Goal: Task Accomplishment & Management: Complete application form

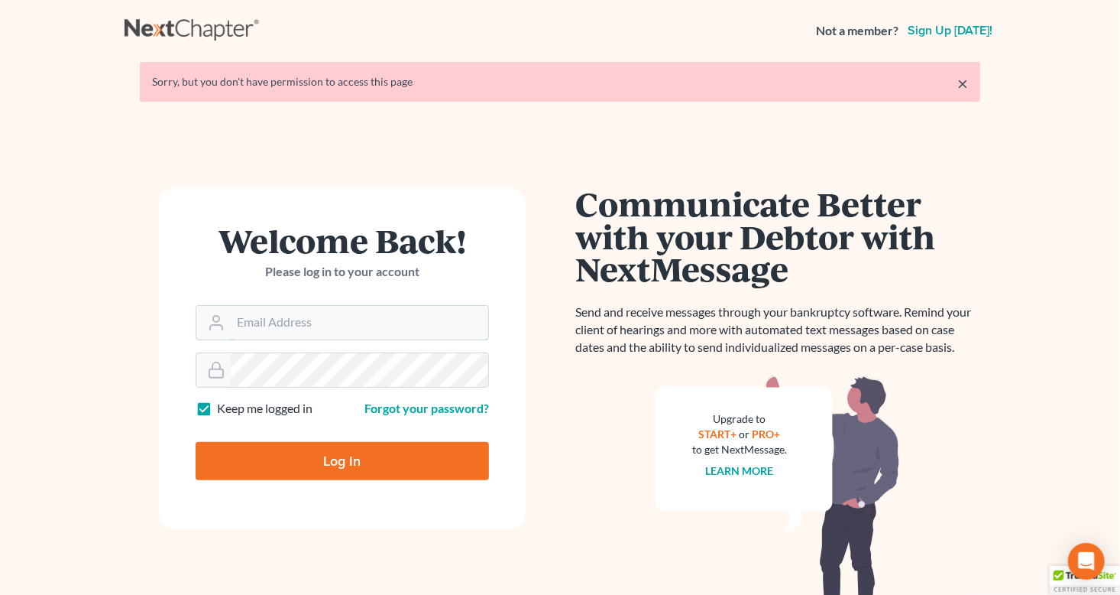
type input "Lisa@lawlisa.com"
click at [342, 462] on input "Log In" at bounding box center [342, 461] width 293 height 38
type input "Thinking..."
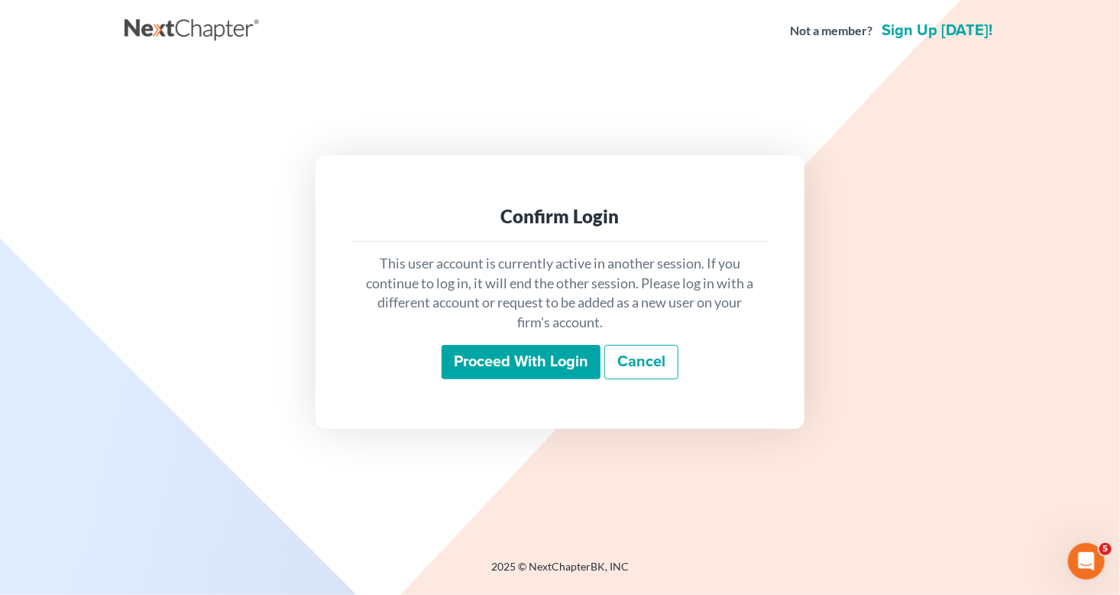
click at [499, 368] on input "Proceed with login" at bounding box center [521, 362] width 159 height 35
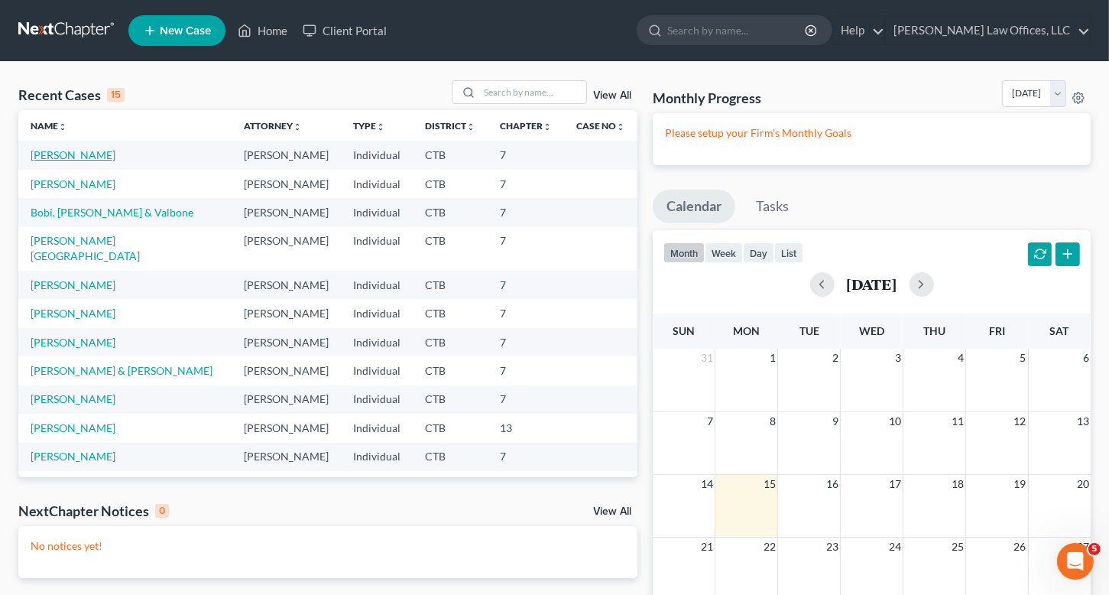
click at [77, 155] on link "[PERSON_NAME]" at bounding box center [73, 154] width 85 height 13
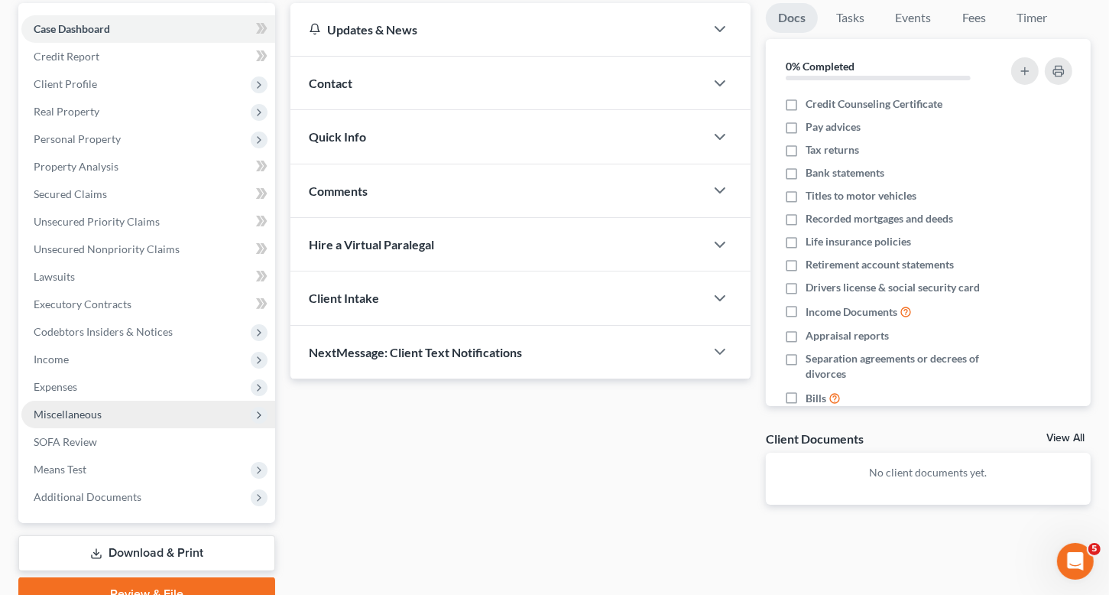
scroll to position [217, 0]
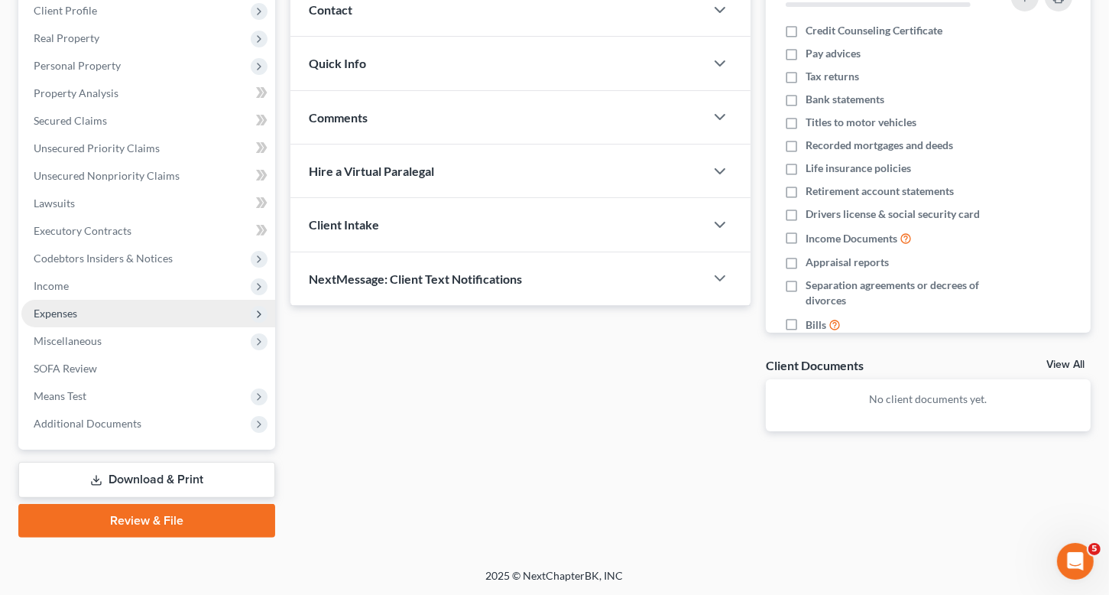
click at [91, 306] on span "Expenses" at bounding box center [148, 314] width 254 height 28
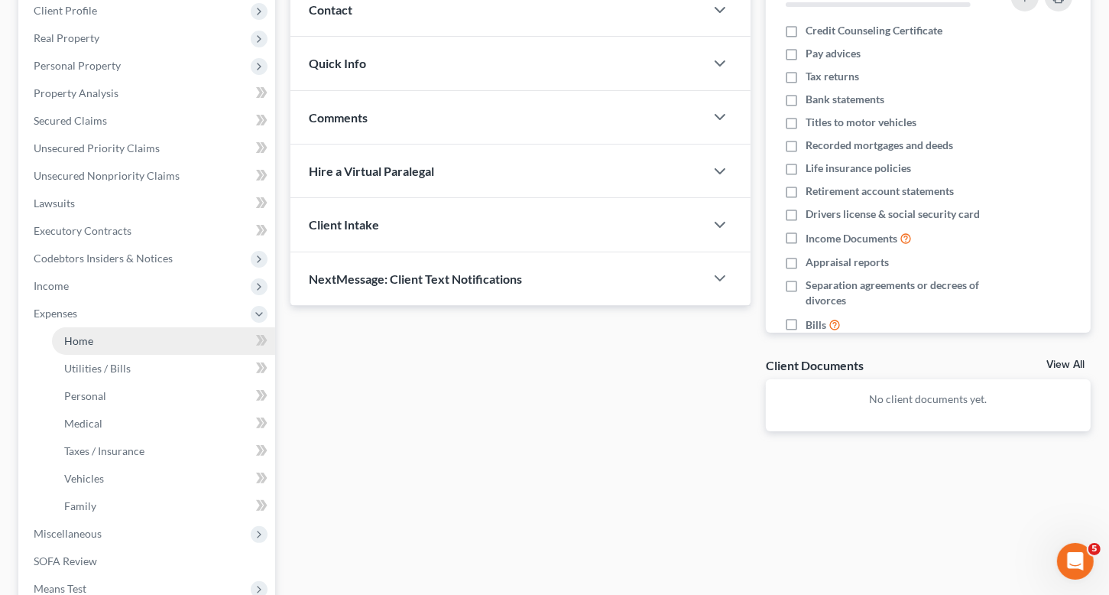
click at [103, 335] on link "Home" at bounding box center [163, 341] width 223 height 28
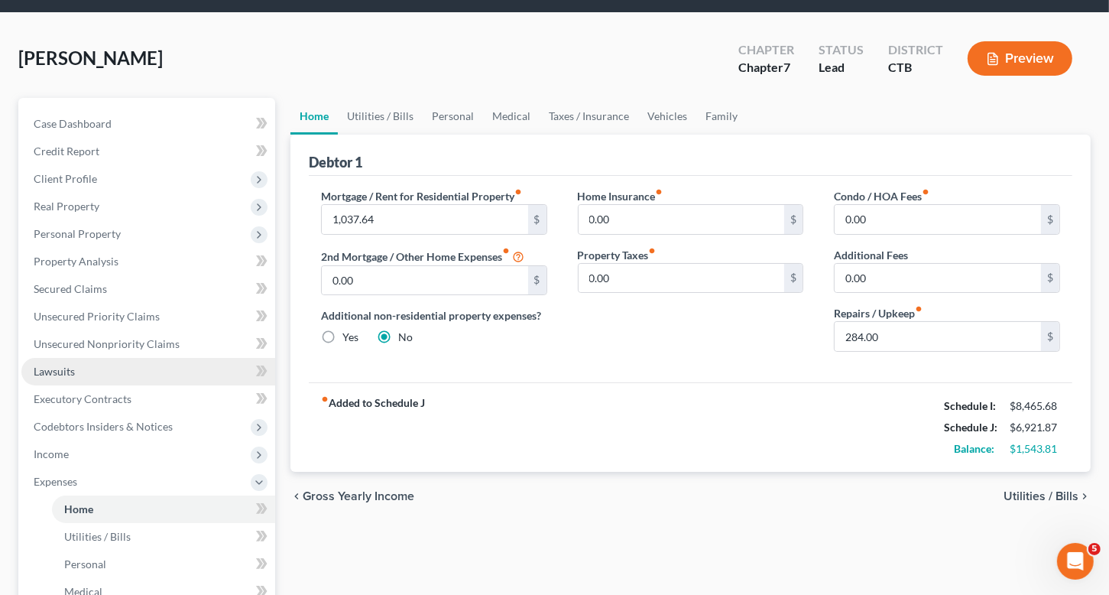
scroll to position [153, 0]
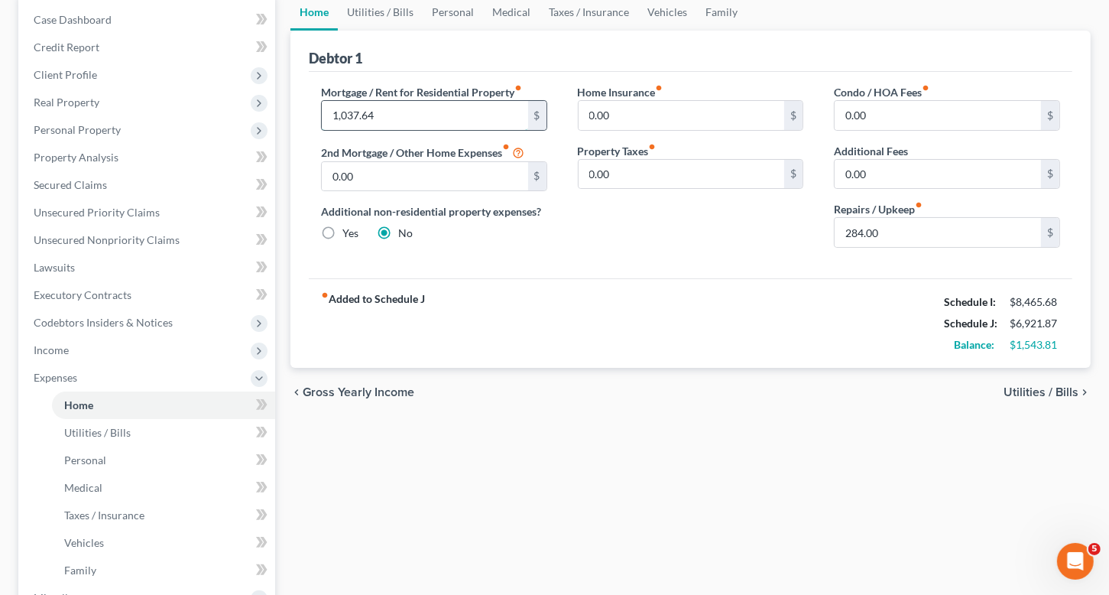
click at [378, 122] on input "1,037.64" at bounding box center [425, 115] width 206 height 29
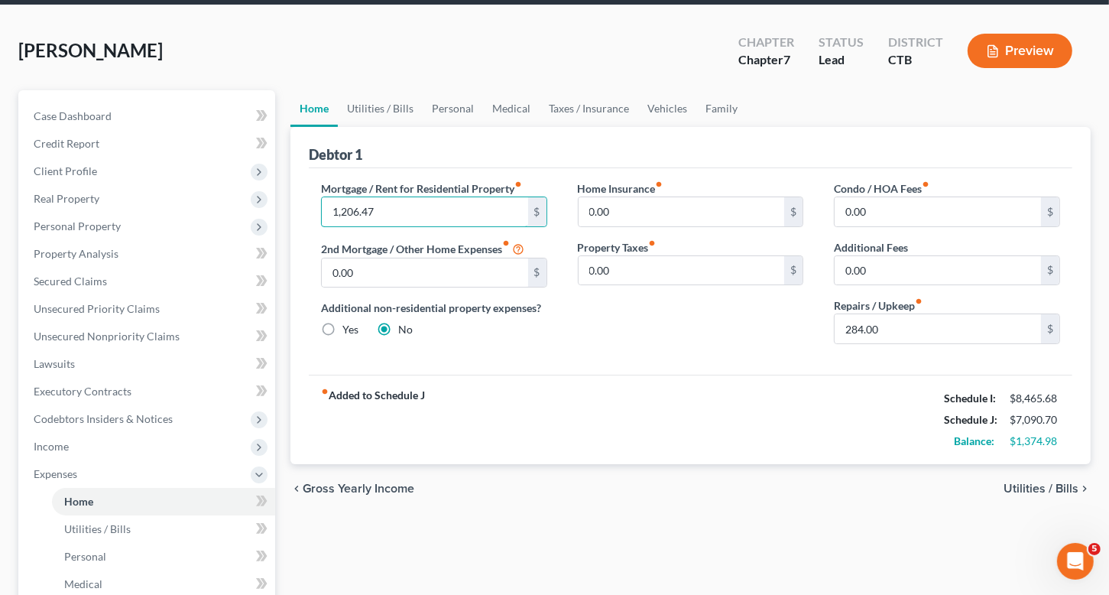
scroll to position [0, 0]
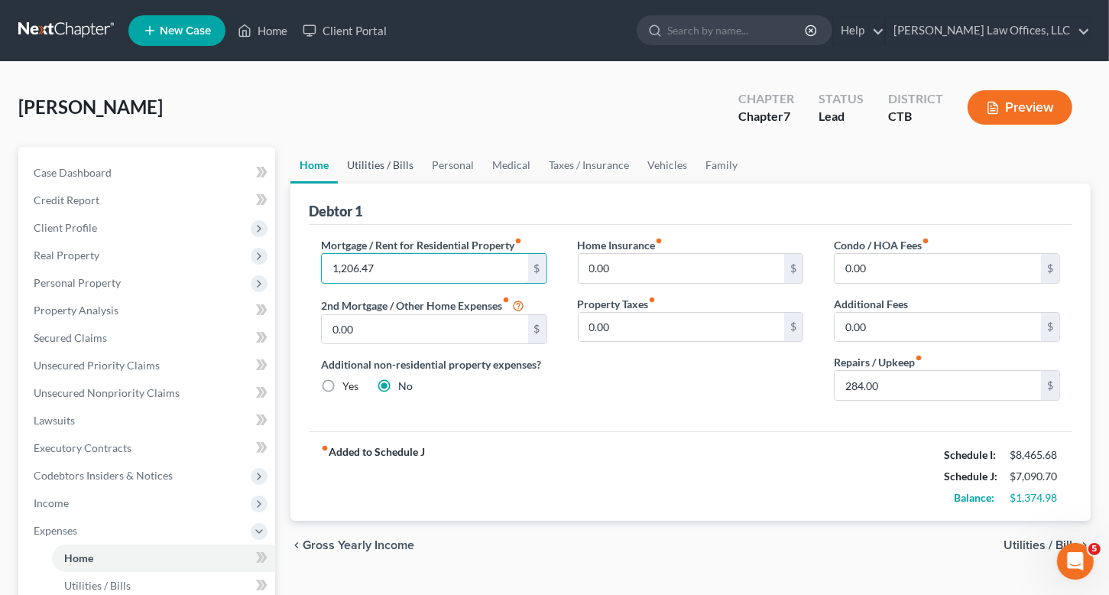
type input "1,206.47"
click at [370, 162] on link "Utilities / Bills" at bounding box center [380, 165] width 85 height 37
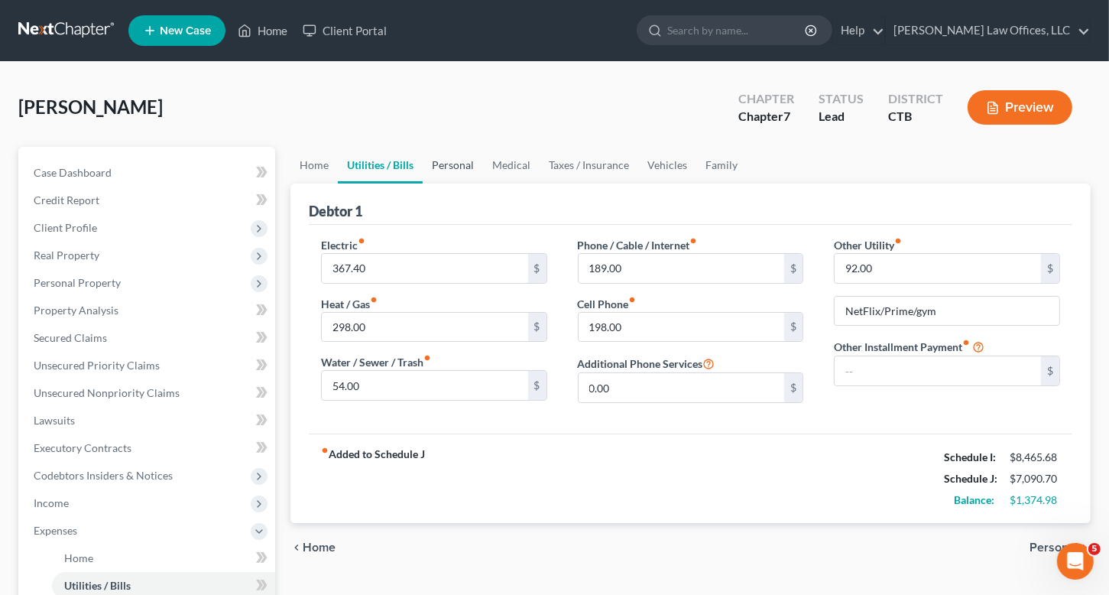
click at [462, 163] on link "Personal" at bounding box center [453, 165] width 60 height 37
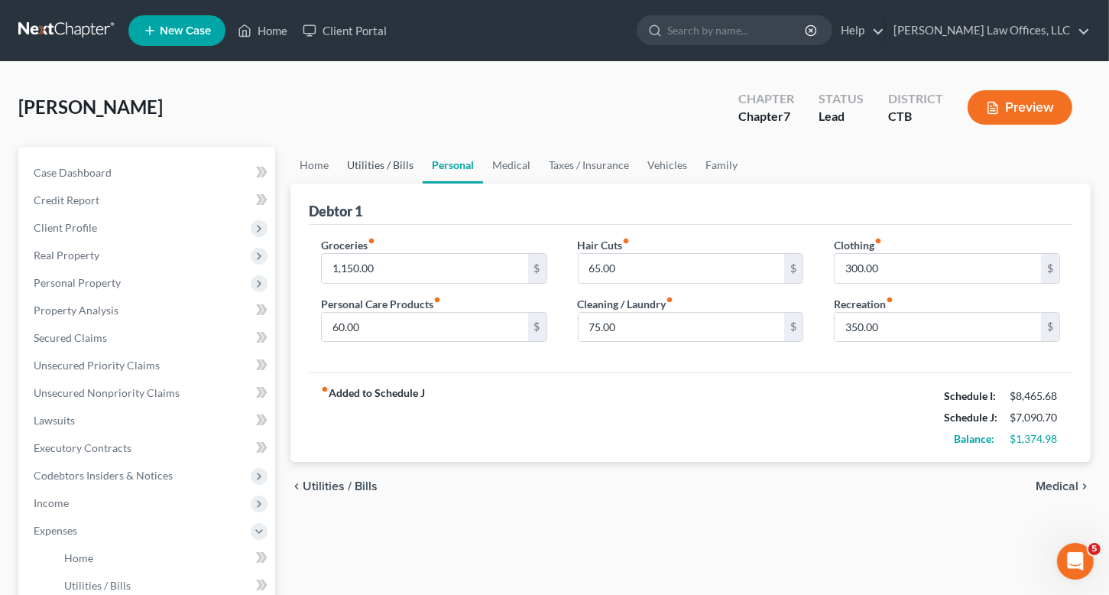
click at [379, 165] on link "Utilities / Bills" at bounding box center [380, 165] width 85 height 37
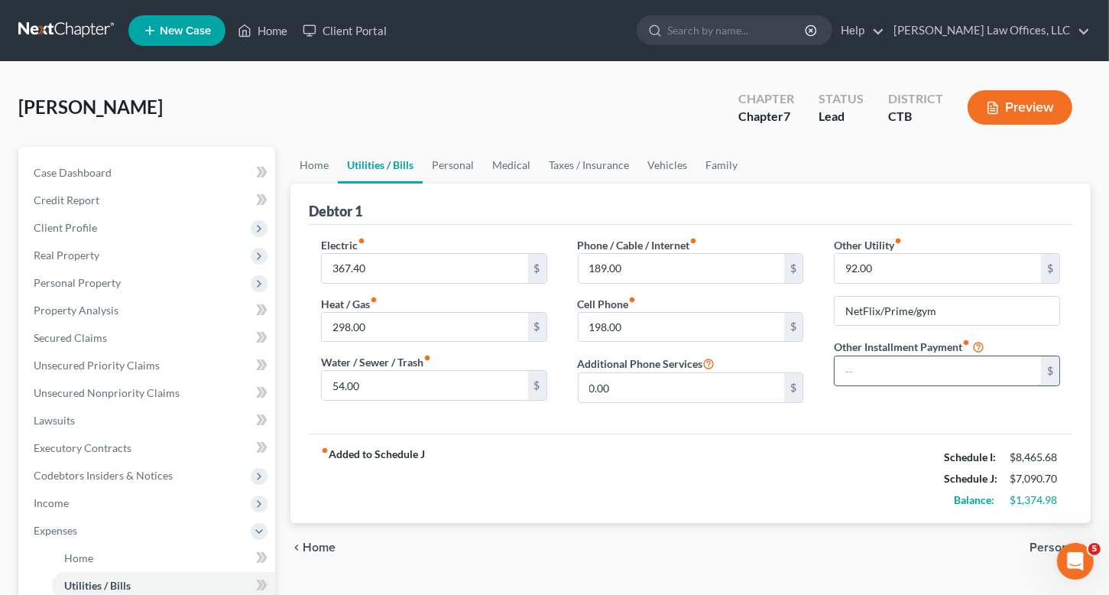
click at [862, 365] on input "text" at bounding box center [937, 370] width 206 height 29
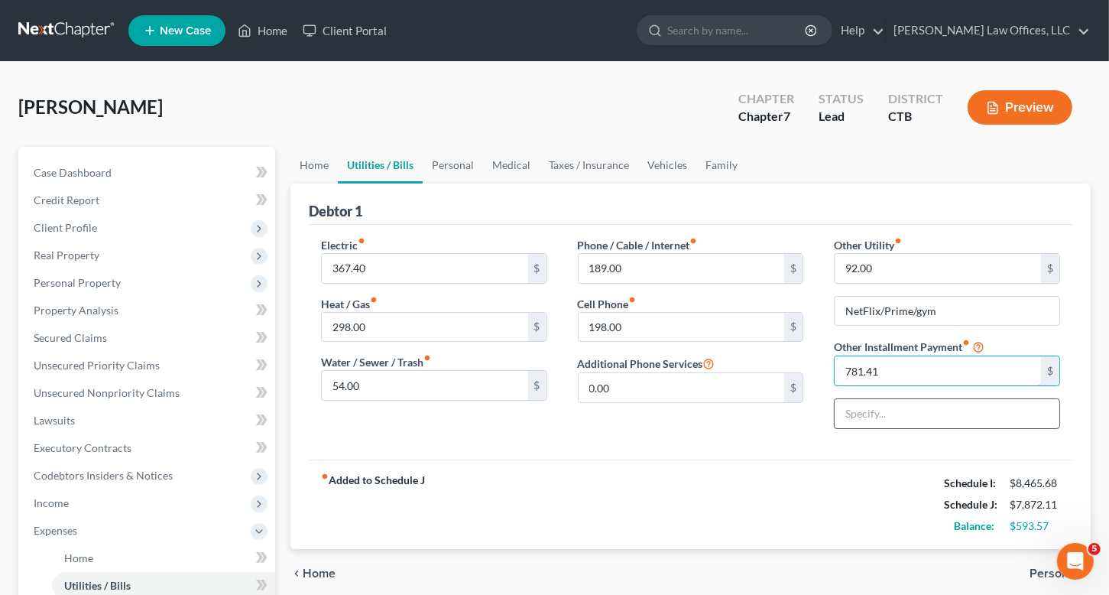
type input "781.41"
click at [859, 409] on input "text" at bounding box center [946, 413] width 225 height 29
click at [866, 416] on input "Husbans's credit card paymnetns" at bounding box center [946, 413] width 225 height 29
click at [875, 413] on input "Husbans's credit card paymnetns" at bounding box center [946, 413] width 225 height 29
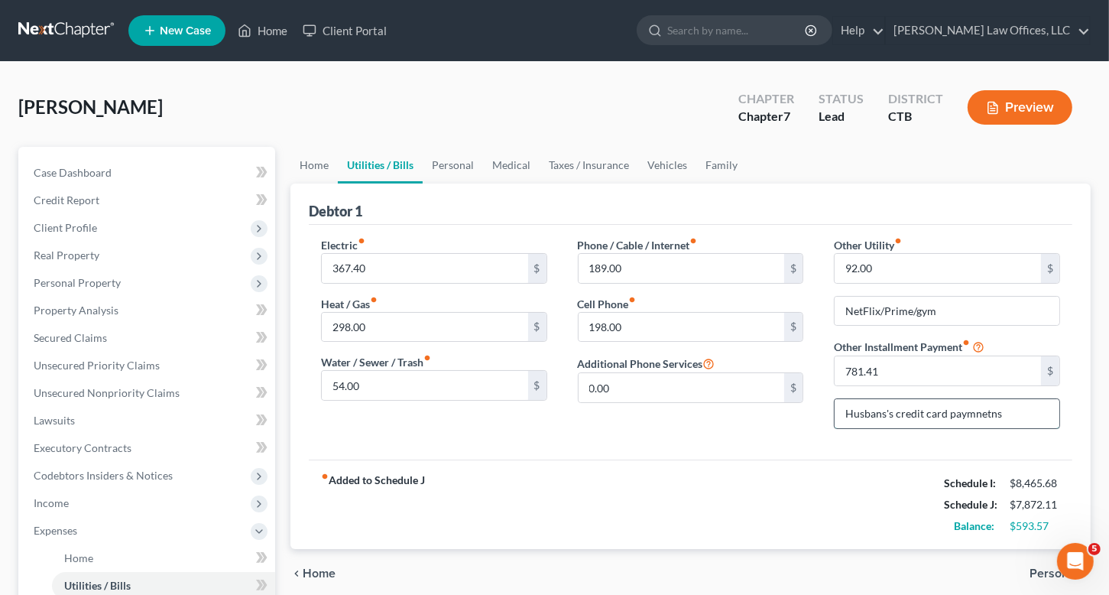
click at [875, 413] on input "Husbans's credit card paymnetns" at bounding box center [946, 413] width 225 height 29
click at [880, 411] on input "Husbans's credit card paymnetns" at bounding box center [946, 413] width 225 height 29
click at [884, 411] on input "Husbans's credit card paymnetns" at bounding box center [946, 413] width 225 height 29
click at [896, 413] on input "Husband's credit card paymnetns" at bounding box center [946, 413] width 225 height 29
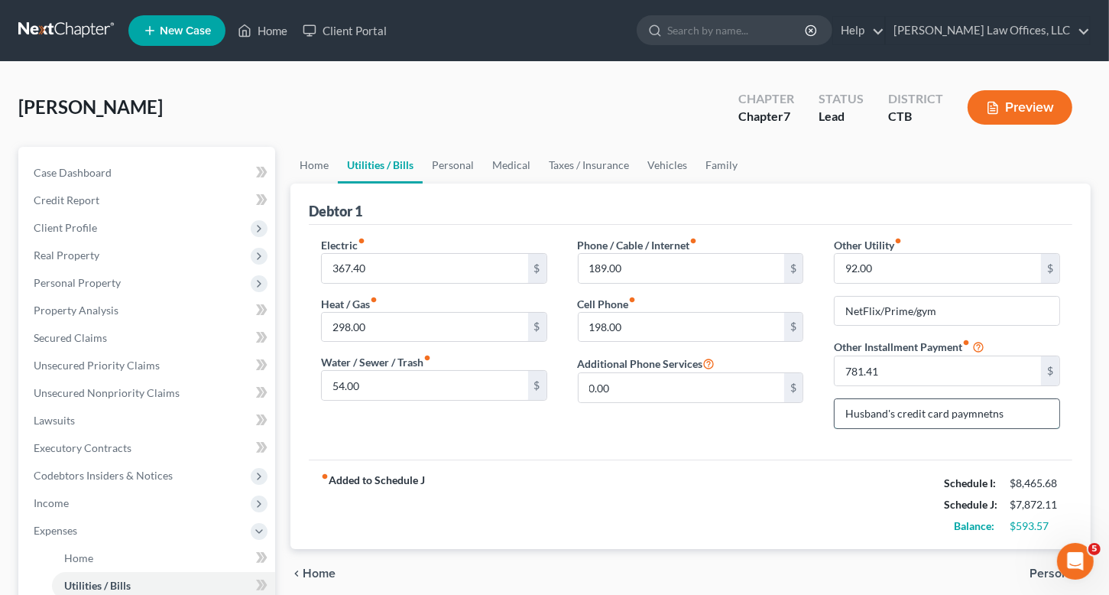
click at [896, 413] on input "Husband's credit card paymnetns" at bounding box center [946, 413] width 225 height 29
click at [981, 416] on input "Husband's credit card paymnetns" at bounding box center [946, 413] width 225 height 29
click at [974, 412] on input "Husband's credit card paymnetns" at bounding box center [946, 413] width 225 height 29
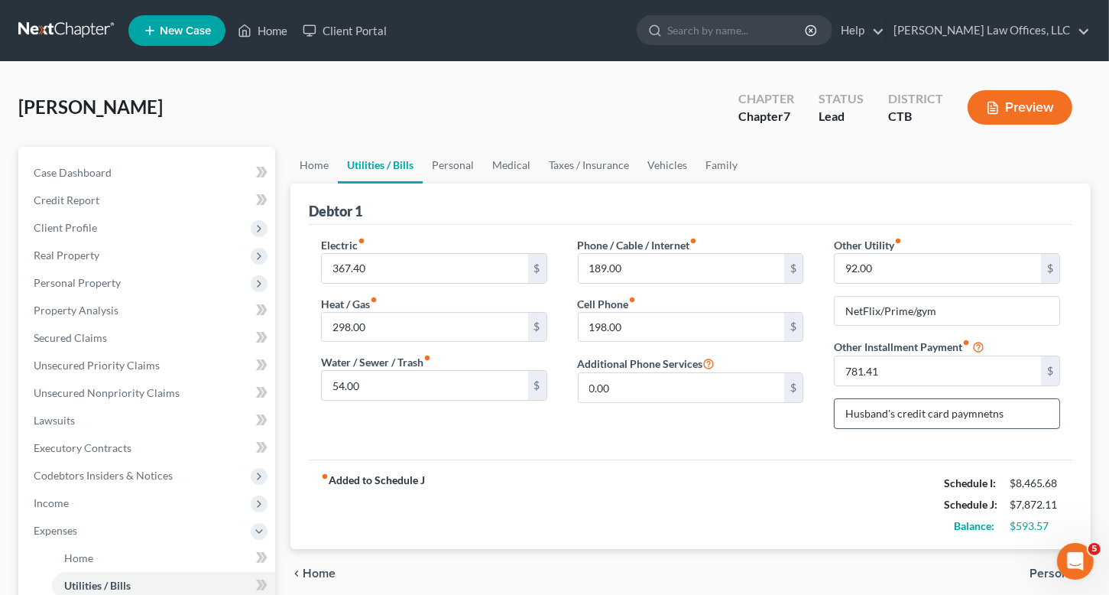
click at [974, 412] on input "Husband's credit card paymnetns" at bounding box center [946, 413] width 225 height 29
type input "Husband's credit card payments - minimum"
click at [783, 488] on div "fiber_manual_record Added to Schedule J Schedule I: $8,465.68 Schedule J: $7,87…" at bounding box center [690, 503] width 763 height 89
click at [748, 489] on div "fiber_manual_record Added to Schedule J Schedule I: $8,465.68 Schedule J: $7,87…" at bounding box center [690, 503] width 763 height 89
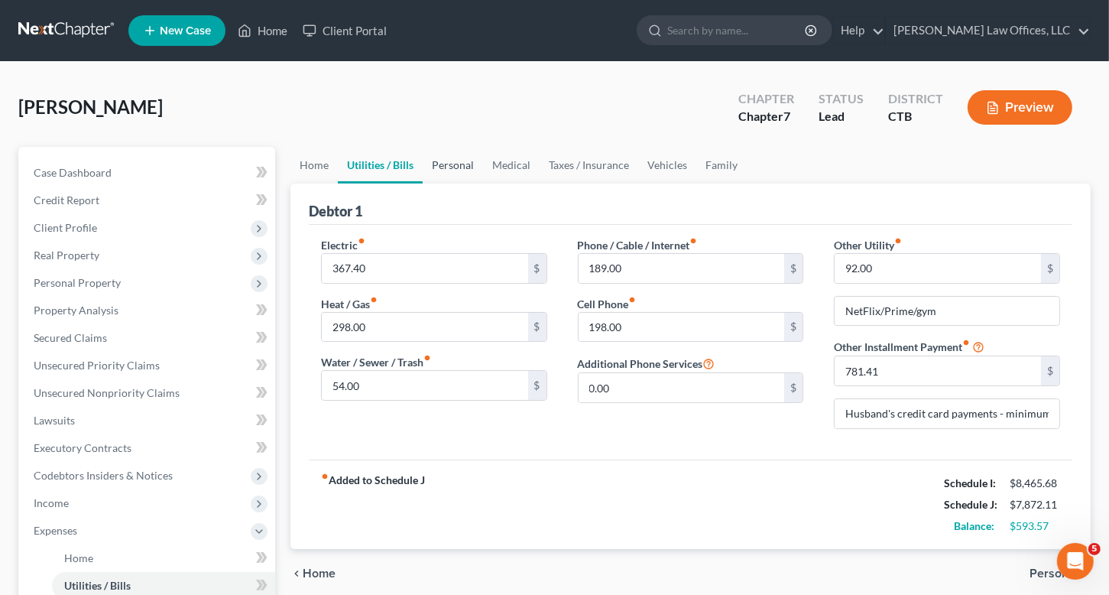
click at [452, 163] on link "Personal" at bounding box center [453, 165] width 60 height 37
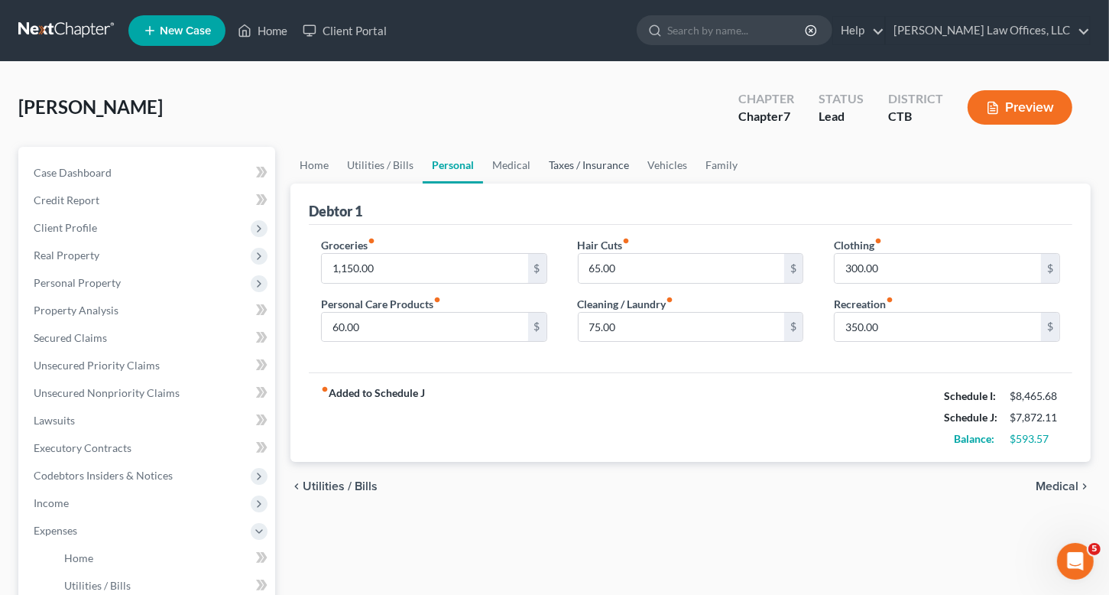
click at [602, 168] on link "Taxes / Insurance" at bounding box center [589, 165] width 99 height 37
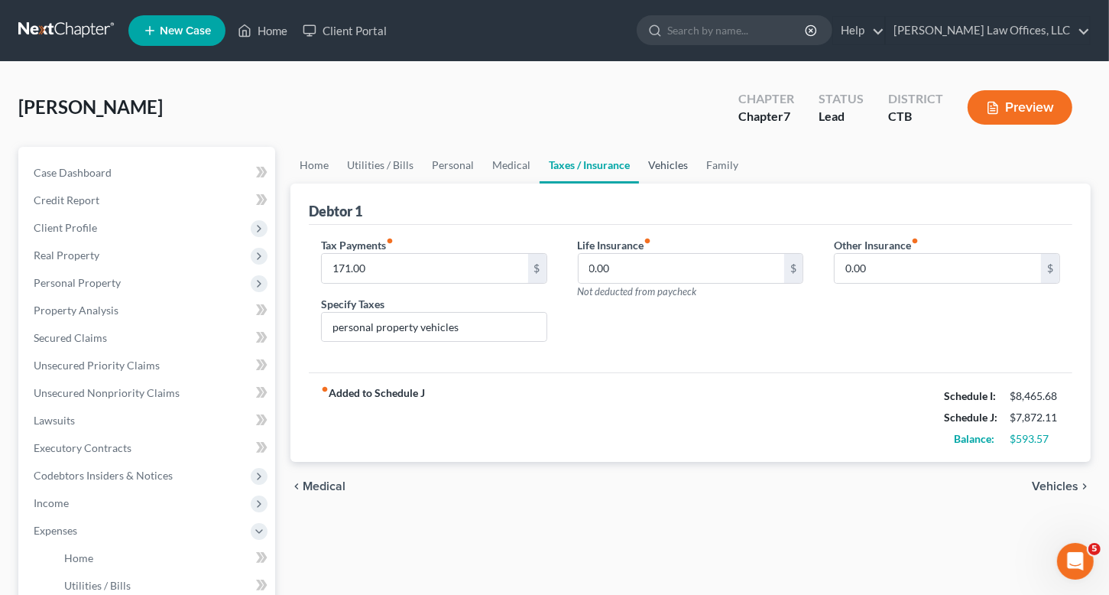
click at [660, 164] on link "Vehicles" at bounding box center [668, 165] width 58 height 37
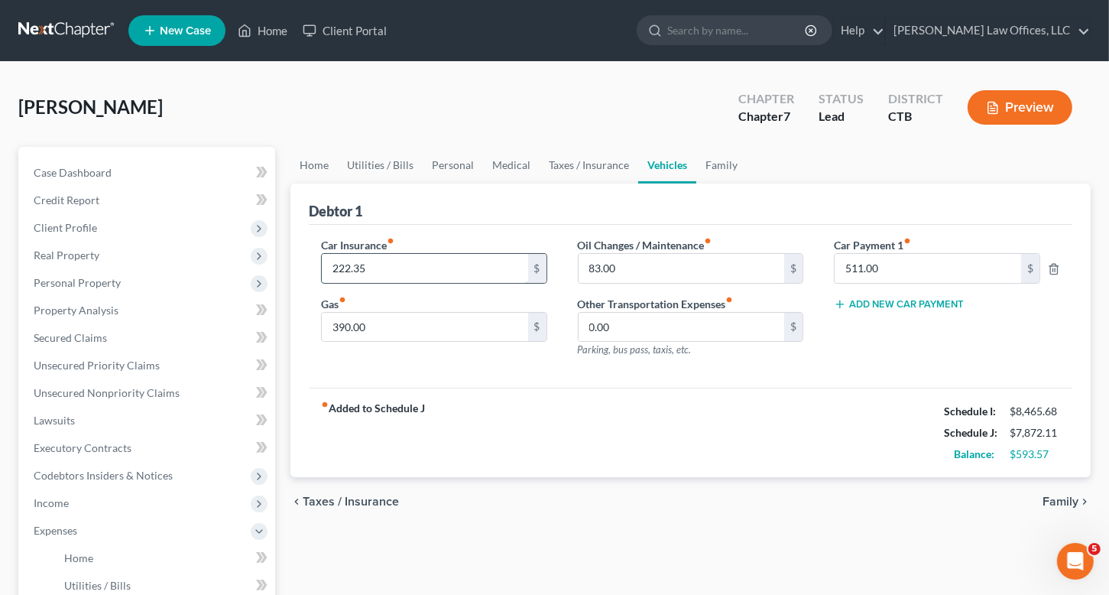
click at [375, 267] on input "222.35" at bounding box center [425, 268] width 206 height 29
type input "264.35"
click at [721, 163] on link "Family" at bounding box center [721, 165] width 50 height 37
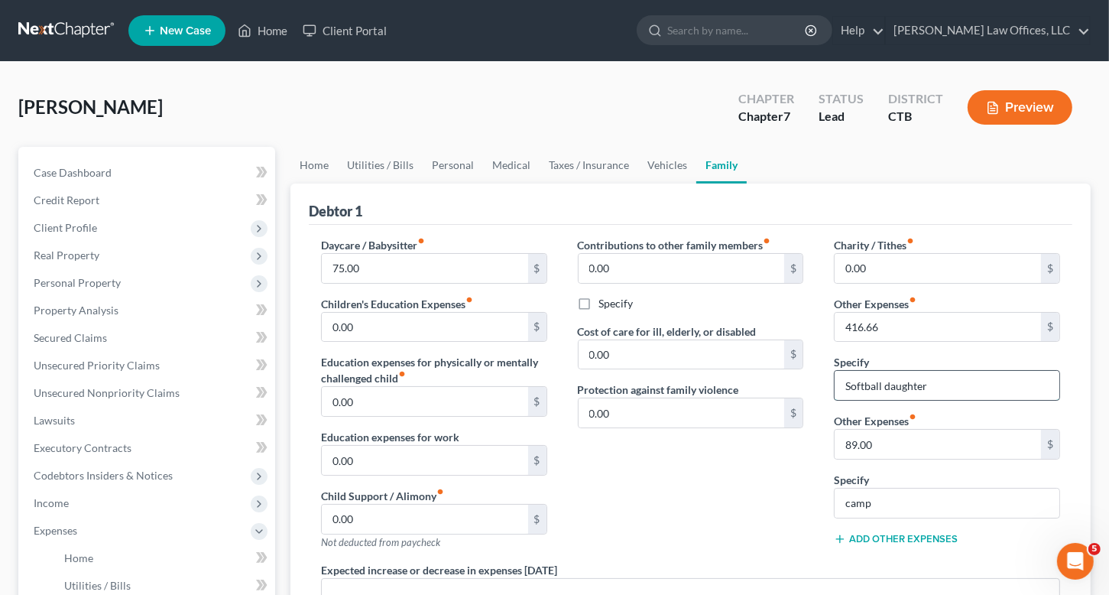
click at [847, 386] on input "Softball daughter" at bounding box center [946, 385] width 225 height 29
type input "Travel Softball daughter"
click at [883, 502] on input "camp" at bounding box center [946, 502] width 225 height 29
click at [913, 501] on input "camp younger daughter" at bounding box center [946, 502] width 225 height 29
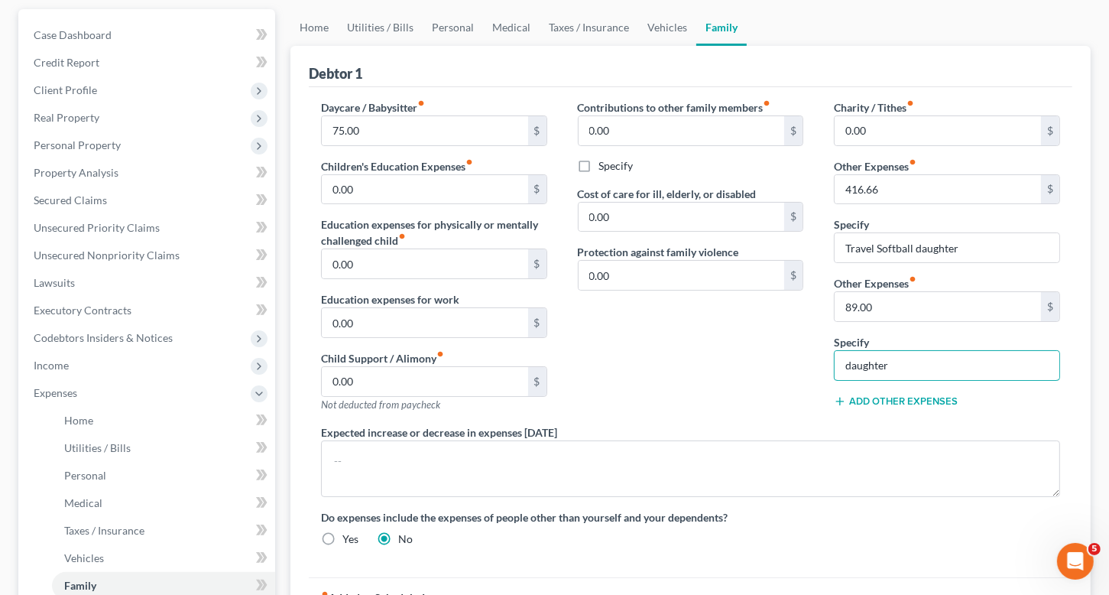
scroll to position [76, 0]
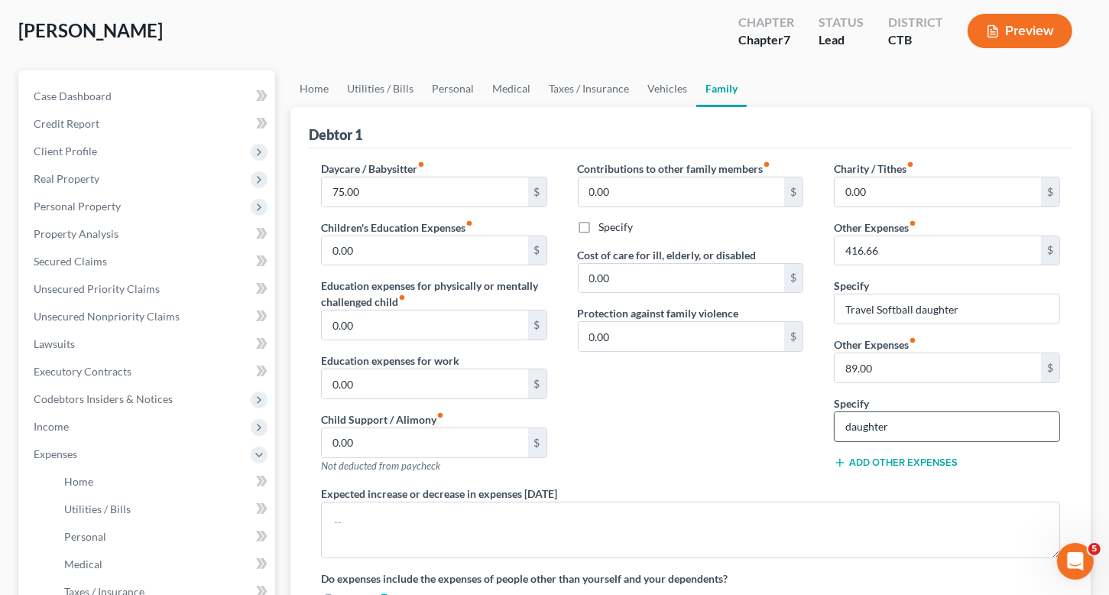
click at [896, 426] on input "daughter" at bounding box center [946, 426] width 225 height 29
type input "daughter camp"
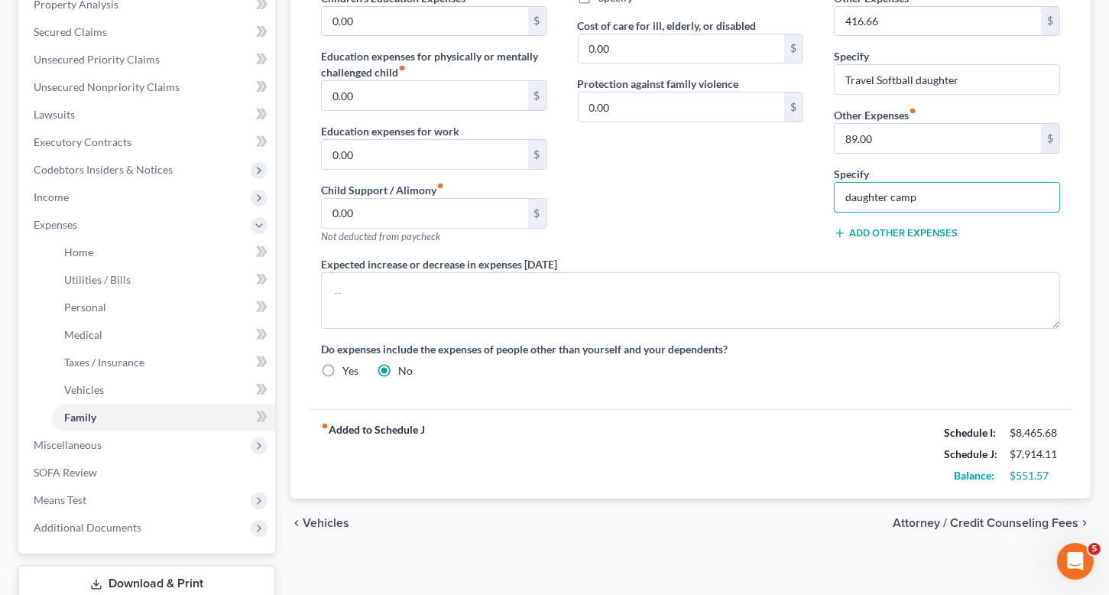
scroll to position [0, 0]
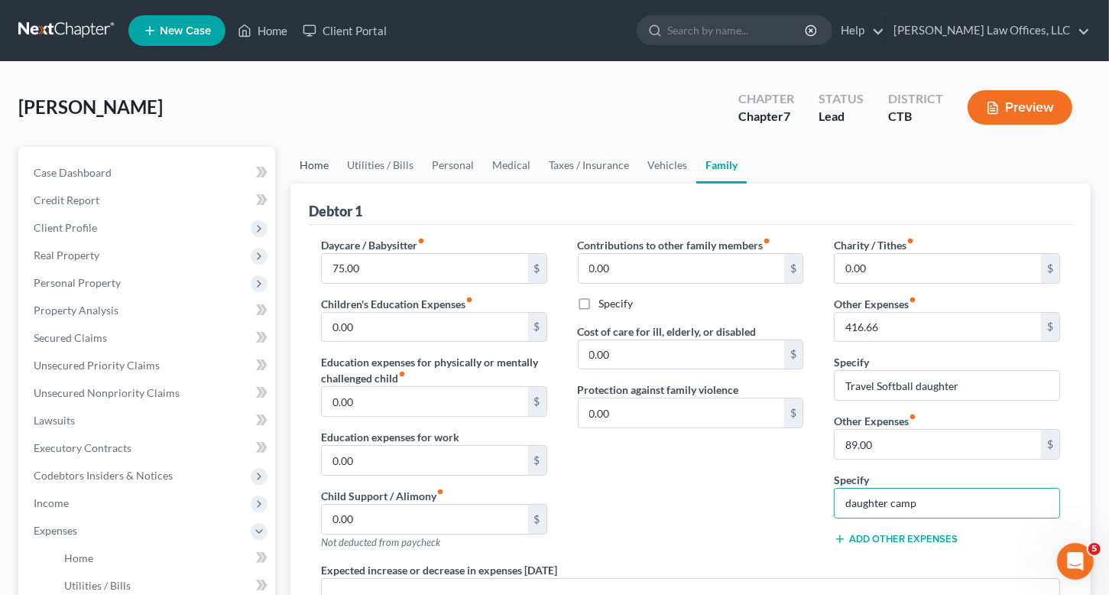
click at [314, 164] on link "Home" at bounding box center [313, 165] width 47 height 37
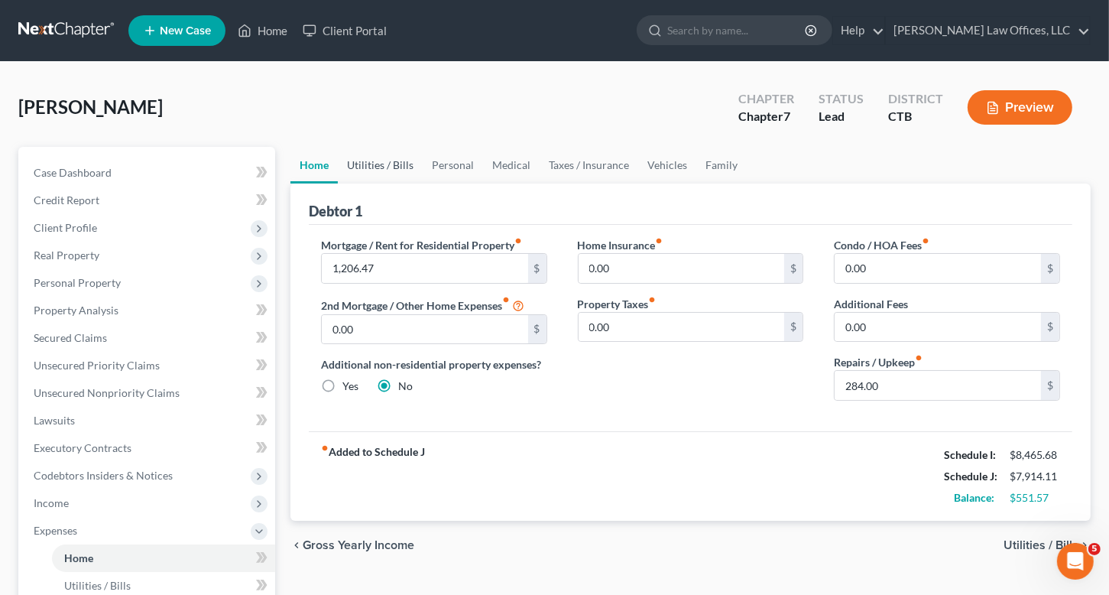
click at [361, 157] on link "Utilities / Bills" at bounding box center [380, 165] width 85 height 37
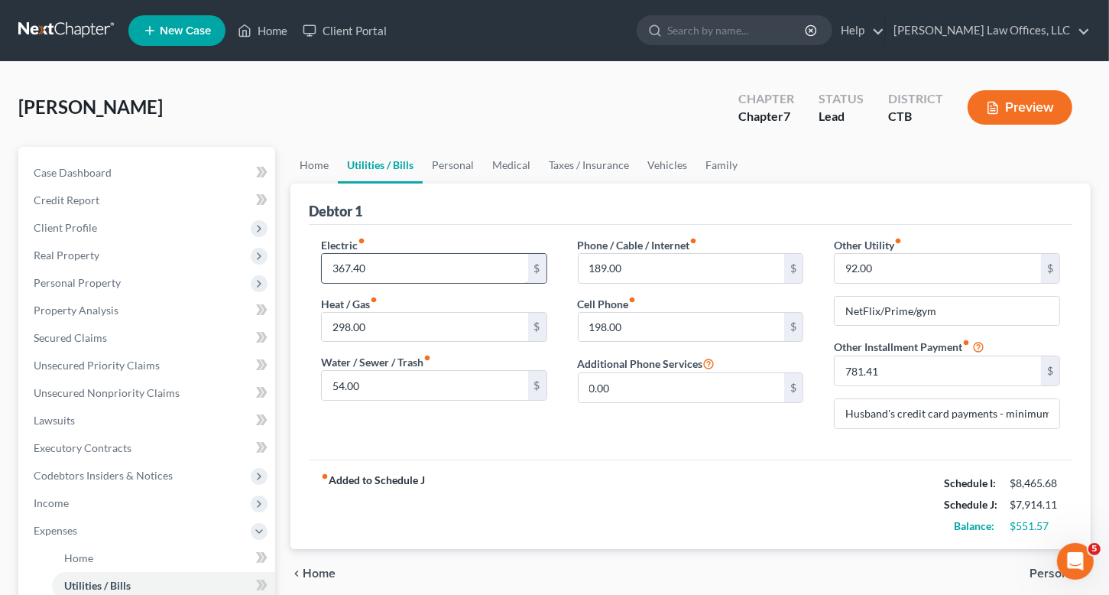
click at [336, 267] on input "367.40" at bounding box center [425, 268] width 206 height 29
click at [340, 267] on input "367.40" at bounding box center [425, 268] width 206 height 29
type input "267.40"
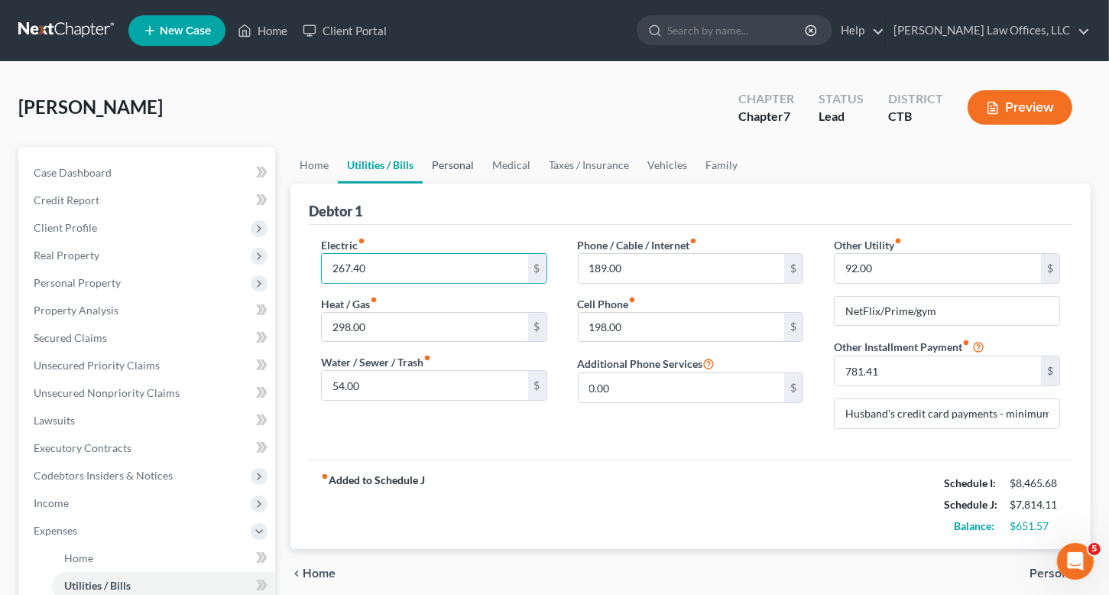
click at [453, 161] on link "Personal" at bounding box center [453, 165] width 60 height 37
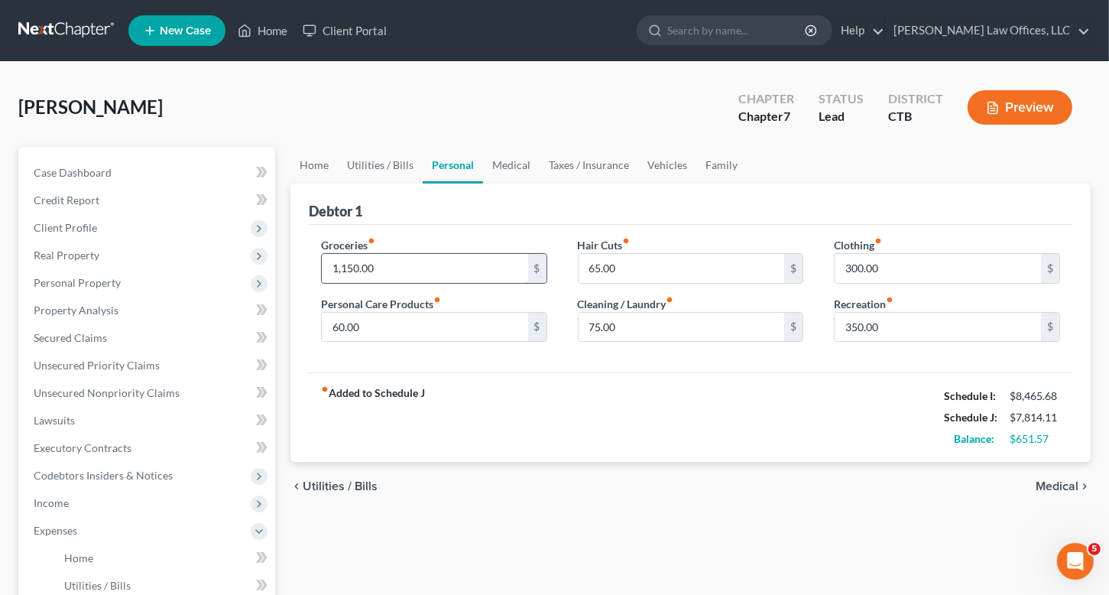
click at [352, 265] on input "1,150.00" at bounding box center [425, 268] width 206 height 29
click at [414, 264] on input "1,150.00" at bounding box center [425, 268] width 206 height 29
click at [510, 167] on link "Medical" at bounding box center [511, 165] width 57 height 37
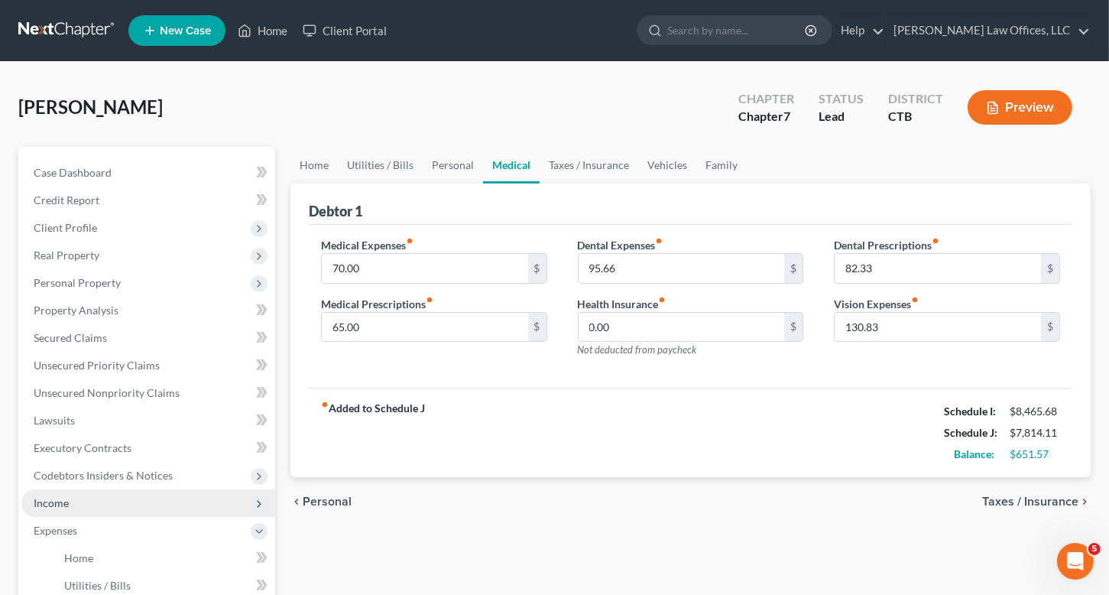
click at [63, 505] on span "Income" at bounding box center [51, 502] width 35 height 13
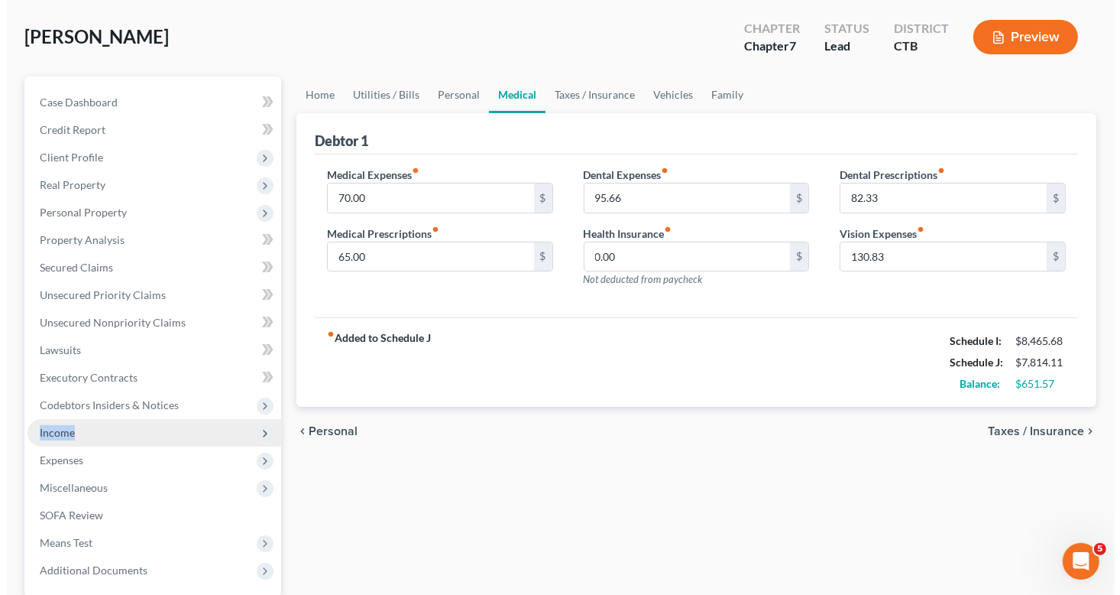
scroll to position [217, 0]
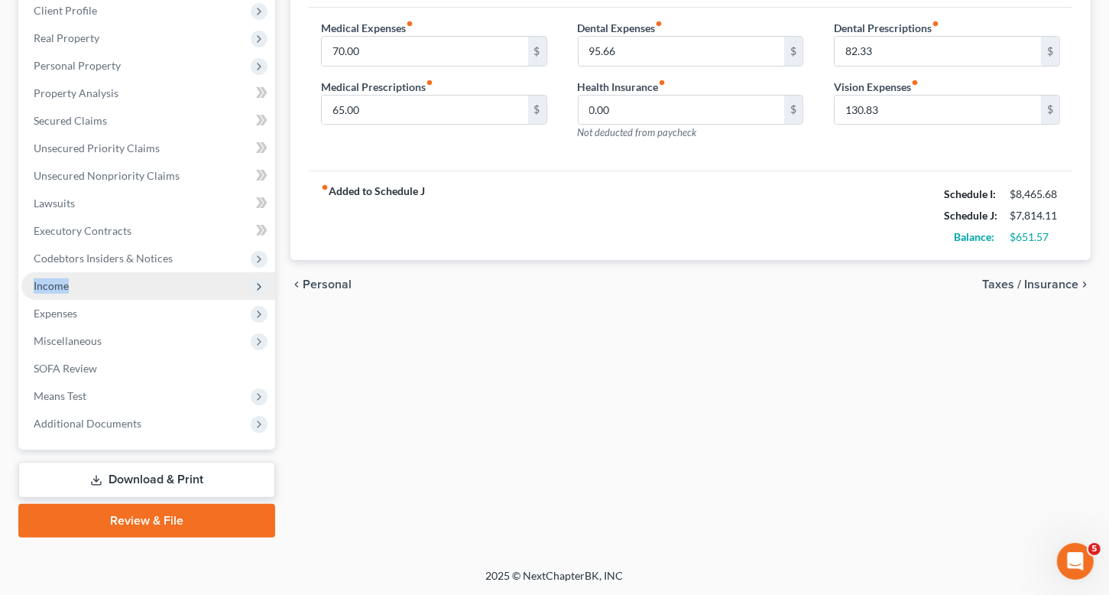
click at [54, 284] on span "Income" at bounding box center [51, 285] width 35 height 13
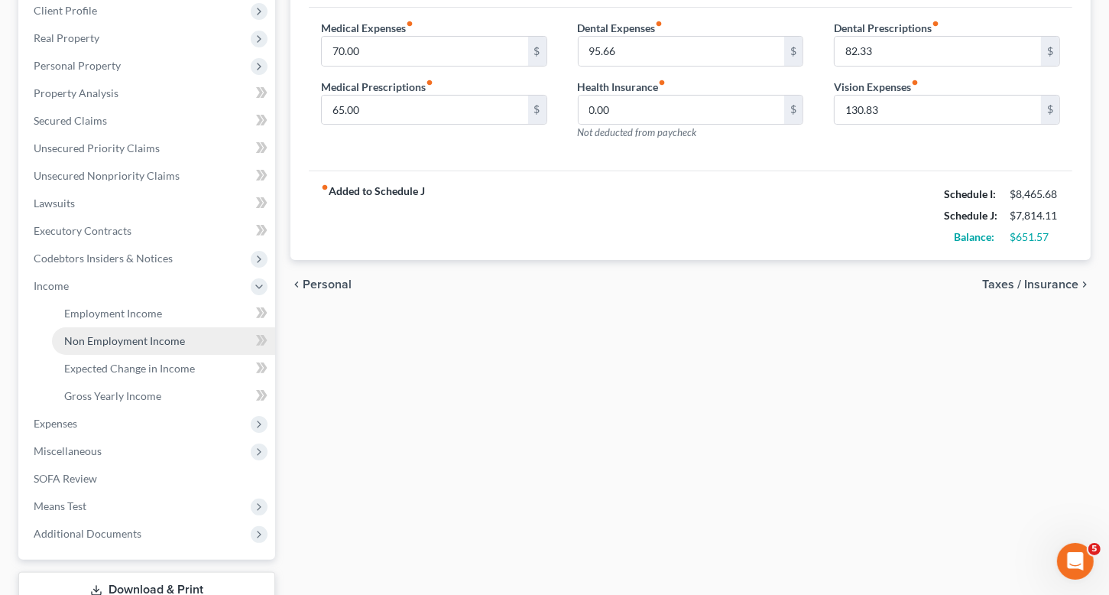
click at [130, 339] on span "Non Employment Income" at bounding box center [124, 340] width 121 height 13
click at [130, 339] on div "Changes have been made to the Expenses section. Would you like to save? Save & …" at bounding box center [560, 297] width 1120 height 595
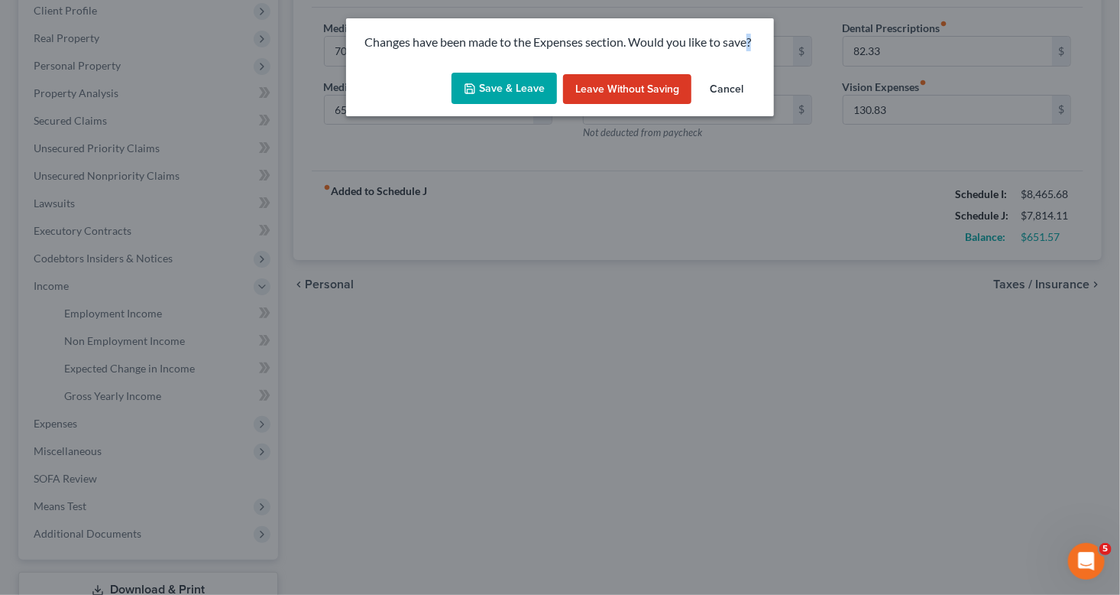
click at [519, 92] on button "Save & Leave" at bounding box center [504, 89] width 105 height 32
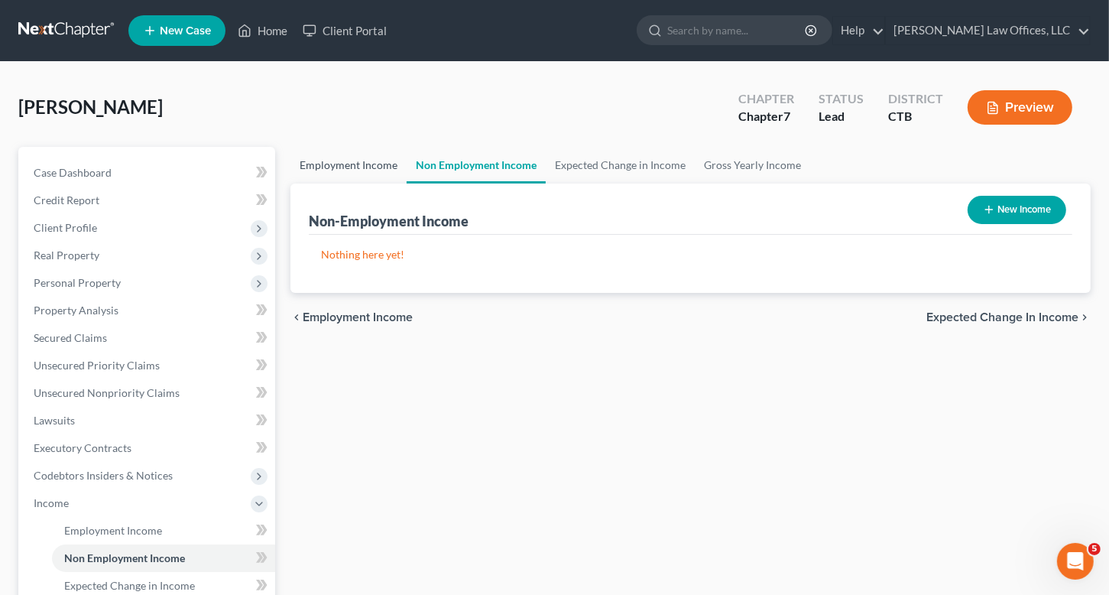
click at [348, 165] on link "Employment Income" at bounding box center [348, 165] width 116 height 37
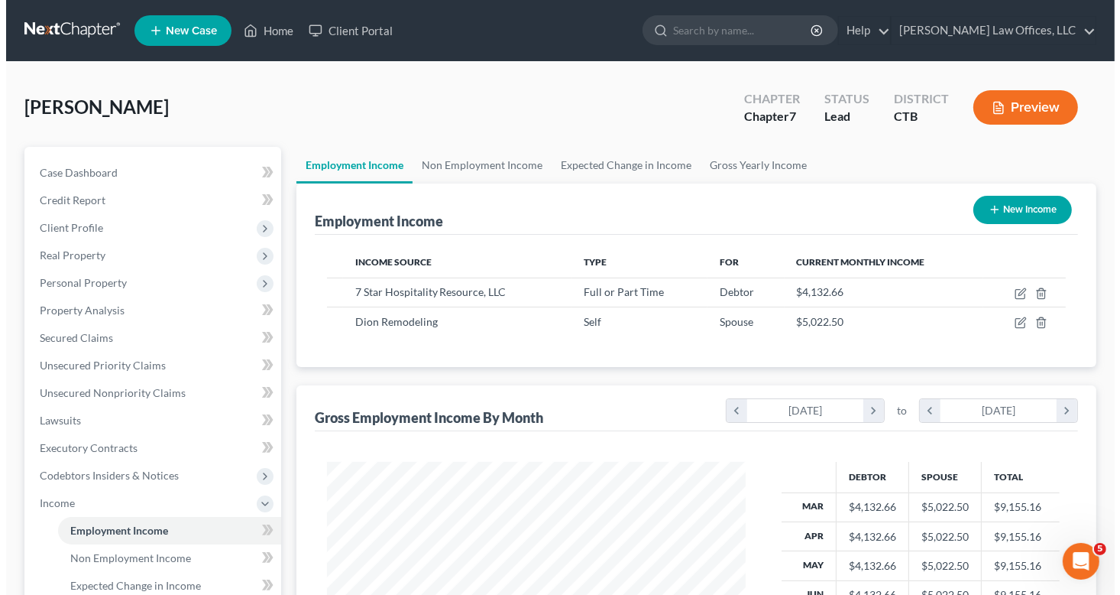
scroll to position [272, 449]
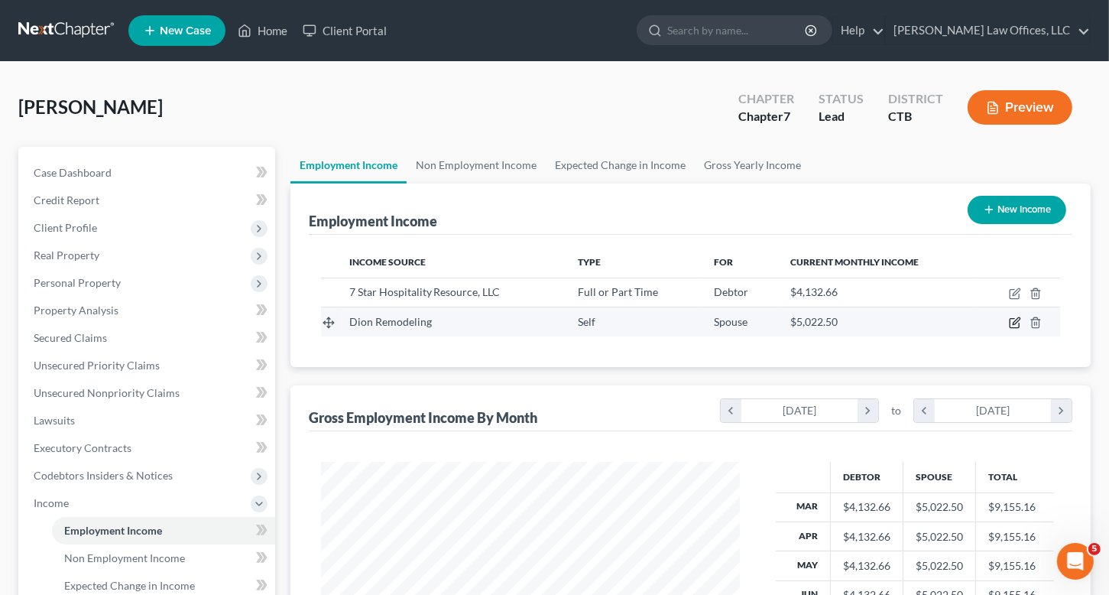
click at [1015, 322] on icon "button" at bounding box center [1015, 322] width 12 height 12
select select "1"
select select "6"
select select "0"
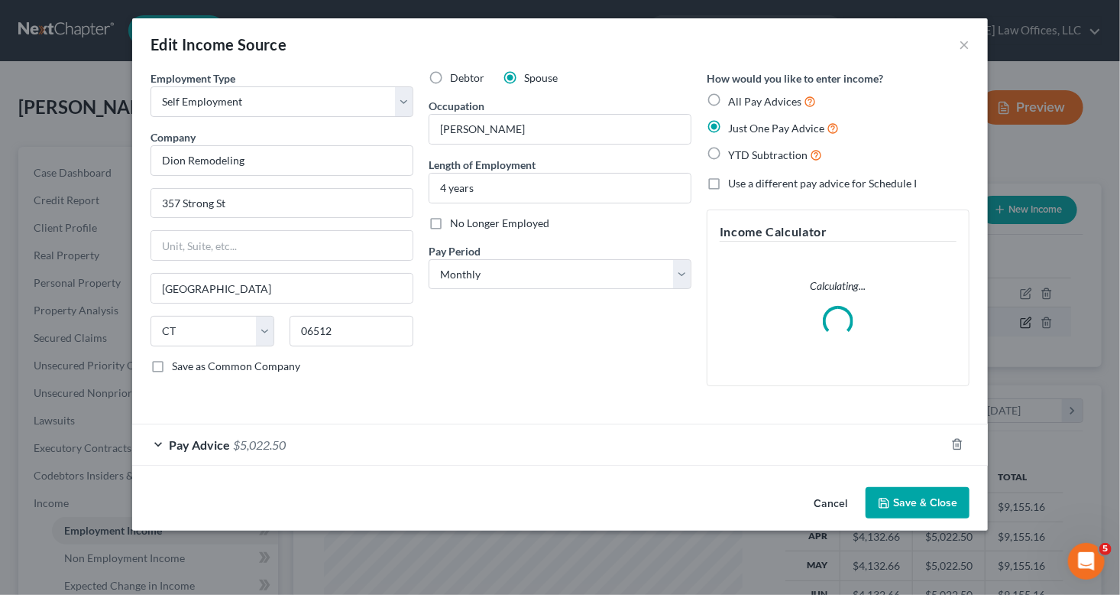
scroll to position [272, 454]
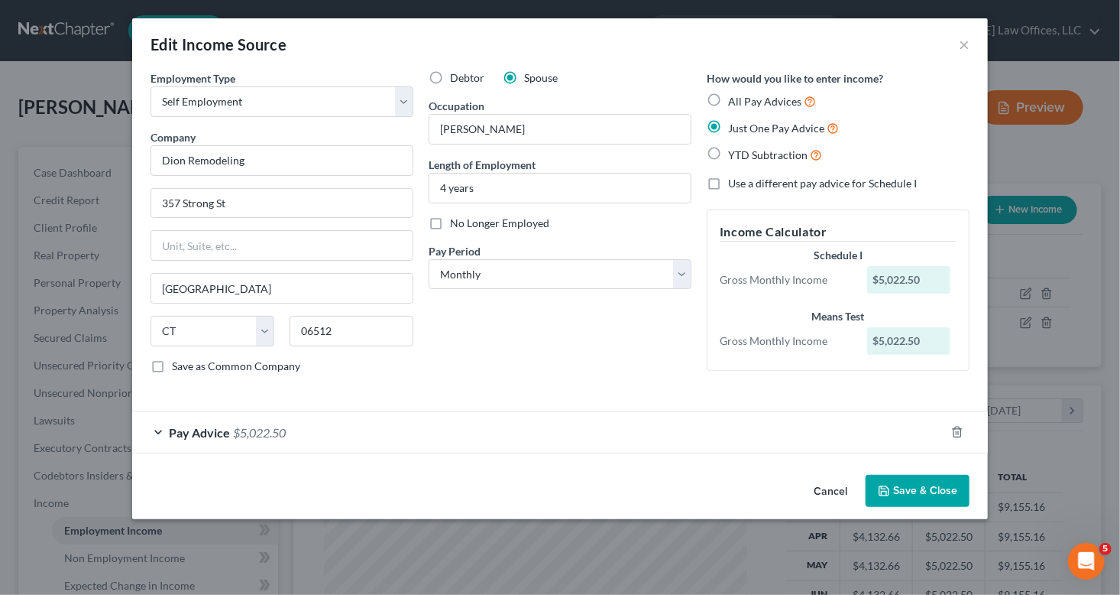
click at [275, 436] on span "$5,022.50" at bounding box center [259, 432] width 53 height 15
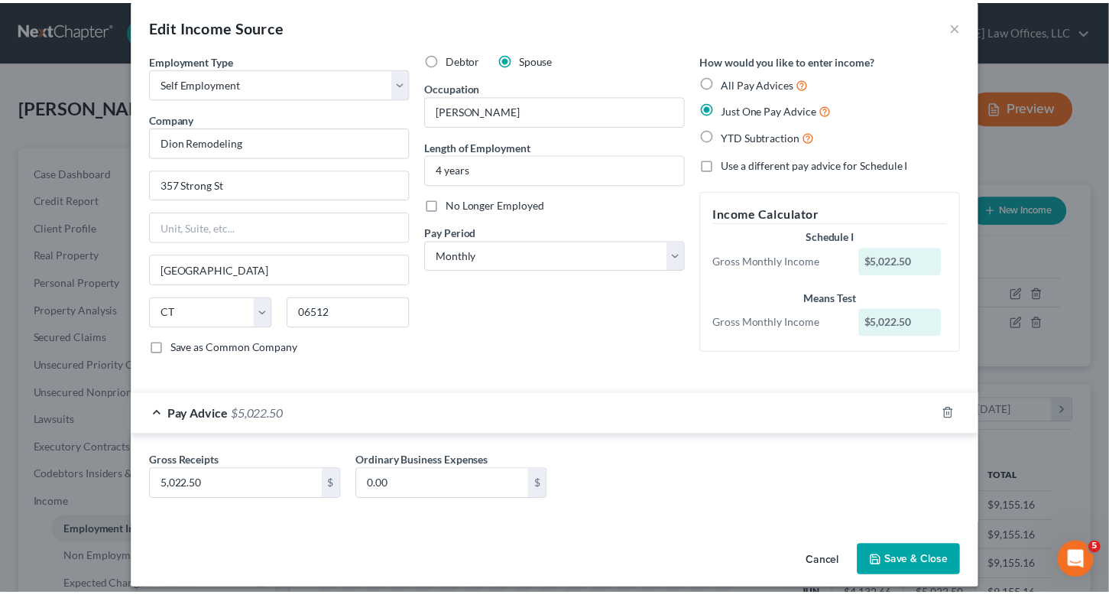
scroll to position [29, 0]
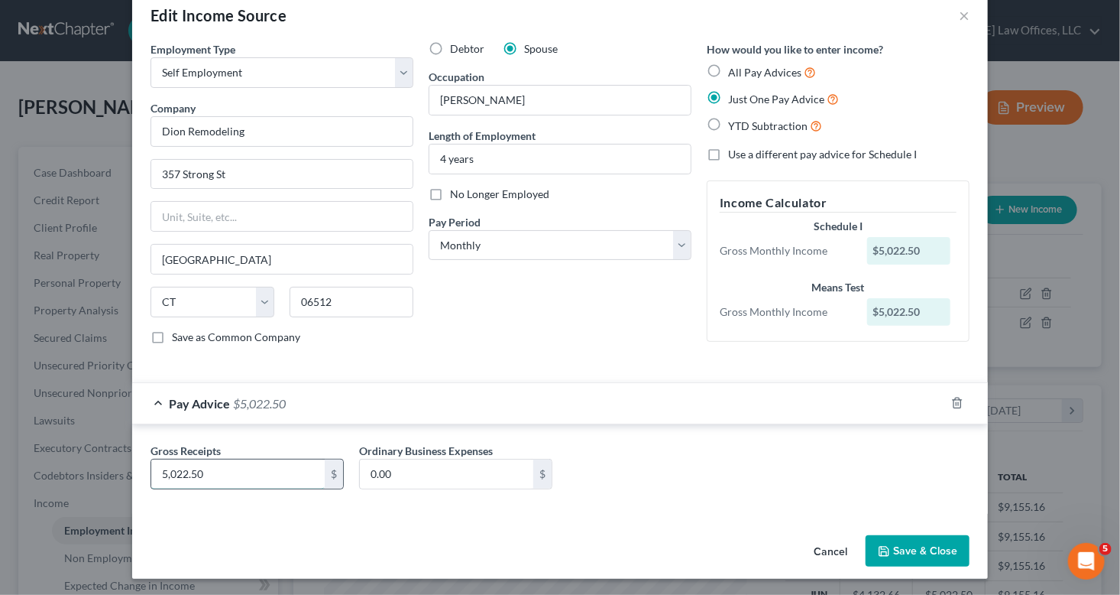
click at [217, 472] on input "5,022.50" at bounding box center [237, 473] width 173 height 29
type input "4,469.78"
click at [913, 547] on button "Save & Close" at bounding box center [918, 551] width 104 height 32
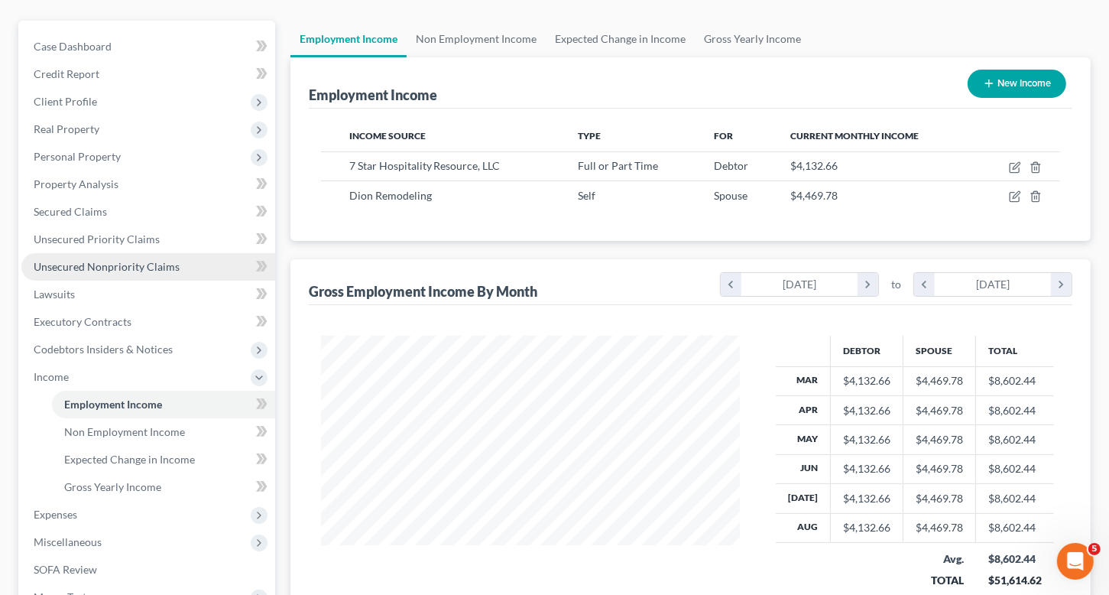
scroll to position [327, 0]
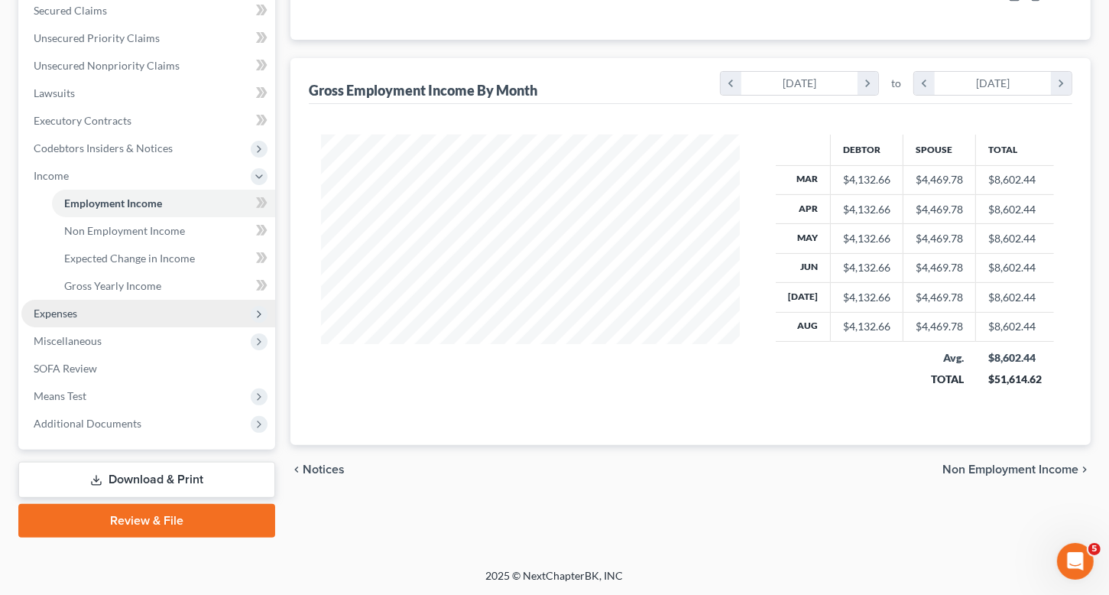
click at [103, 309] on span "Expenses" at bounding box center [148, 314] width 254 height 28
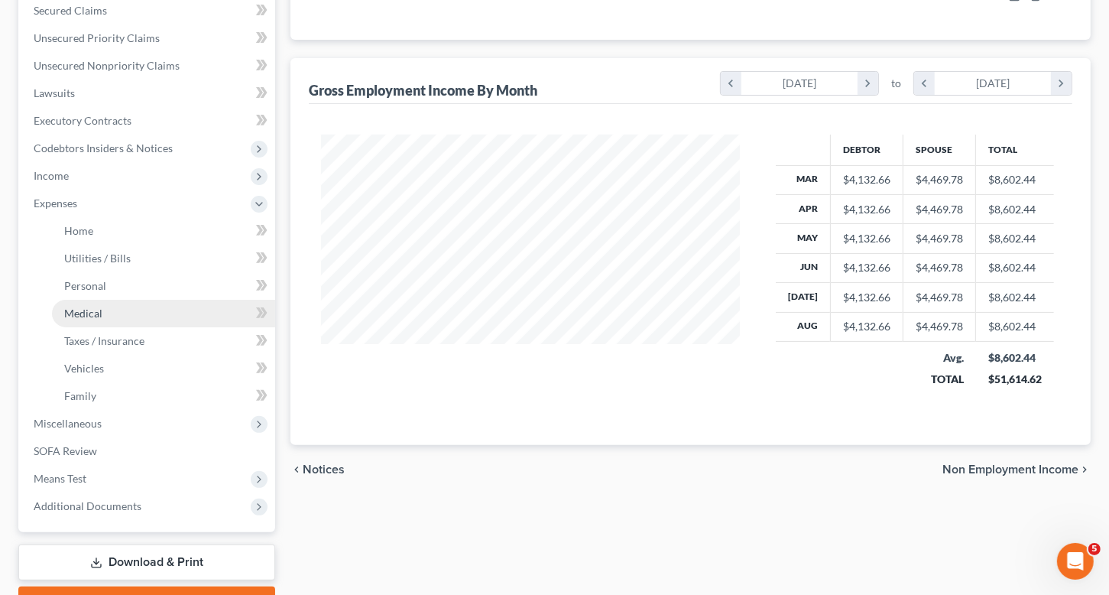
click at [96, 308] on span "Medical" at bounding box center [83, 312] width 38 height 13
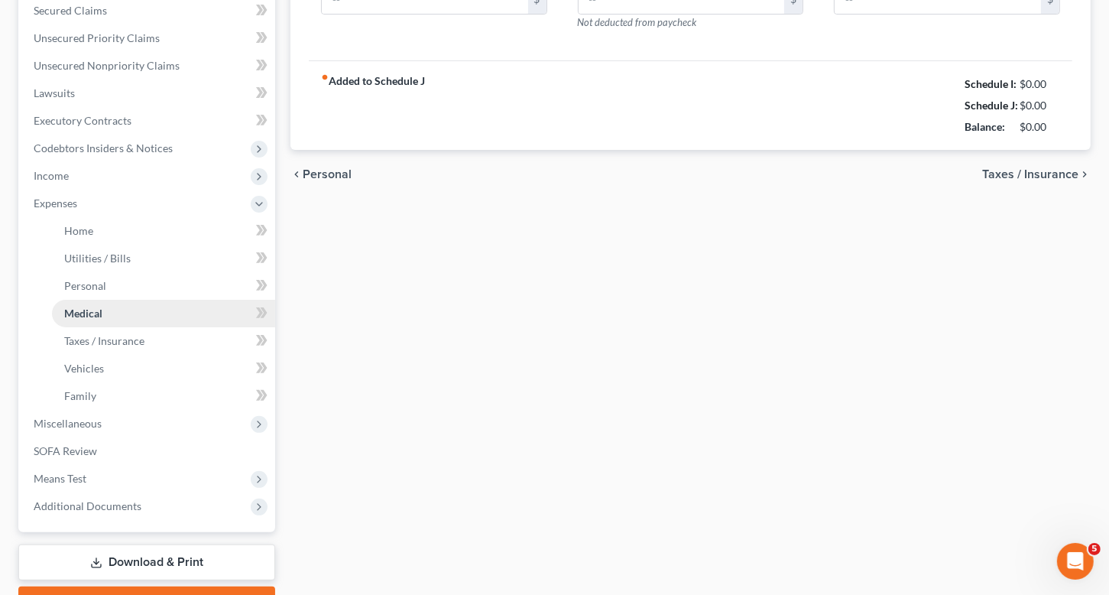
type input "70.00"
type input "65.00"
type input "95.66"
type input "0.00"
type input "82.33"
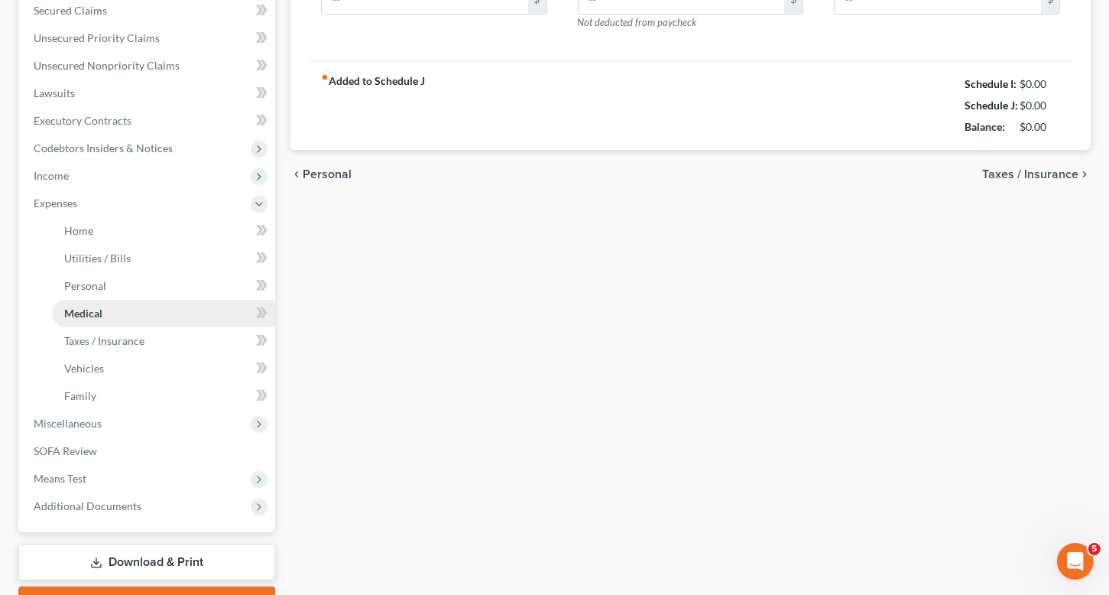
type input "130.83"
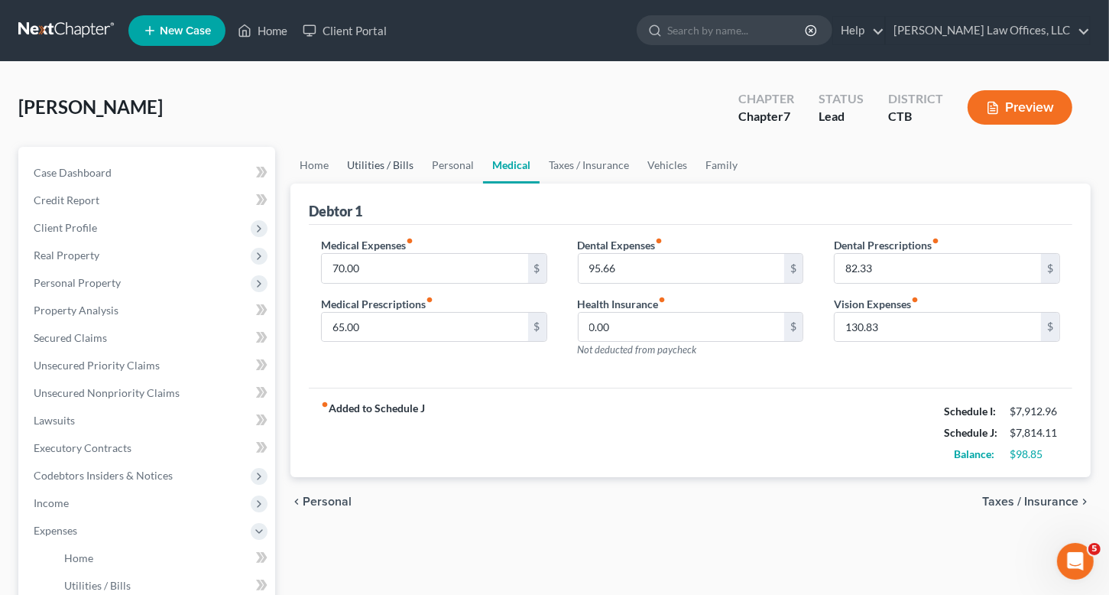
click at [381, 161] on link "Utilities / Bills" at bounding box center [380, 165] width 85 height 37
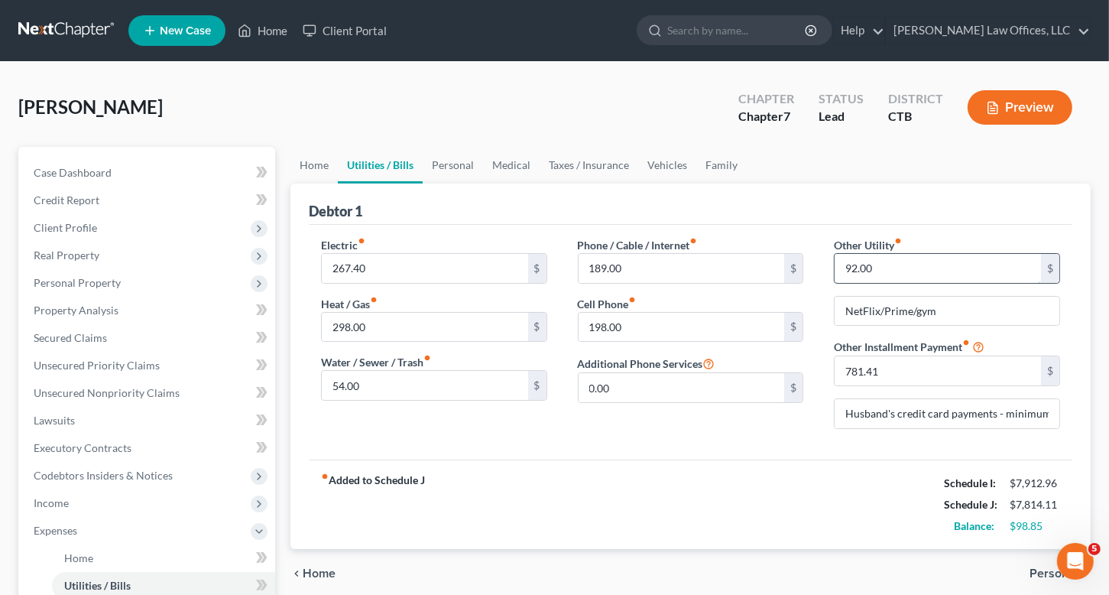
click at [857, 267] on input "92.00" at bounding box center [937, 268] width 206 height 29
type input "142.00"
click at [344, 266] on input "267.40" at bounding box center [425, 268] width 206 height 29
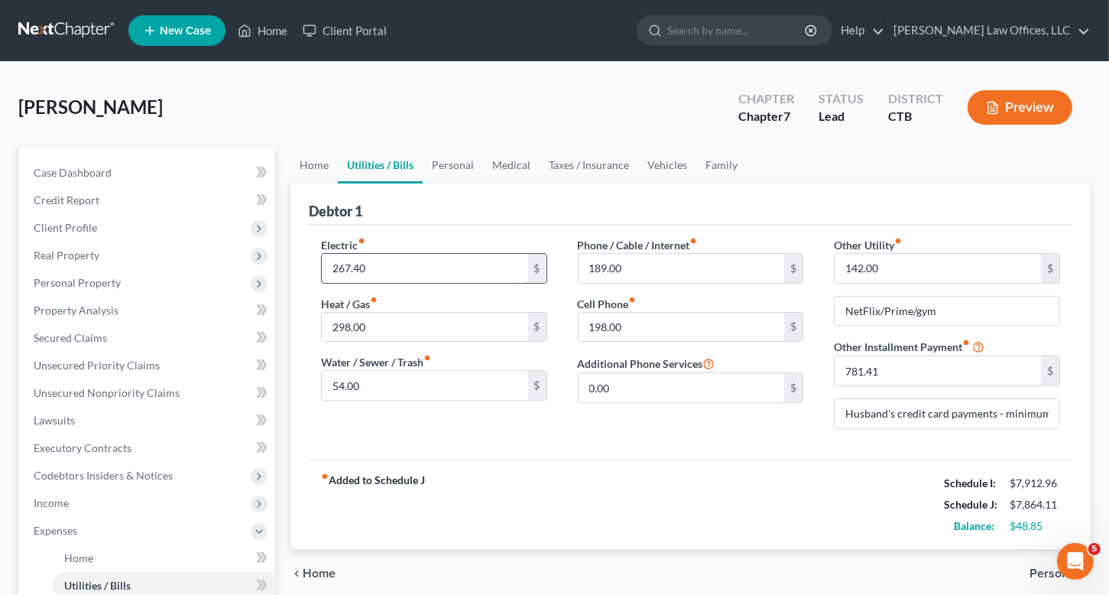
click at [344, 266] on input "267.40" at bounding box center [425, 268] width 206 height 29
type input "297.40"
click at [503, 428] on div "Electric fiber_manual_record 297.40 $ Heat / Gas fiber_manual_record 298.00 $ W…" at bounding box center [434, 339] width 257 height 204
click at [312, 164] on link "Home" at bounding box center [313, 165] width 47 height 37
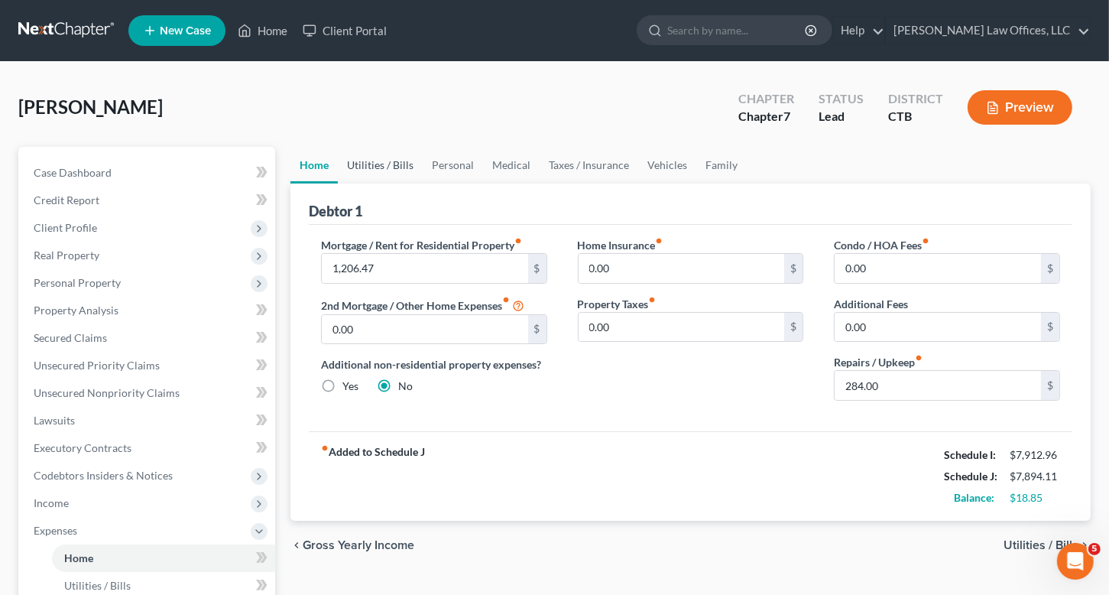
click at [370, 160] on link "Utilities / Bills" at bounding box center [380, 165] width 85 height 37
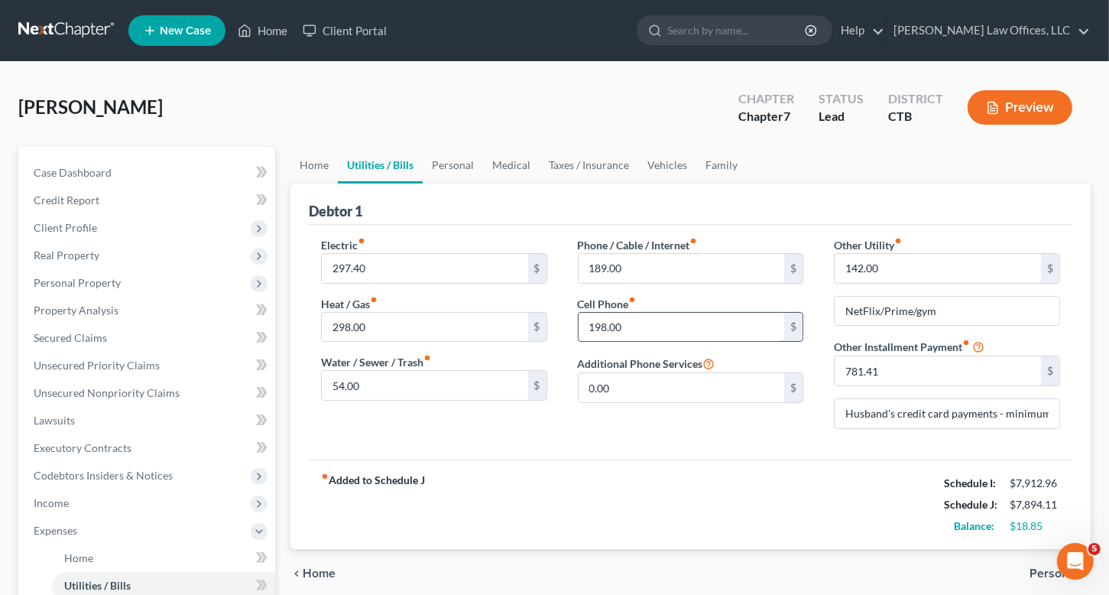
click at [657, 327] on input "198.00" at bounding box center [681, 327] width 206 height 29
type input "218.00"
click at [459, 159] on link "Personal" at bounding box center [453, 165] width 60 height 37
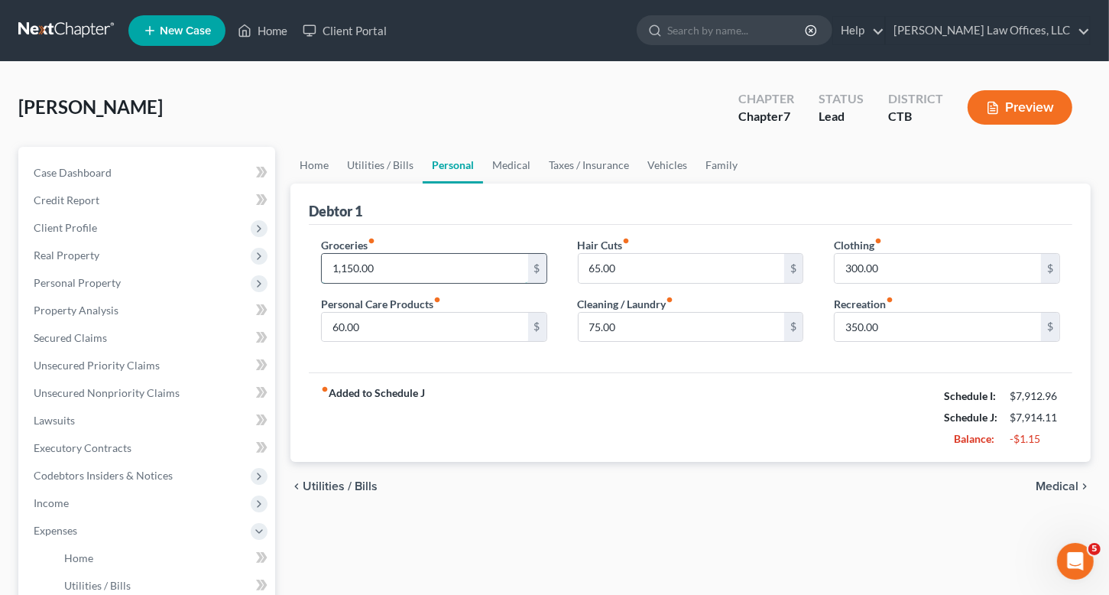
click at [358, 266] on input "1,150.00" at bounding box center [425, 268] width 206 height 29
click at [358, 263] on input "1,150.00" at bounding box center [425, 268] width 206 height 29
type input "1"
type input "1,165.00"
click at [578, 433] on div "fiber_manual_record Added to Schedule J Schedule I: $7,912.96 Schedule J: $7,92…" at bounding box center [690, 416] width 763 height 89
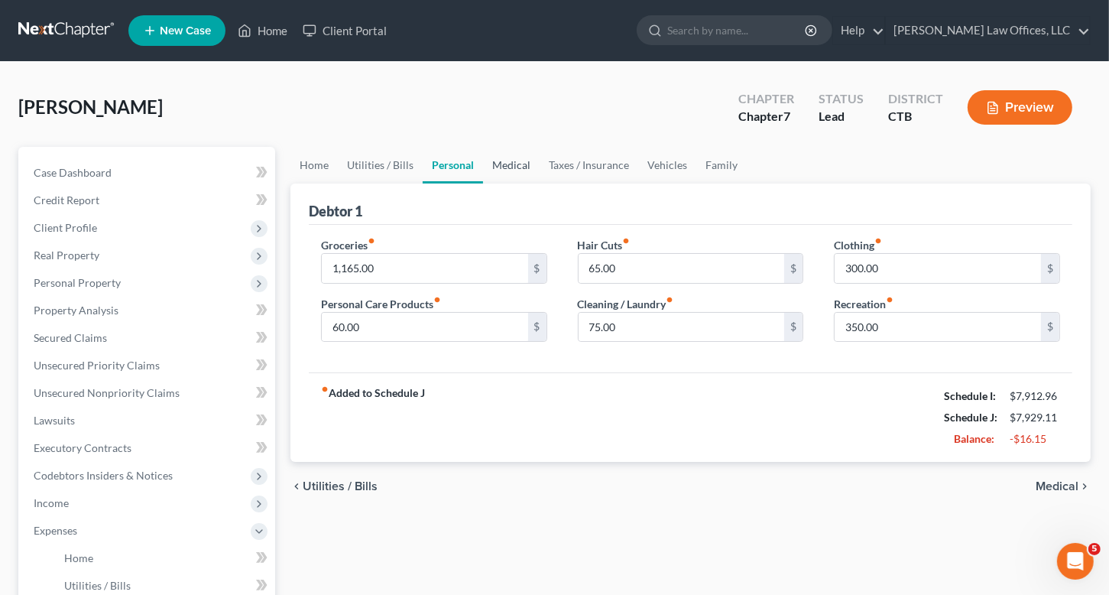
click at [506, 163] on link "Medical" at bounding box center [511, 165] width 57 height 37
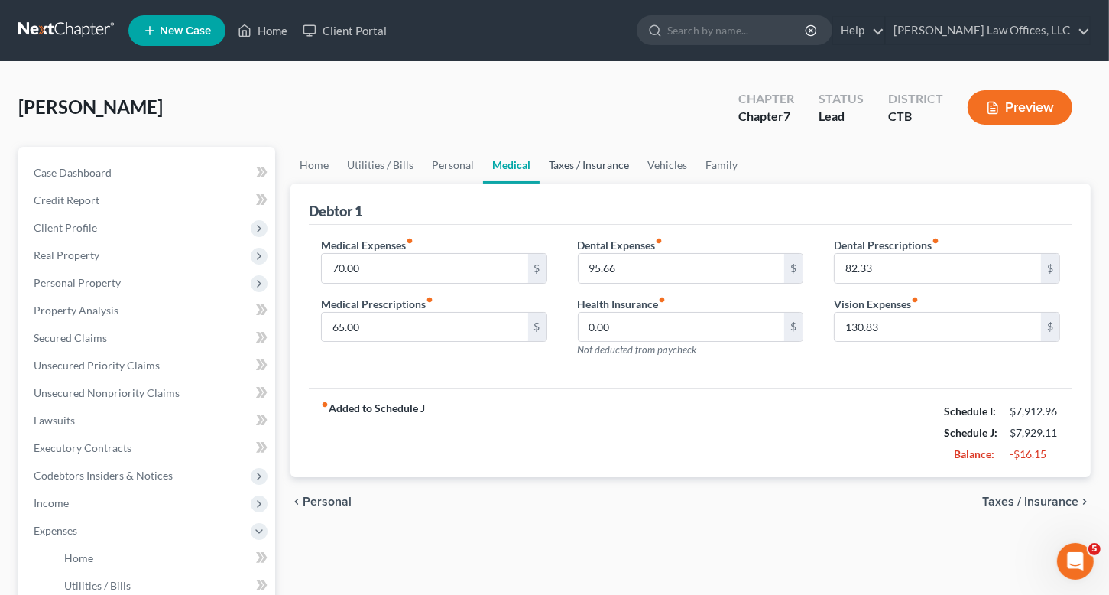
click at [573, 159] on link "Taxes / Insurance" at bounding box center [589, 165] width 99 height 37
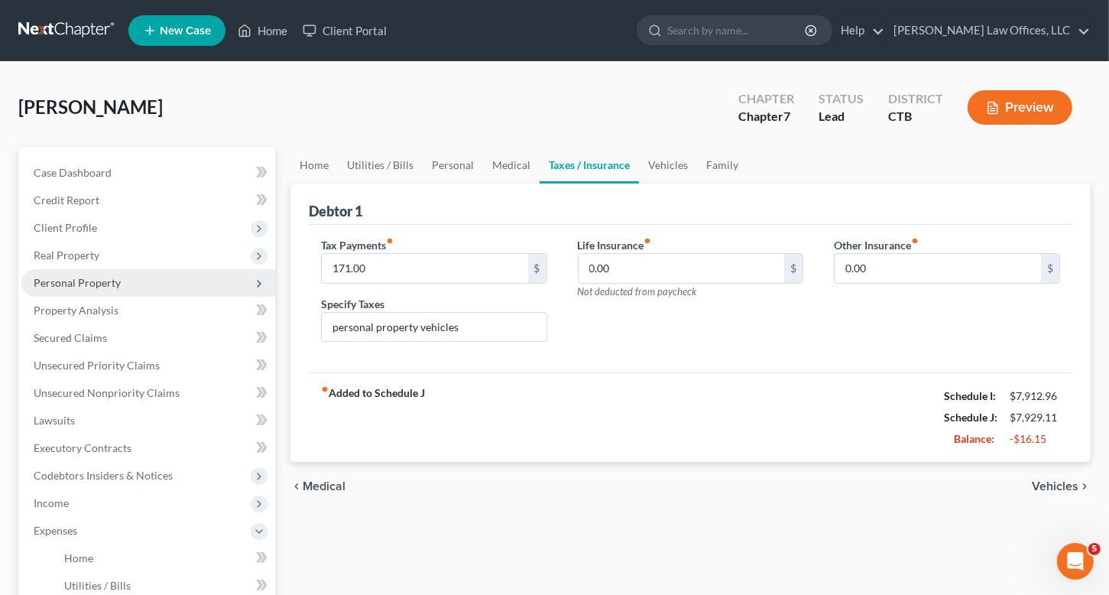
click at [95, 281] on span "Personal Property" at bounding box center [77, 282] width 87 height 13
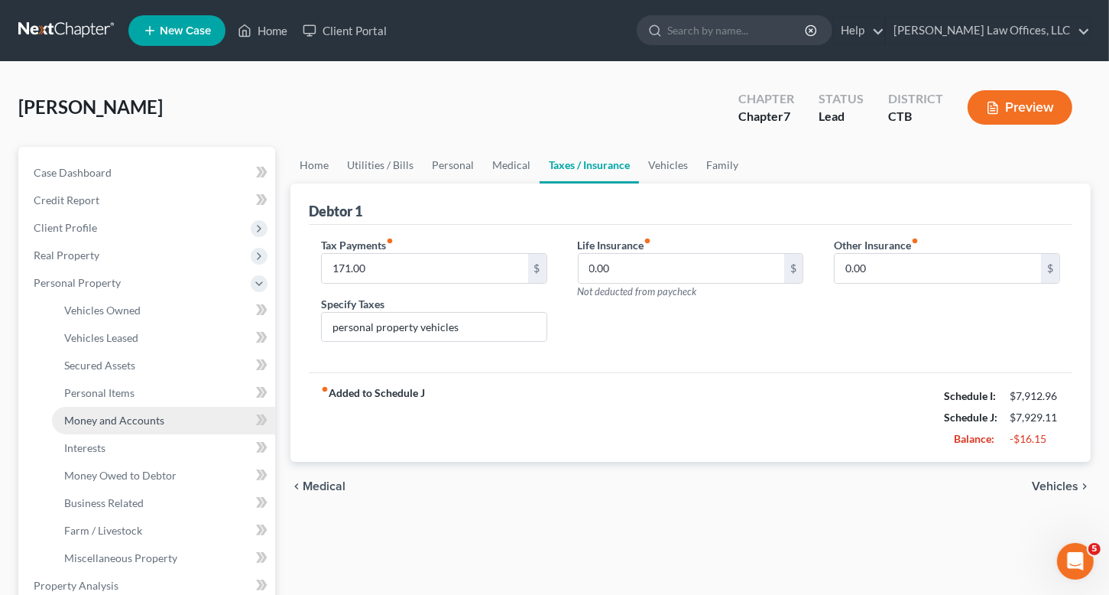
click at [101, 424] on span "Money and Accounts" at bounding box center [114, 419] width 100 height 13
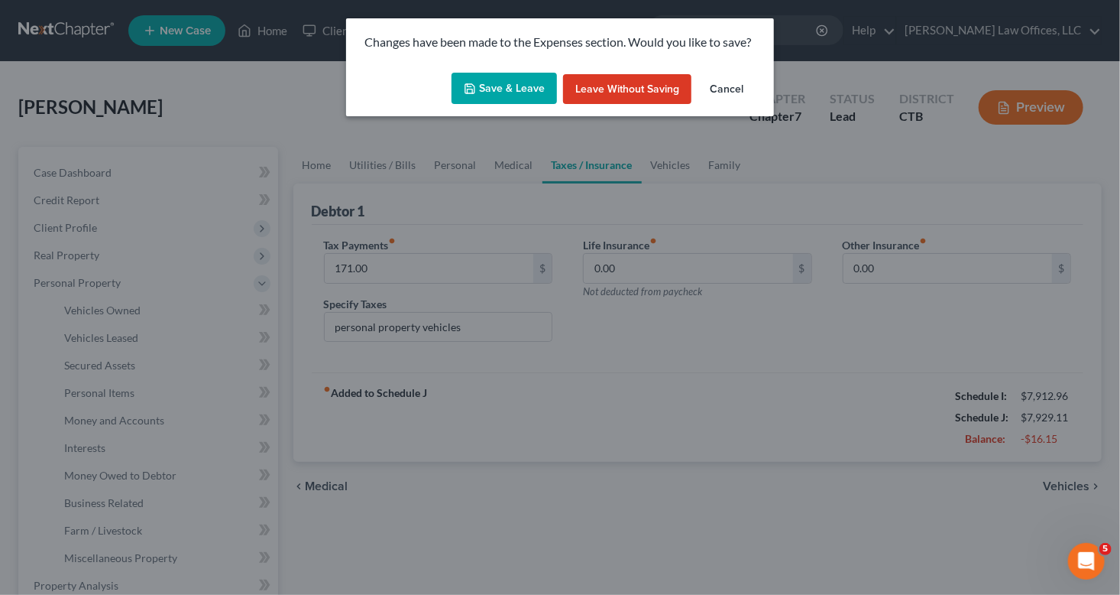
click at [504, 86] on button "Save & Leave" at bounding box center [504, 89] width 105 height 32
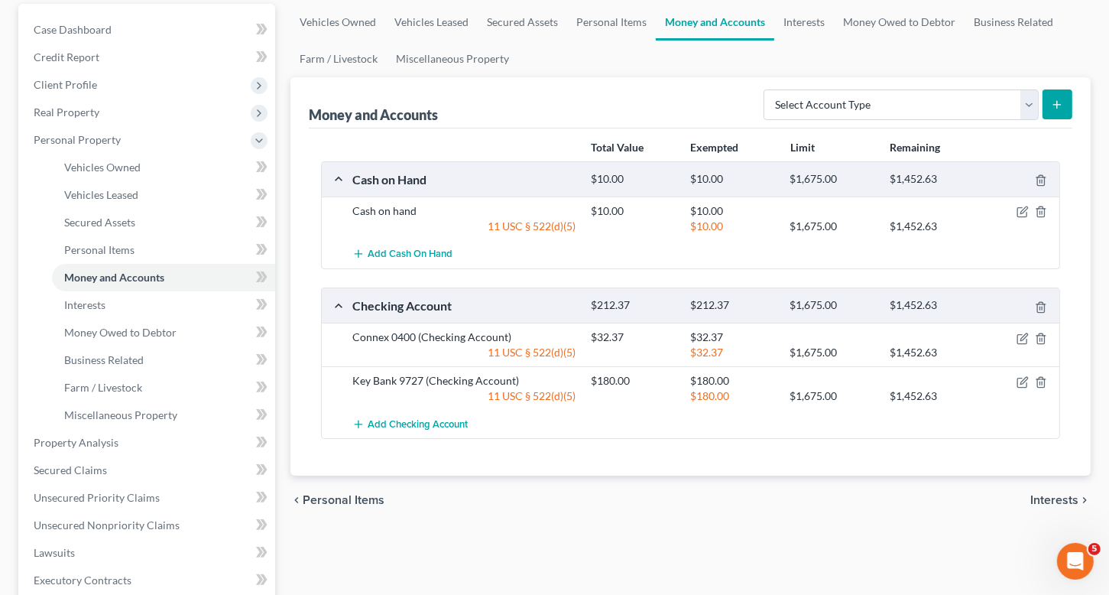
scroll to position [153, 0]
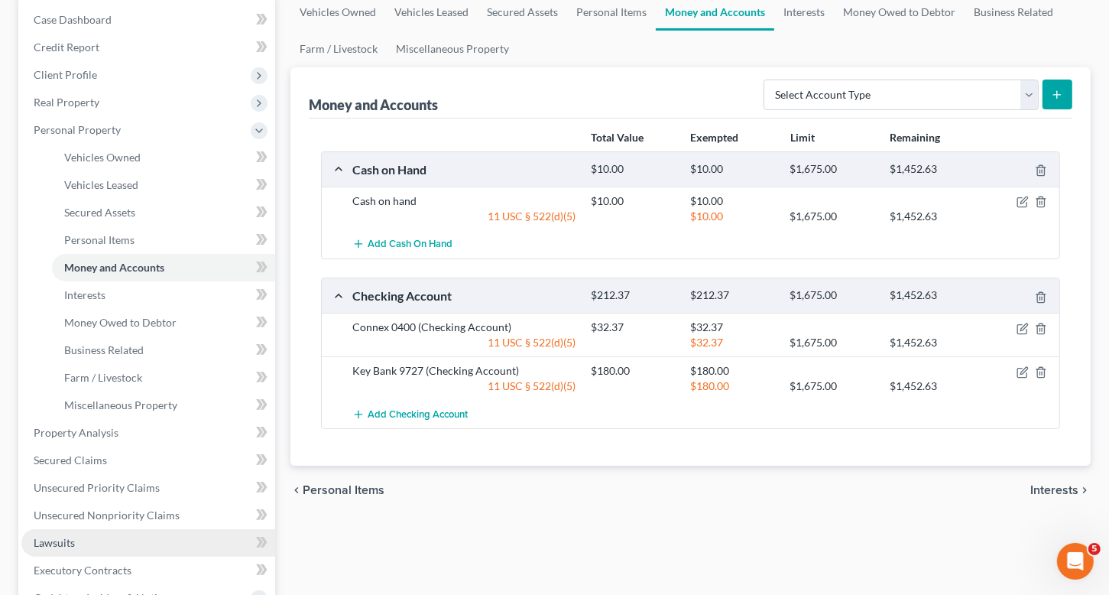
click at [66, 546] on span "Lawsuits" at bounding box center [54, 542] width 41 height 13
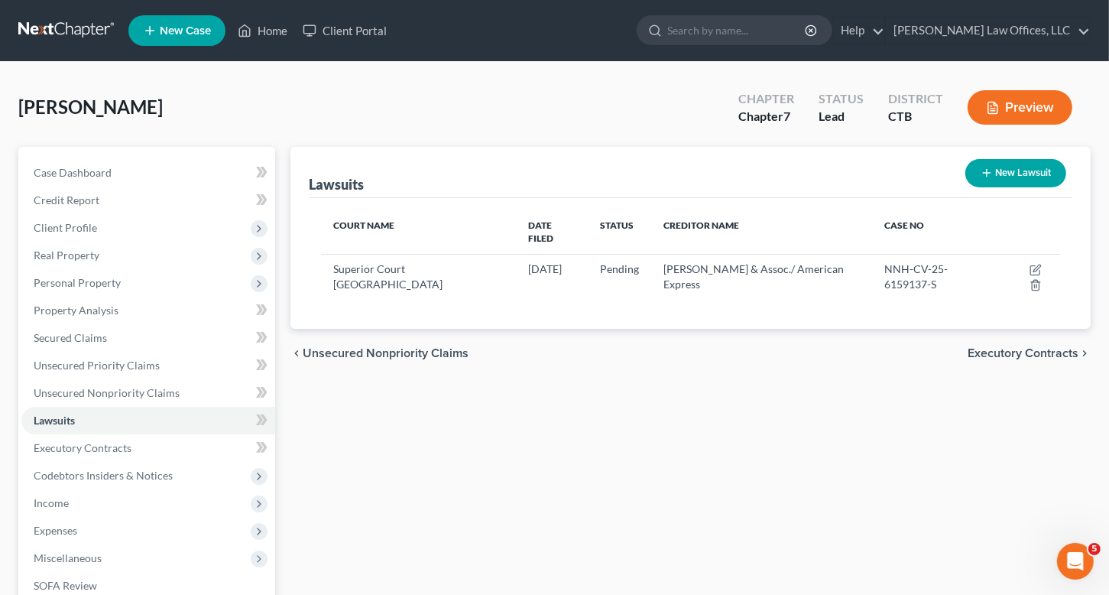
click at [1019, 105] on button "Preview" at bounding box center [1019, 107] width 105 height 34
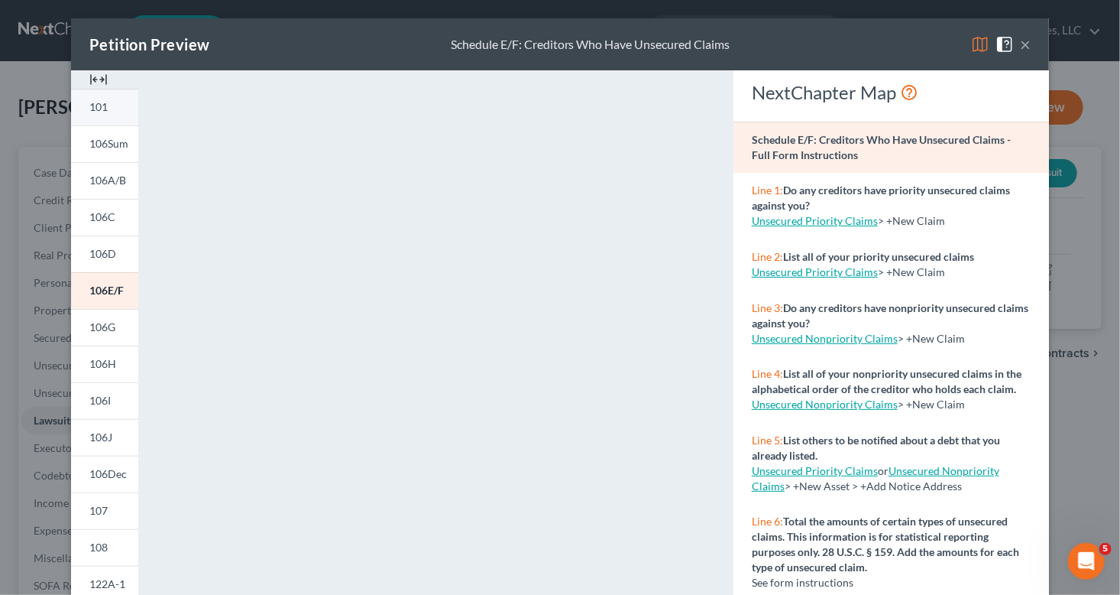
click at [92, 105] on span "101" at bounding box center [98, 106] width 18 height 13
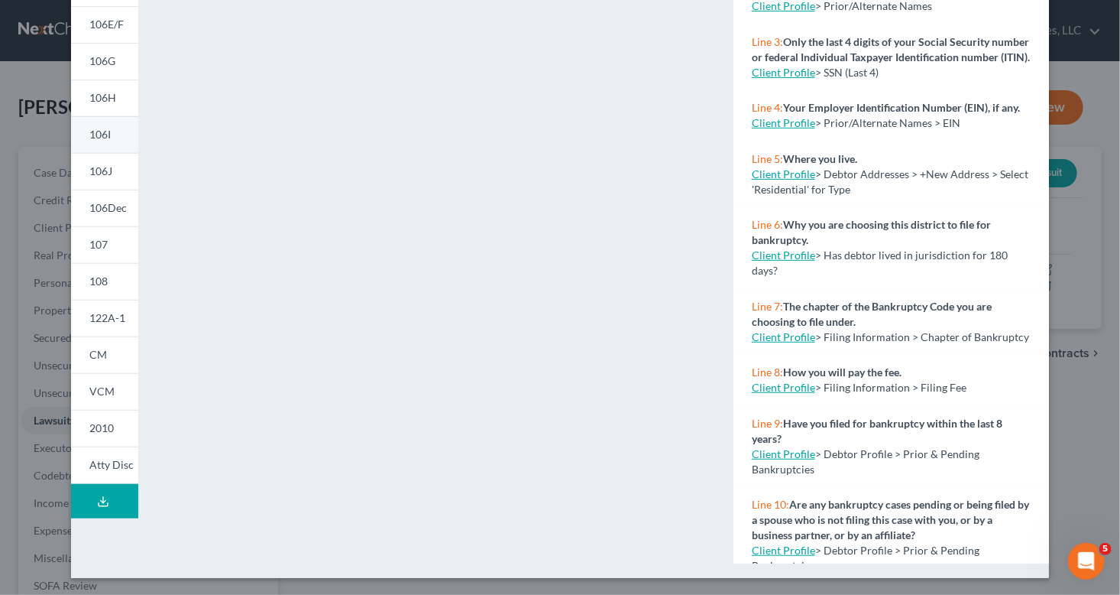
scroll to position [267, 0]
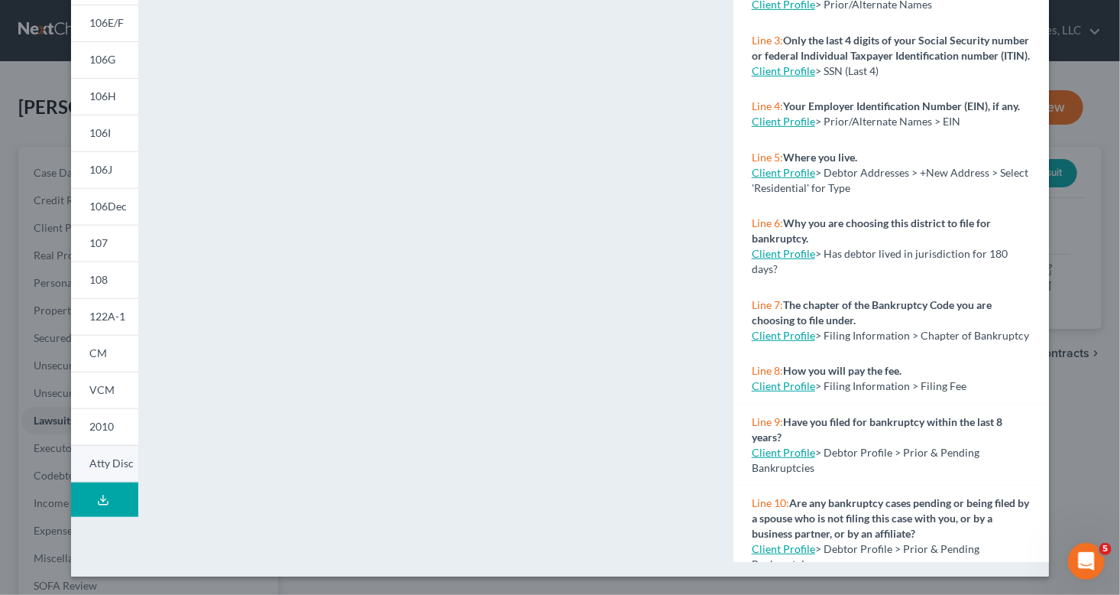
click at [92, 465] on span "Atty Disc" at bounding box center [111, 462] width 44 height 13
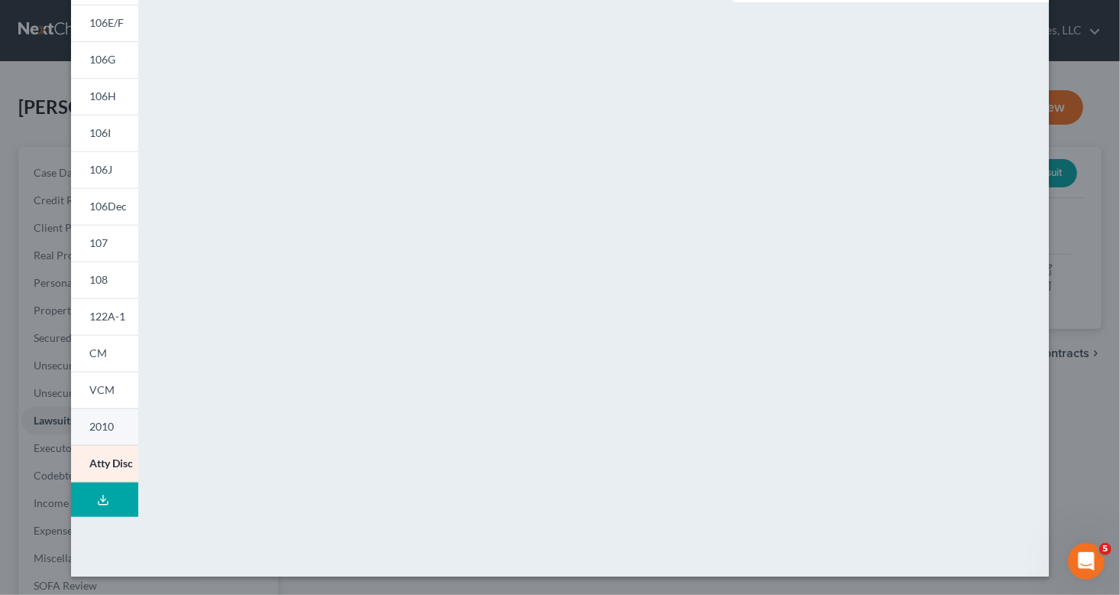
click at [98, 423] on span "2010" at bounding box center [101, 426] width 24 height 13
click at [90, 388] on span "VCM" at bounding box center [101, 389] width 25 height 13
click at [95, 352] on span "CM" at bounding box center [98, 352] width 18 height 13
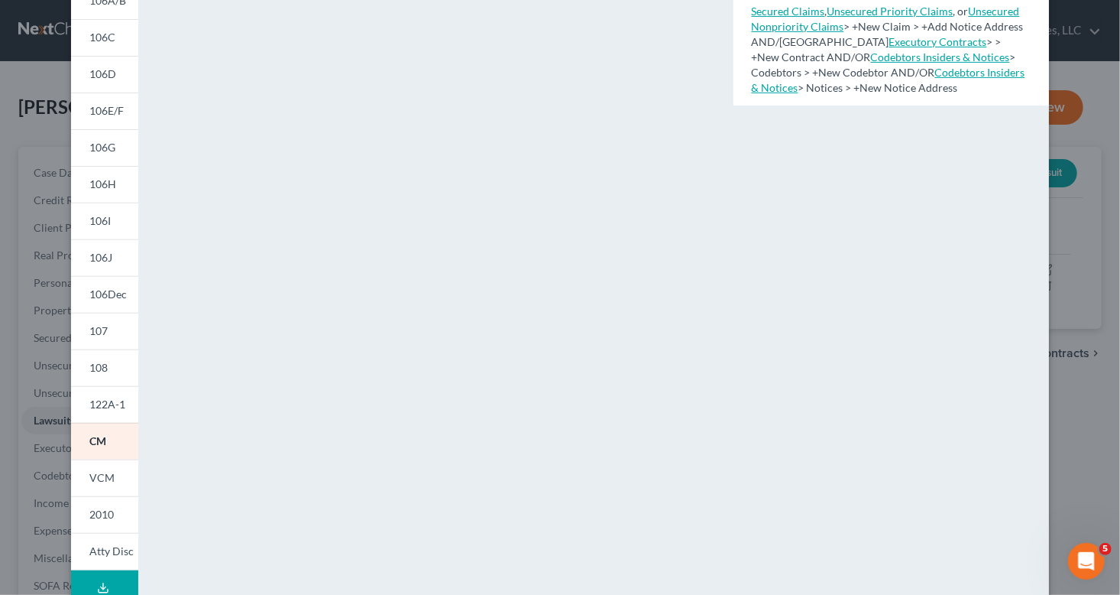
scroll to position [115, 0]
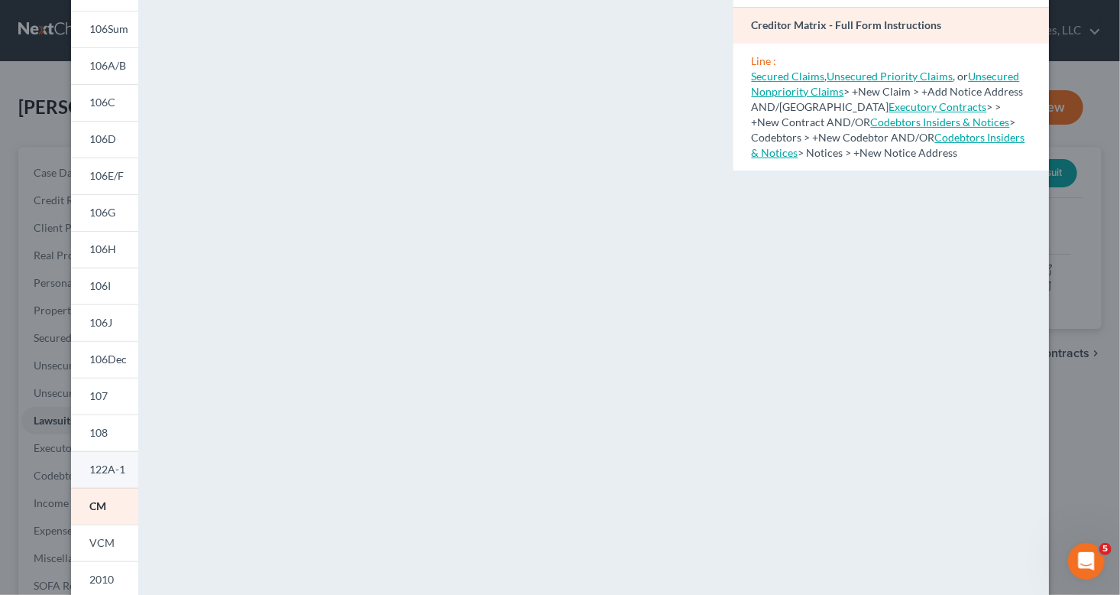
click at [100, 468] on span "122A-1" at bounding box center [107, 468] width 36 height 13
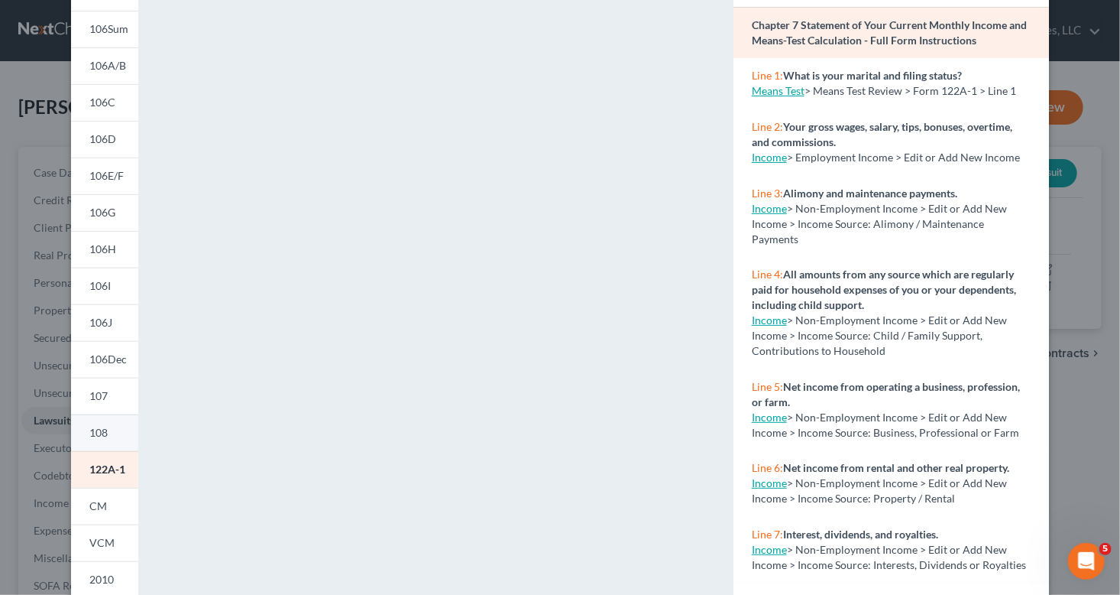
click at [95, 432] on span "108" at bounding box center [98, 432] width 18 height 13
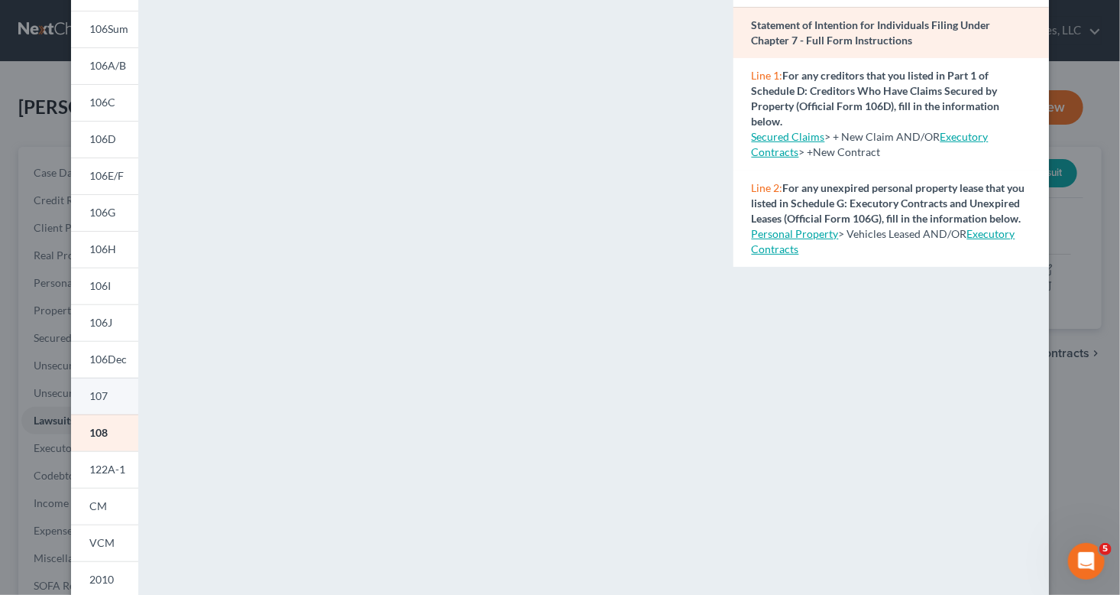
click at [89, 394] on span "107" at bounding box center [98, 395] width 18 height 13
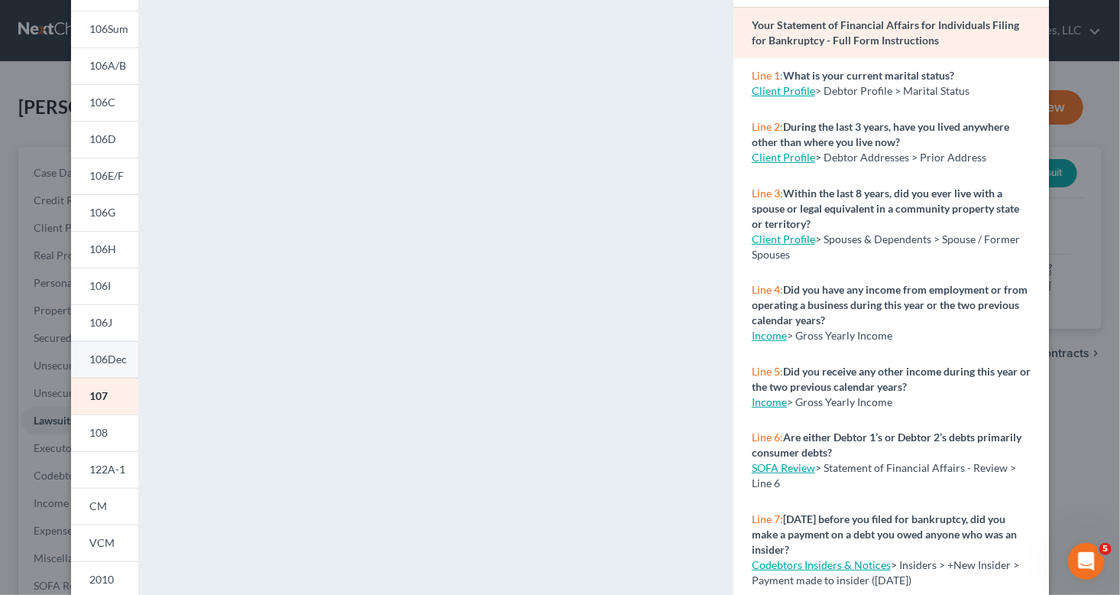
click at [95, 358] on span "106Dec" at bounding box center [107, 358] width 37 height 13
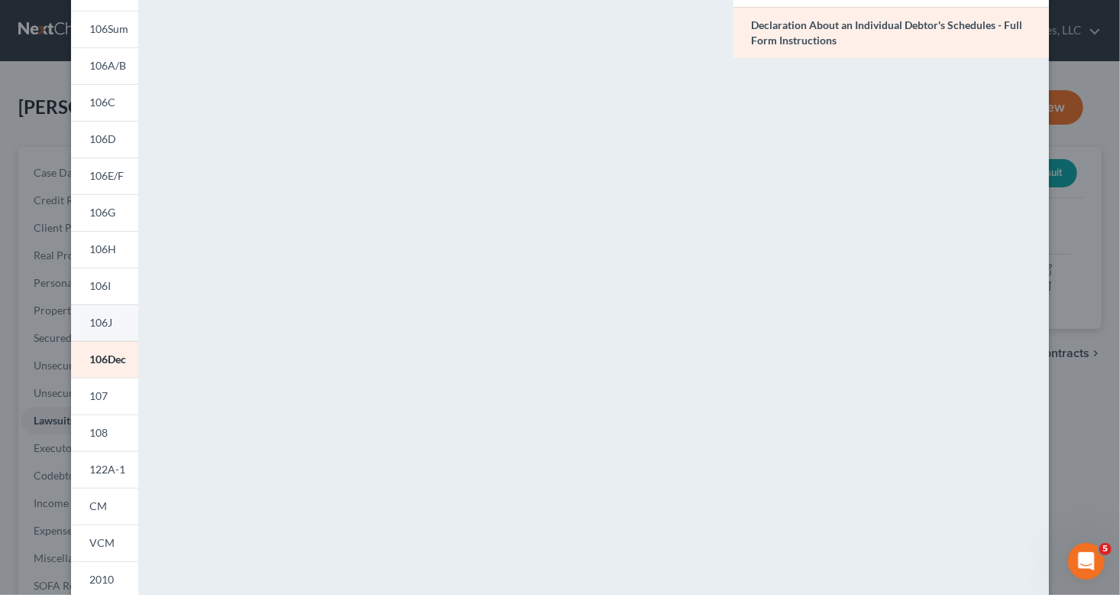
click at [98, 320] on span "106J" at bounding box center [100, 322] width 23 height 13
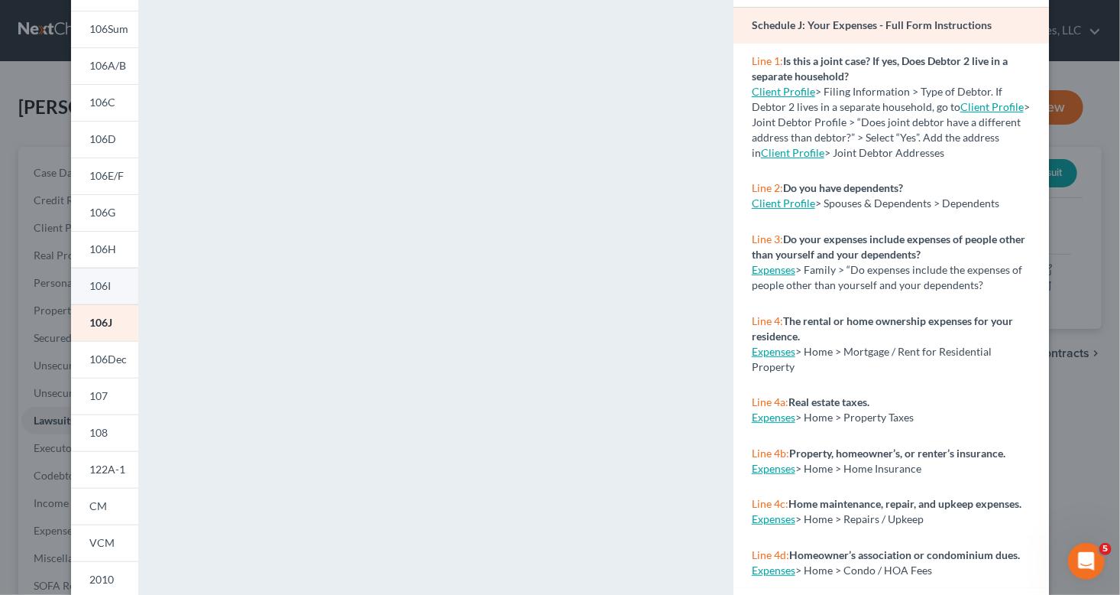
click at [101, 288] on span "106I" at bounding box center [99, 285] width 21 height 13
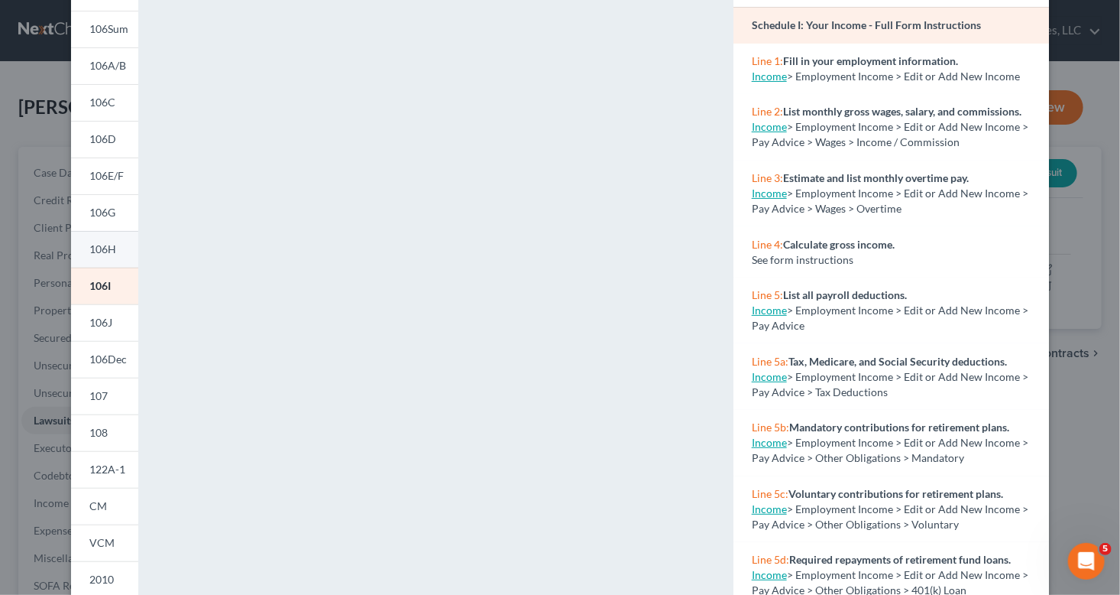
click at [96, 248] on span "106H" at bounding box center [102, 248] width 27 height 13
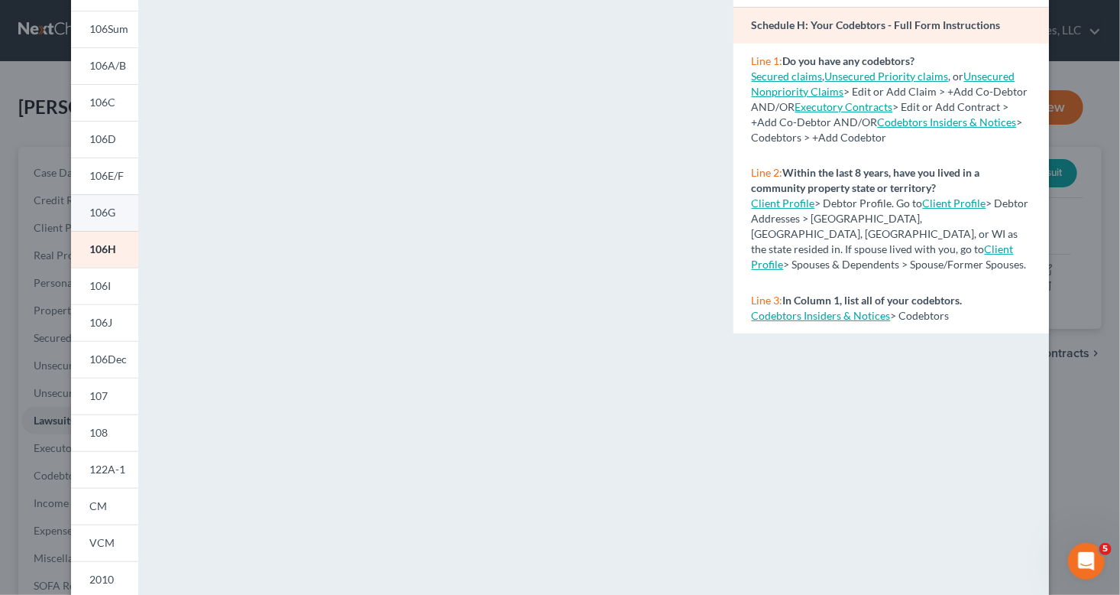
click at [99, 212] on span "106G" at bounding box center [102, 212] width 26 height 13
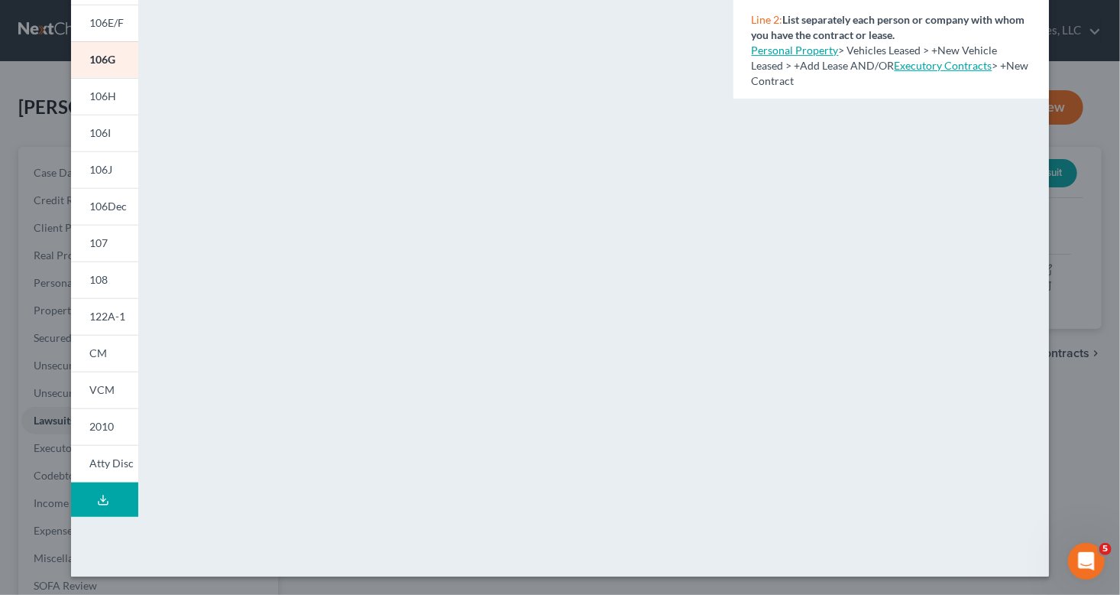
scroll to position [38, 0]
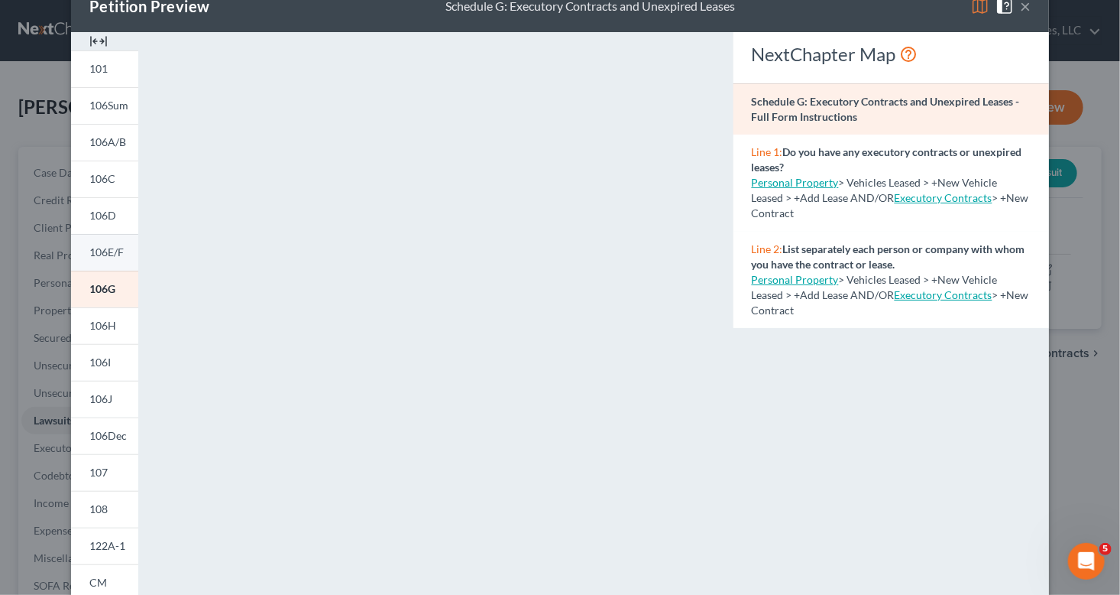
click at [96, 251] on span "106E/F" at bounding box center [106, 251] width 34 height 13
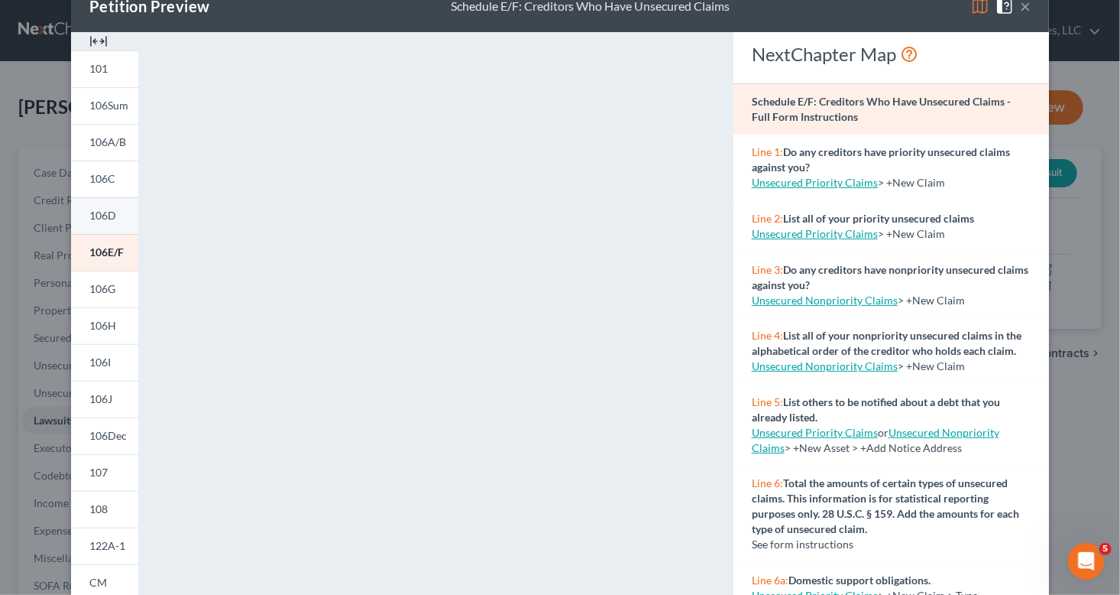
click at [92, 217] on span "106D" at bounding box center [102, 215] width 27 height 13
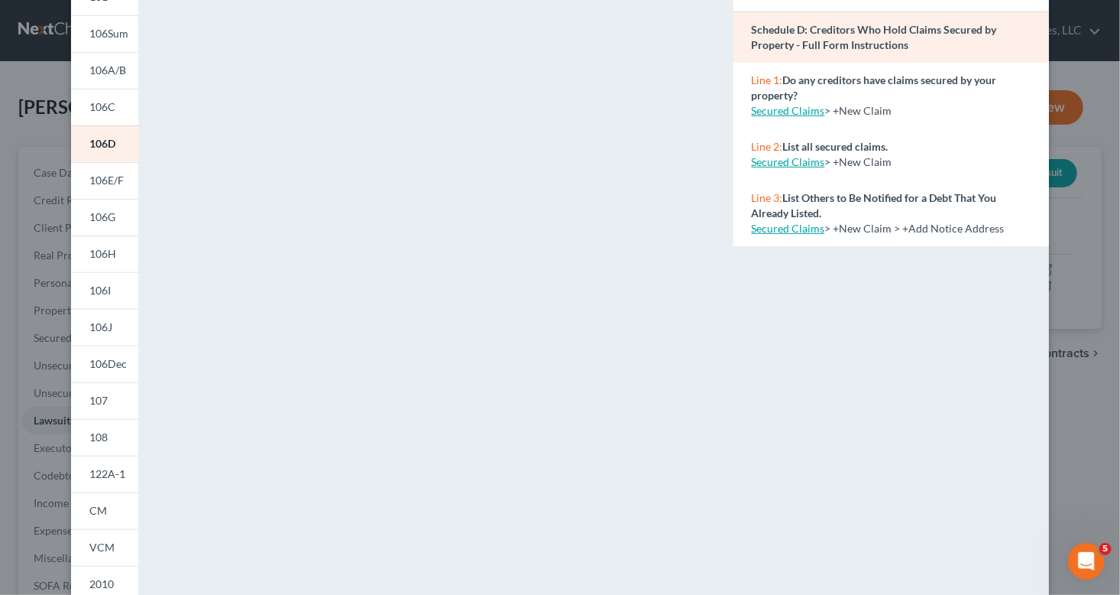
scroll to position [0, 0]
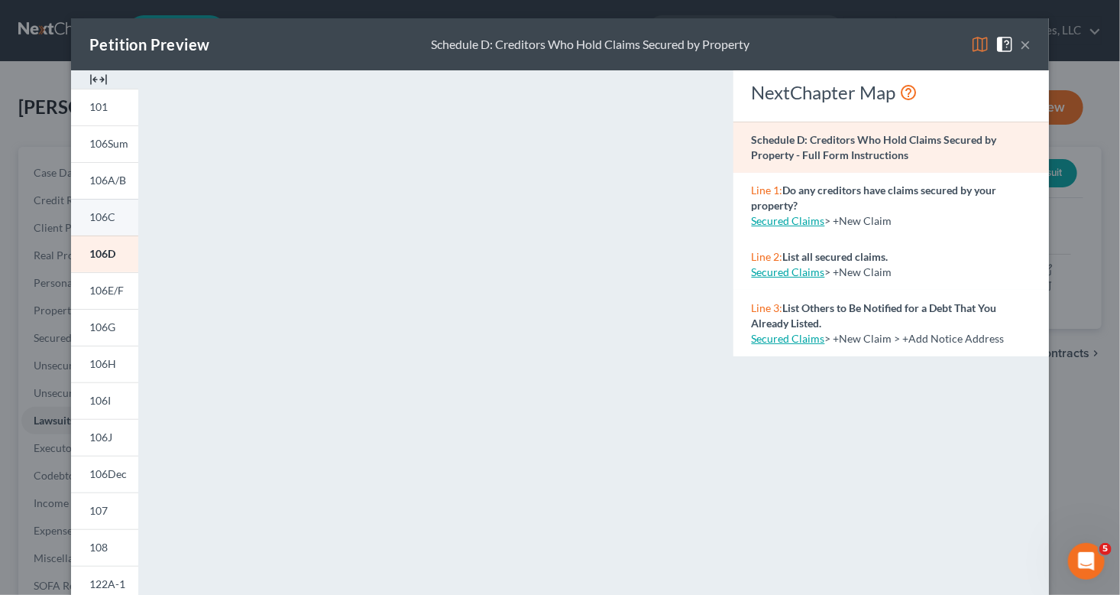
click at [100, 211] on span "106C" at bounding box center [102, 216] width 26 height 13
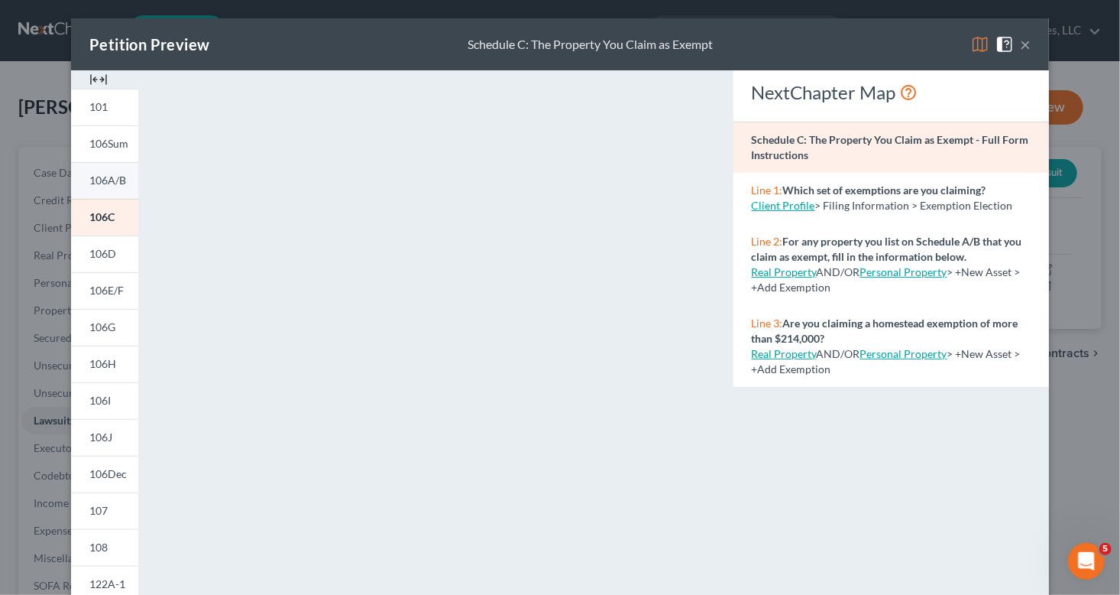
click at [102, 177] on span "106A/B" at bounding box center [107, 179] width 37 height 13
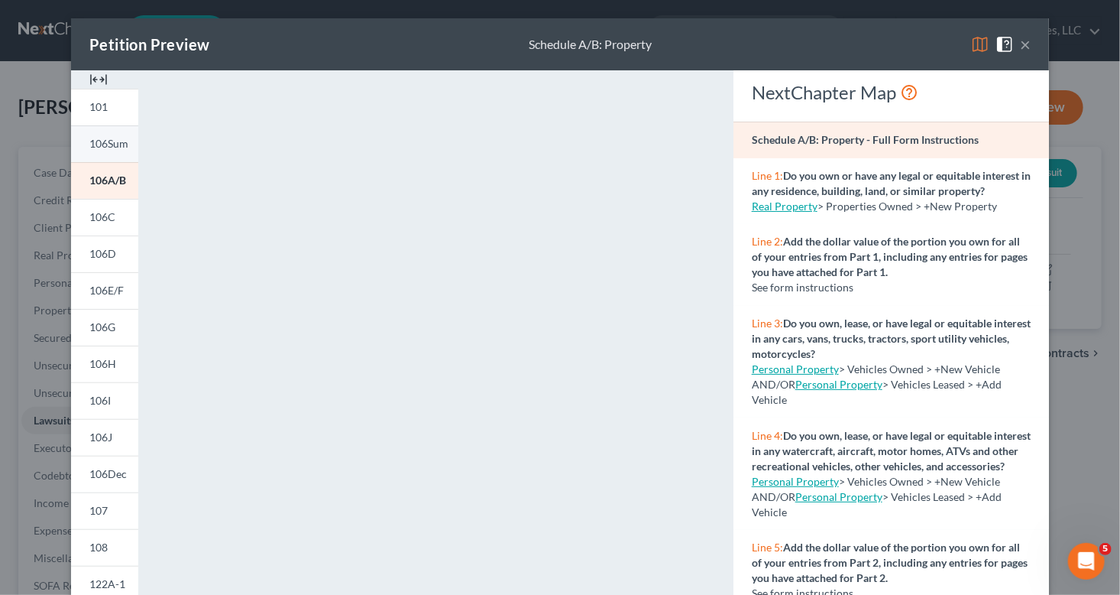
click at [95, 140] on span "106Sum" at bounding box center [108, 143] width 39 height 13
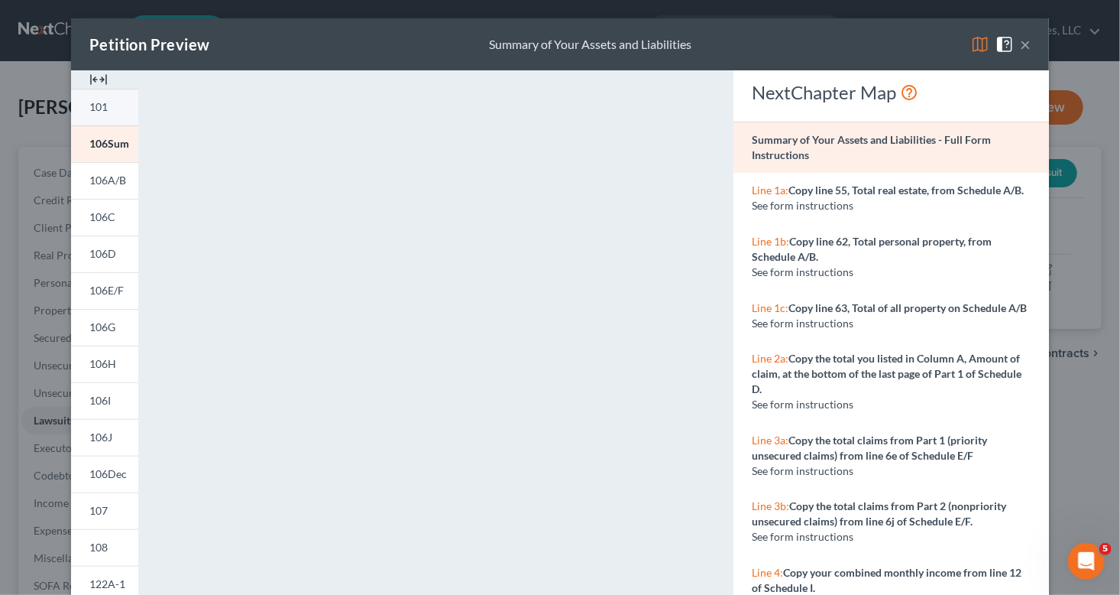
click at [99, 110] on span "101" at bounding box center [98, 106] width 18 height 13
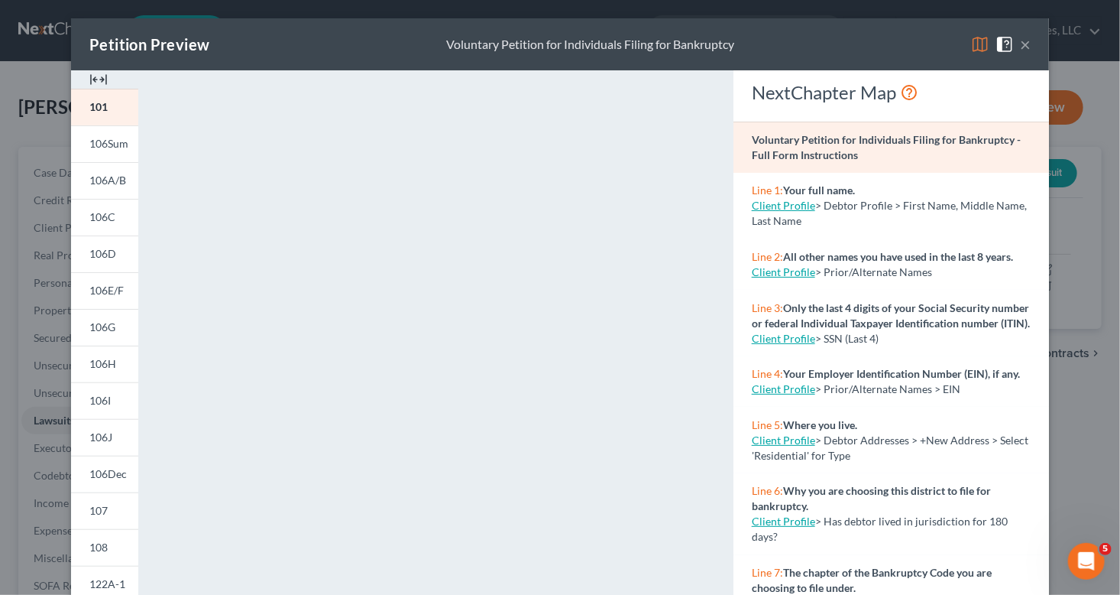
click at [1020, 37] on button "×" at bounding box center [1025, 44] width 11 height 18
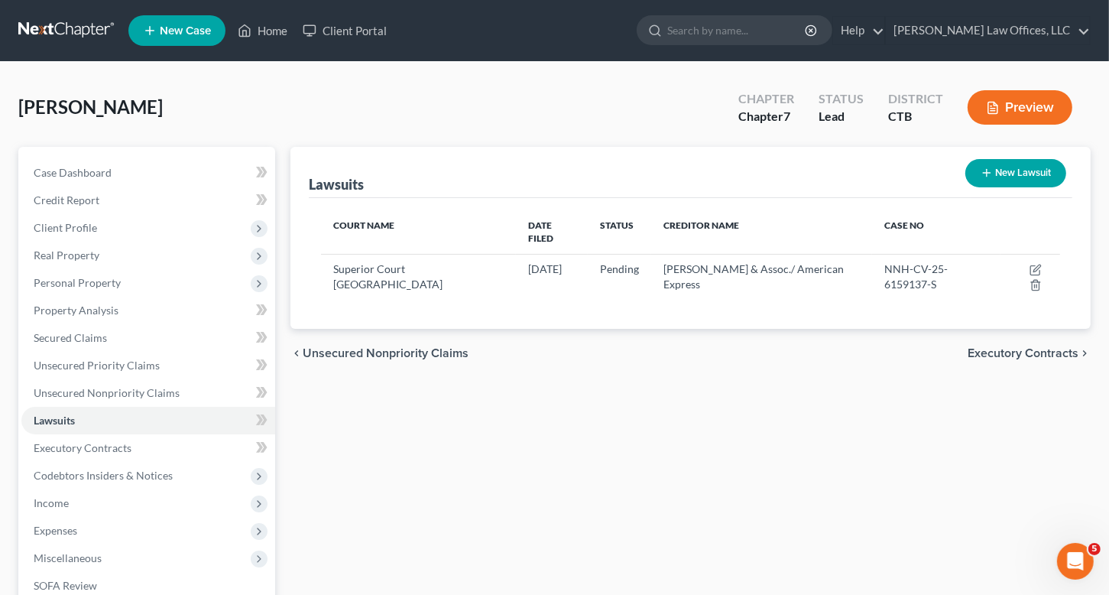
click at [1035, 96] on button "Preview" at bounding box center [1019, 107] width 105 height 34
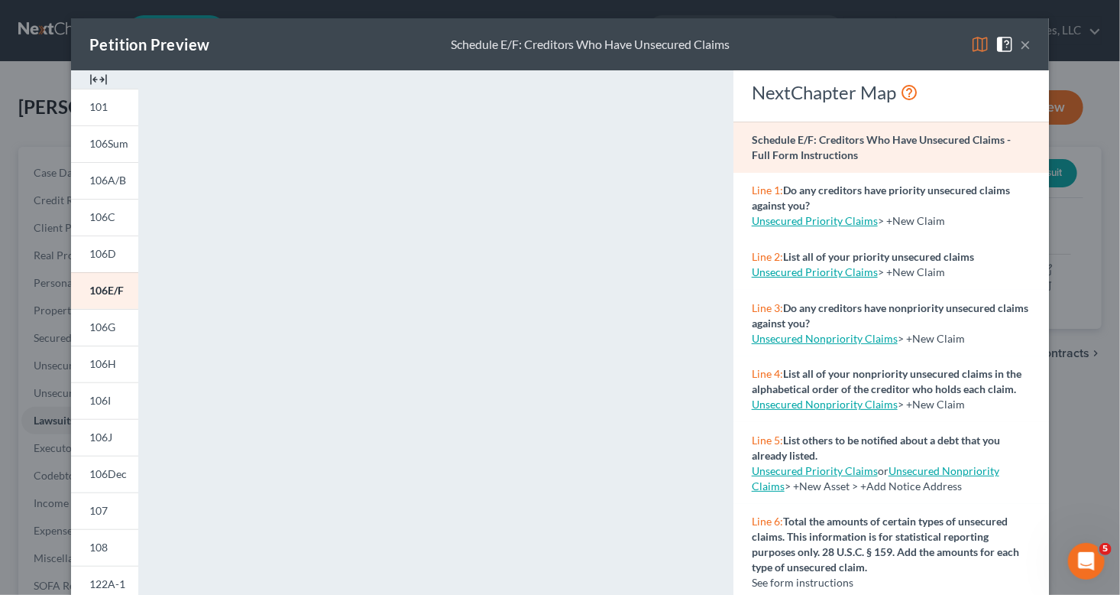
click at [1020, 46] on button "×" at bounding box center [1025, 44] width 11 height 18
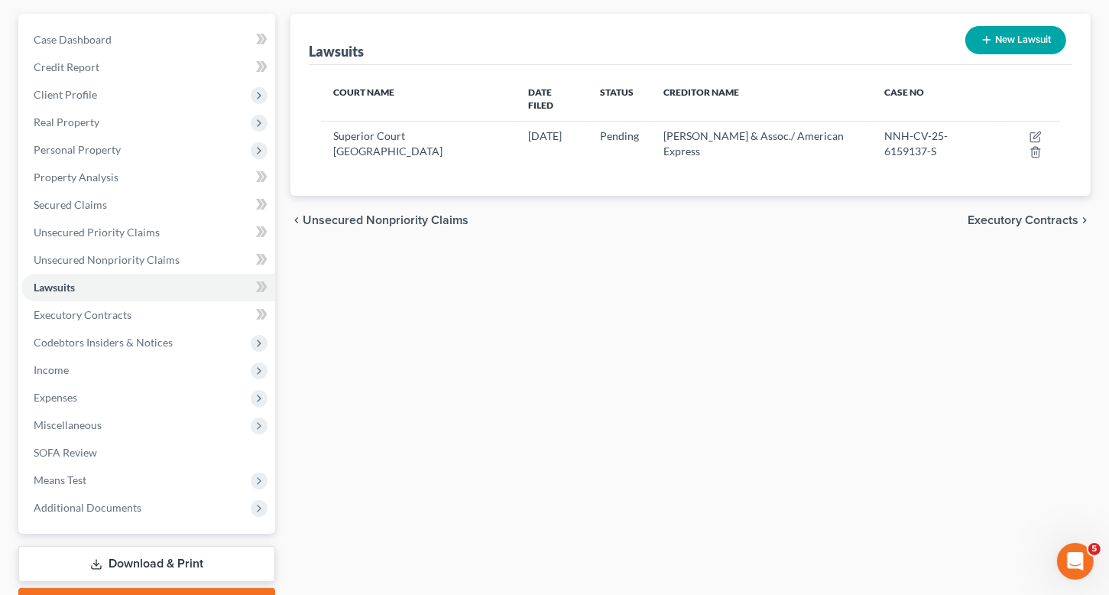
scroll to position [217, 0]
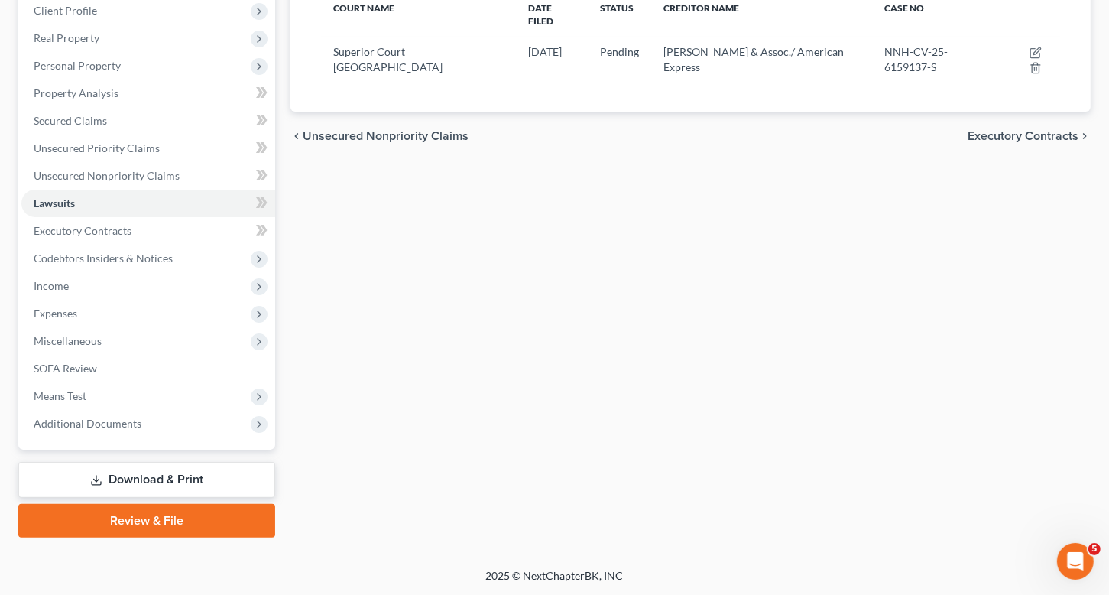
click at [160, 472] on link "Download & Print" at bounding box center [146, 480] width 257 height 36
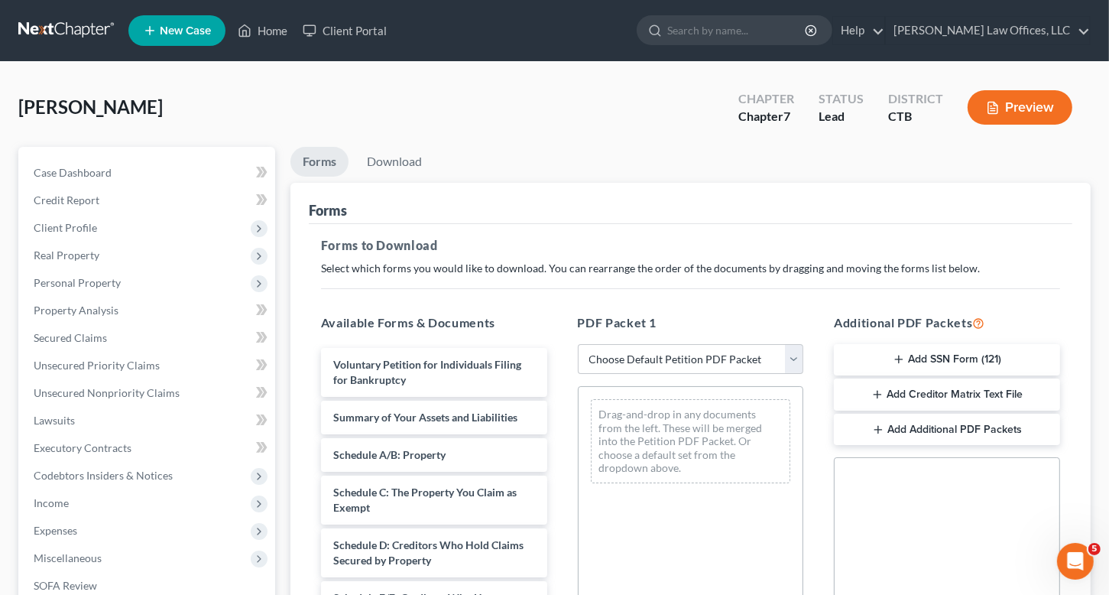
click at [908, 358] on button "Add SSN Form (121)" at bounding box center [947, 360] width 226 height 32
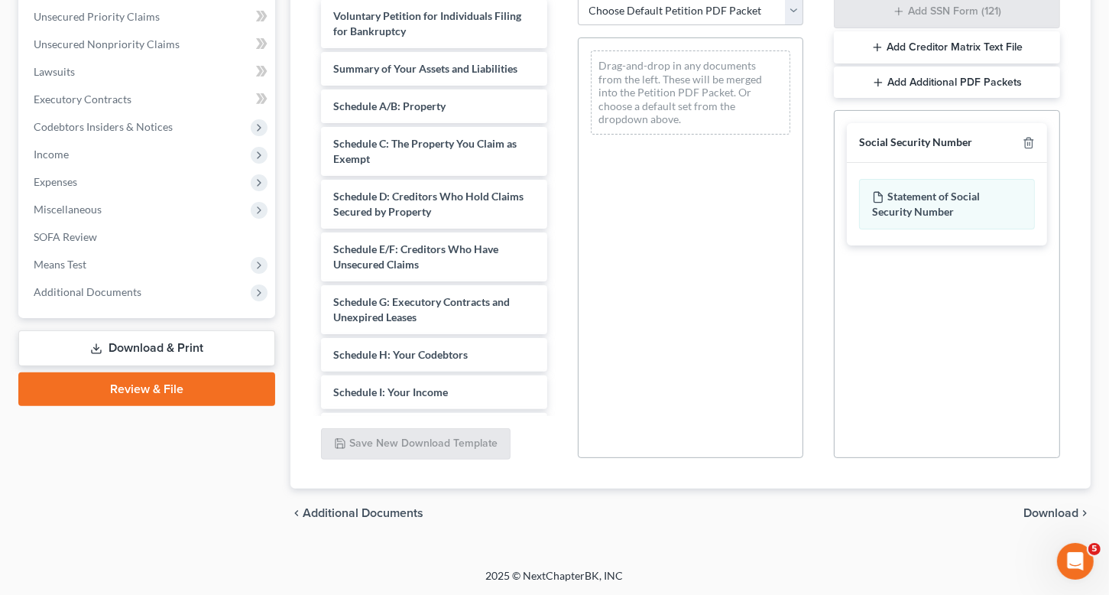
click at [1042, 514] on span "Download" at bounding box center [1050, 513] width 55 height 12
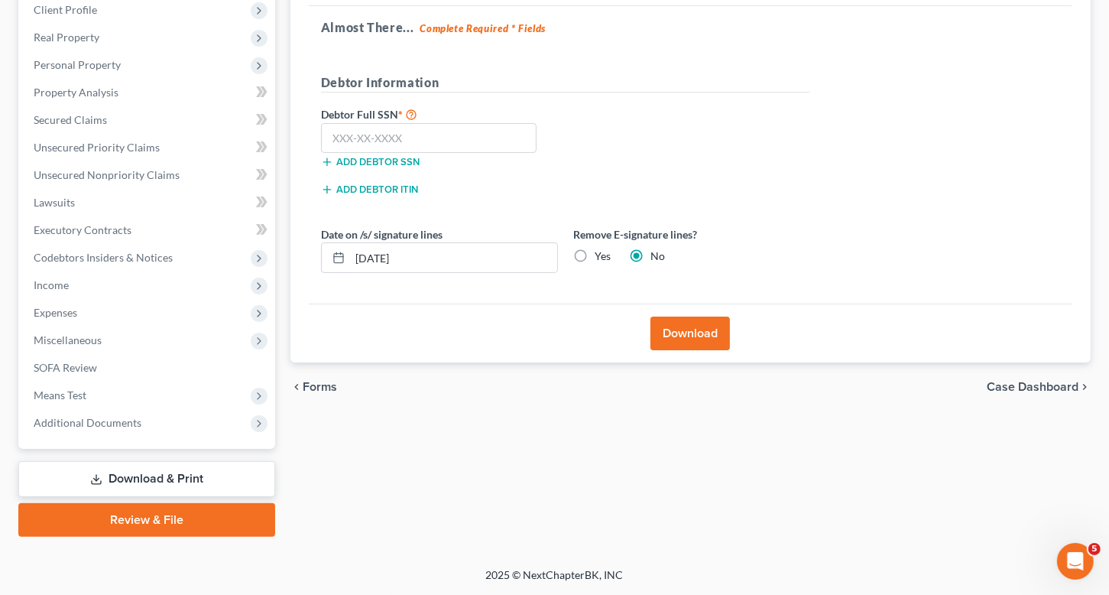
scroll to position [217, 0]
click at [416, 143] on input "text" at bounding box center [429, 139] width 216 height 31
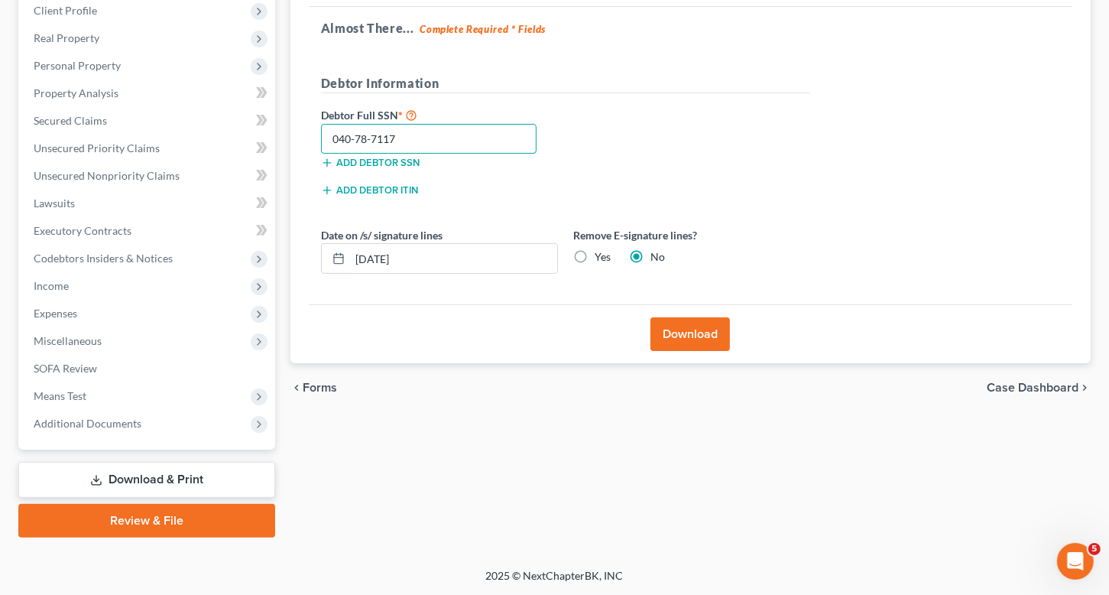
type input "040-78-7117"
click at [695, 335] on button "Download" at bounding box center [689, 334] width 79 height 34
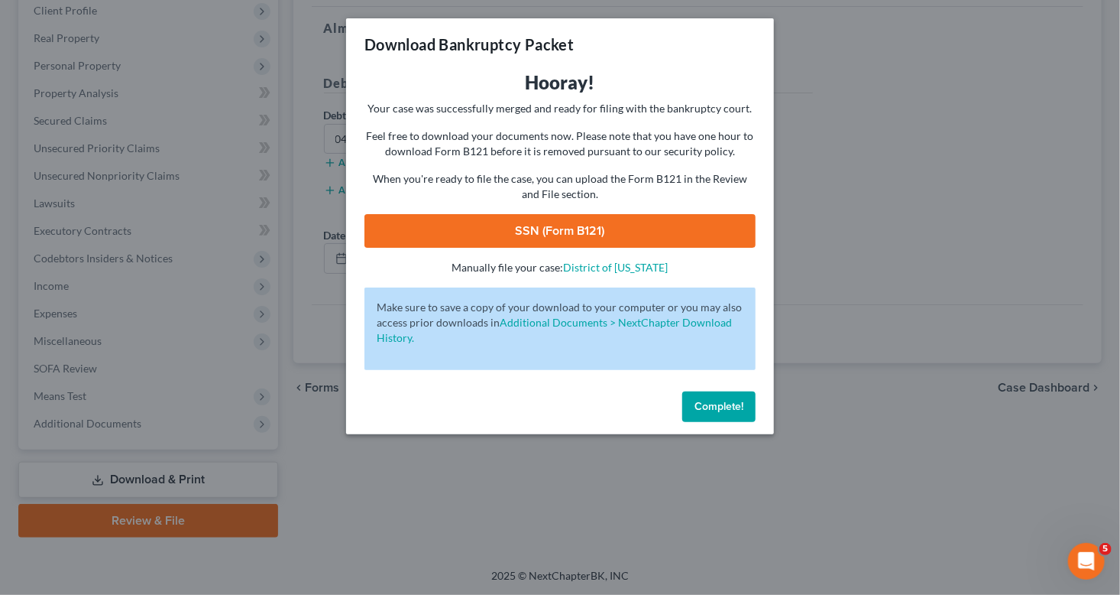
click at [587, 225] on link "SSN (Form B121)" at bounding box center [560, 231] width 391 height 34
click at [718, 410] on span "Complete!" at bounding box center [719, 406] width 49 height 13
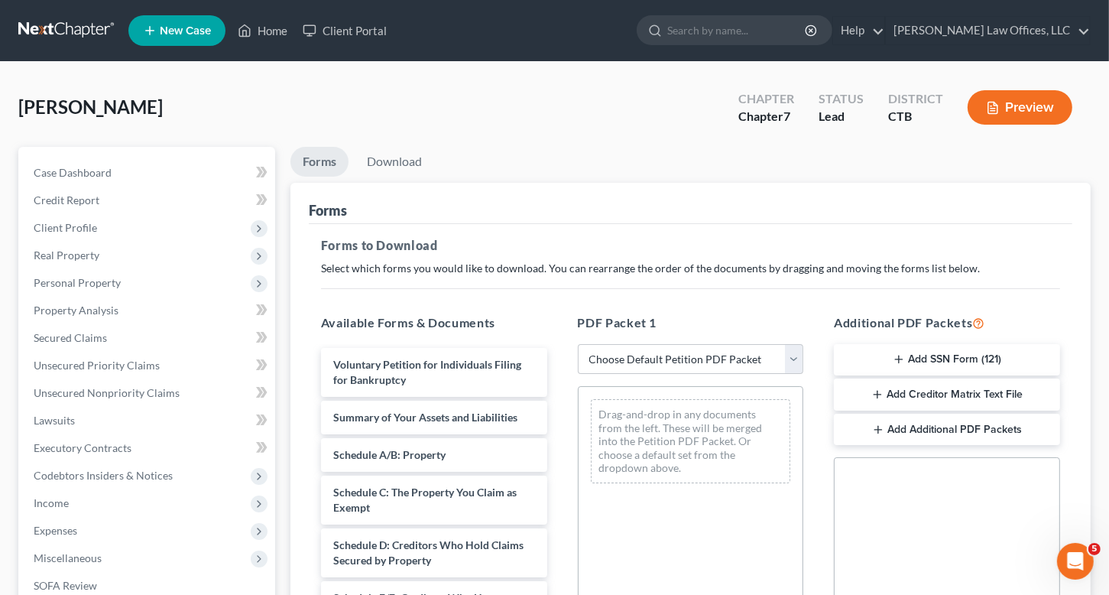
click at [896, 390] on button "Add Creditor Matrix Text File" at bounding box center [947, 394] width 226 height 32
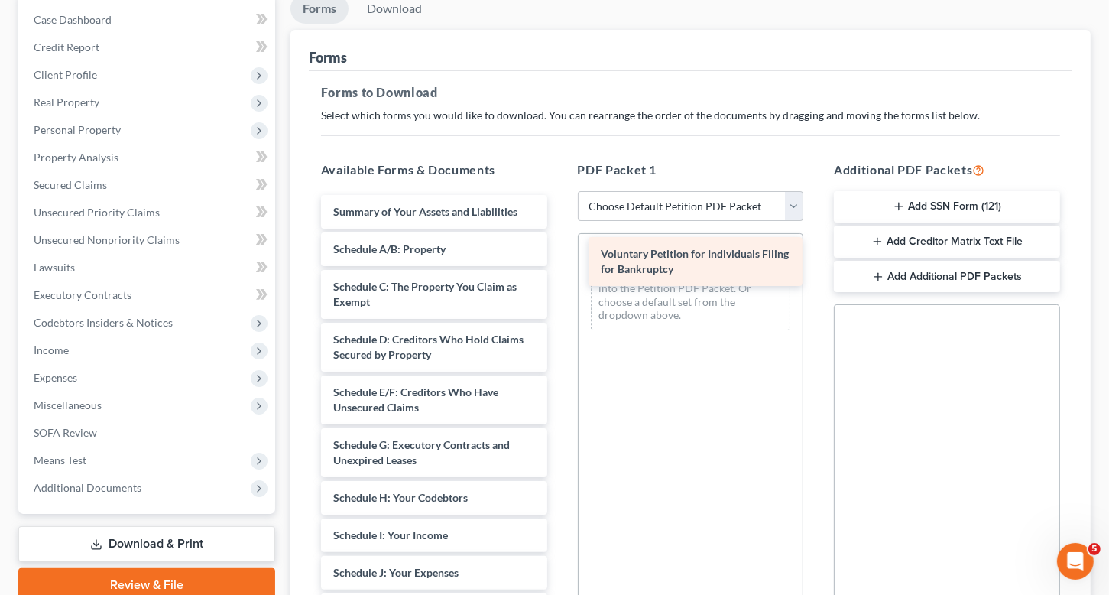
drag, startPoint x: 412, startPoint y: 227, endPoint x: 679, endPoint y: 268, distance: 269.9
click at [559, 268] on div "Voluntary Petition for Individuals Filing for Bankruptcy Voluntary Petition for…" at bounding box center [434, 588] width 251 height 786
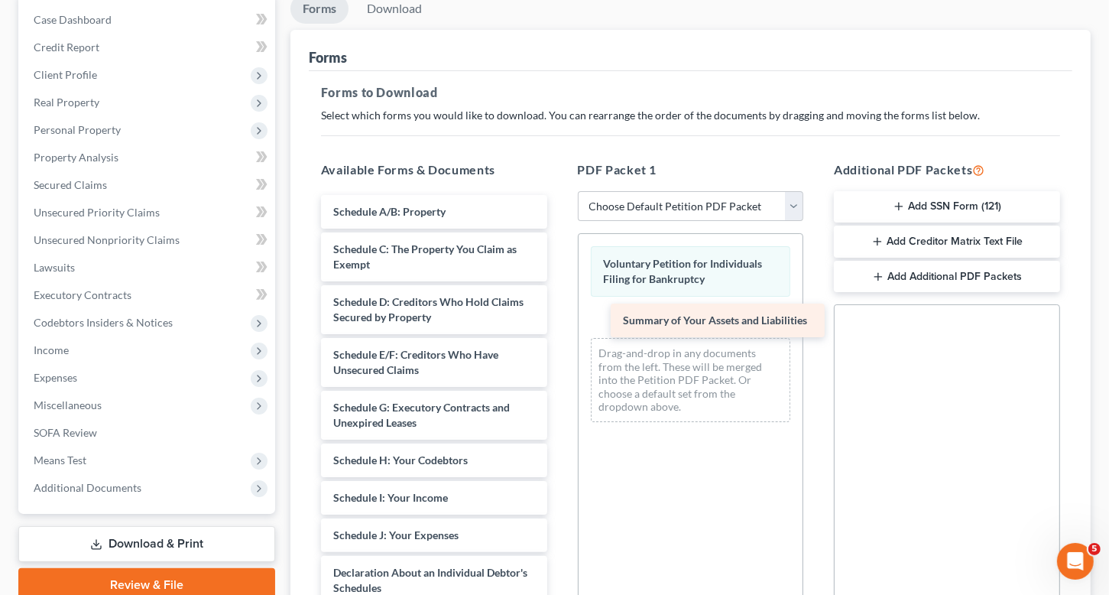
drag, startPoint x: 432, startPoint y: 212, endPoint x: 721, endPoint y: 322, distance: 309.8
click at [559, 322] on div "Summary of Your Assets and Liabilities Summary of Your Assets and Liabilities S…" at bounding box center [434, 569] width 251 height 748
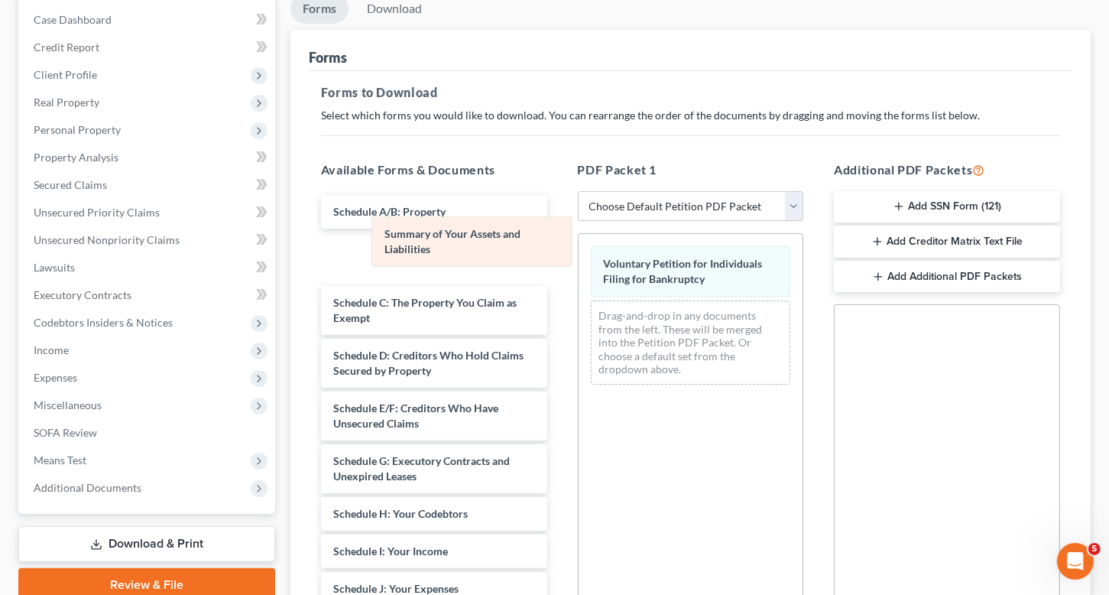
drag, startPoint x: 718, startPoint y: 318, endPoint x: 500, endPoint y: 235, distance: 233.6
click at [578, 235] on div "Summary of Your Assets and Liabilities Voluntary Petition for Individuals Filin…" at bounding box center [690, 315] width 225 height 163
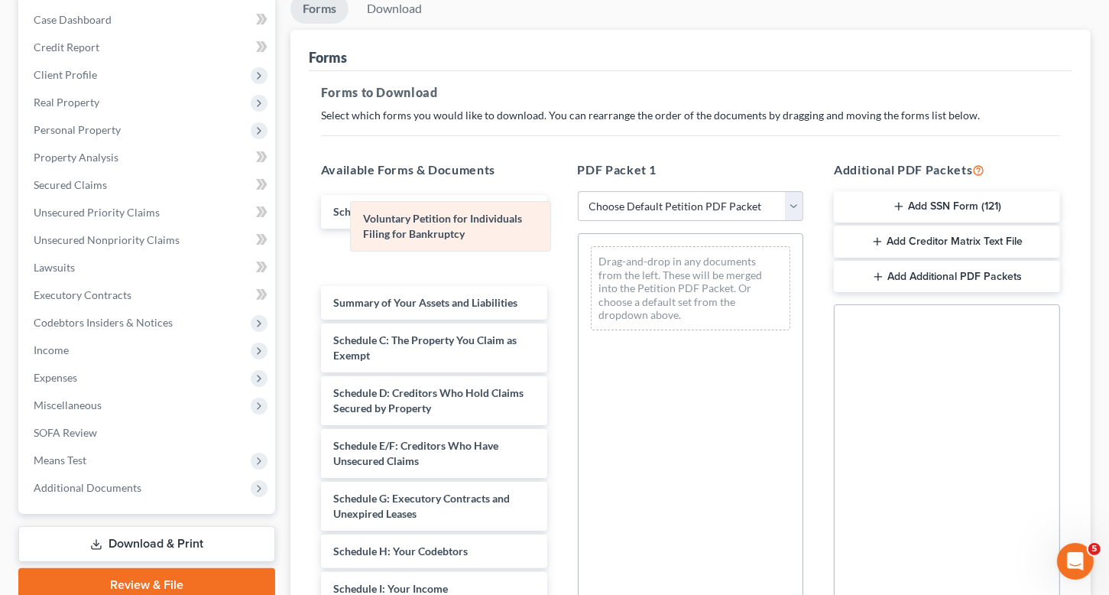
drag, startPoint x: 654, startPoint y: 257, endPoint x: 332, endPoint y: 206, distance: 326.5
click at [578, 234] on div "Voluntary Petition for Individuals Filing for Bankruptcy Voluntary Petition for…" at bounding box center [690, 288] width 225 height 109
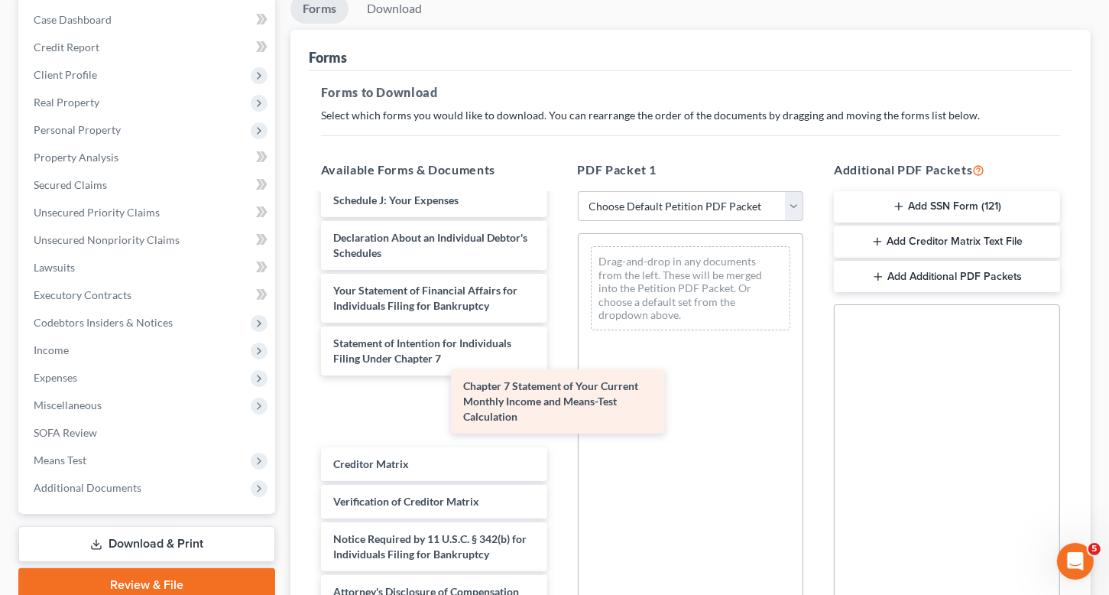
scroll to position [358, 0]
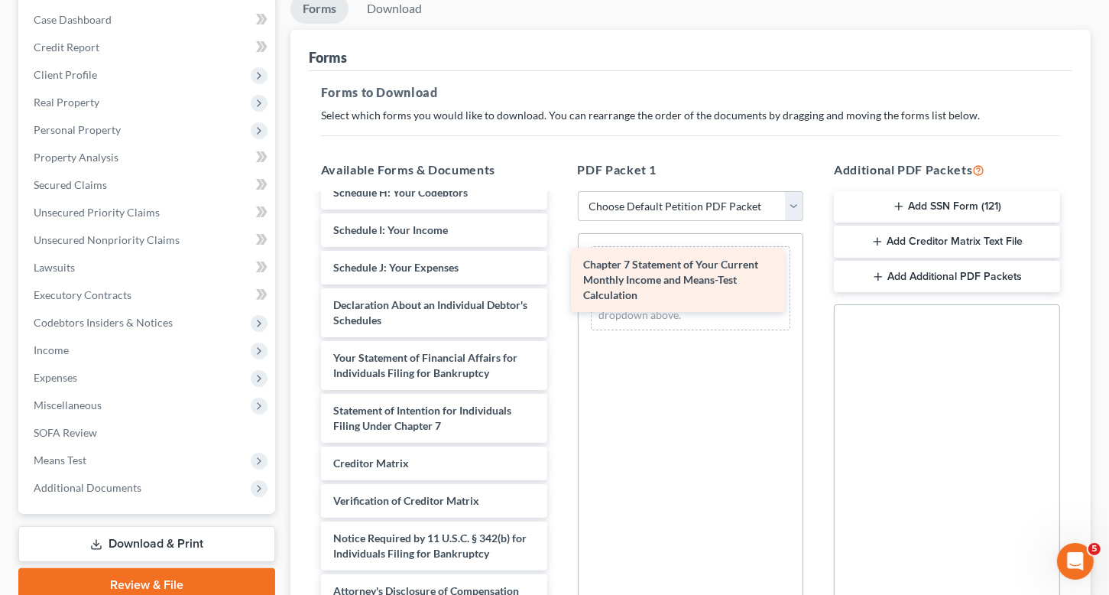
drag, startPoint x: 431, startPoint y: 403, endPoint x: 681, endPoint y: 274, distance: 281.6
click at [559, 274] on div "Chapter 7 Statement of Your Current Monthly Income and Means-Test Calculation V…" at bounding box center [434, 222] width 251 height 770
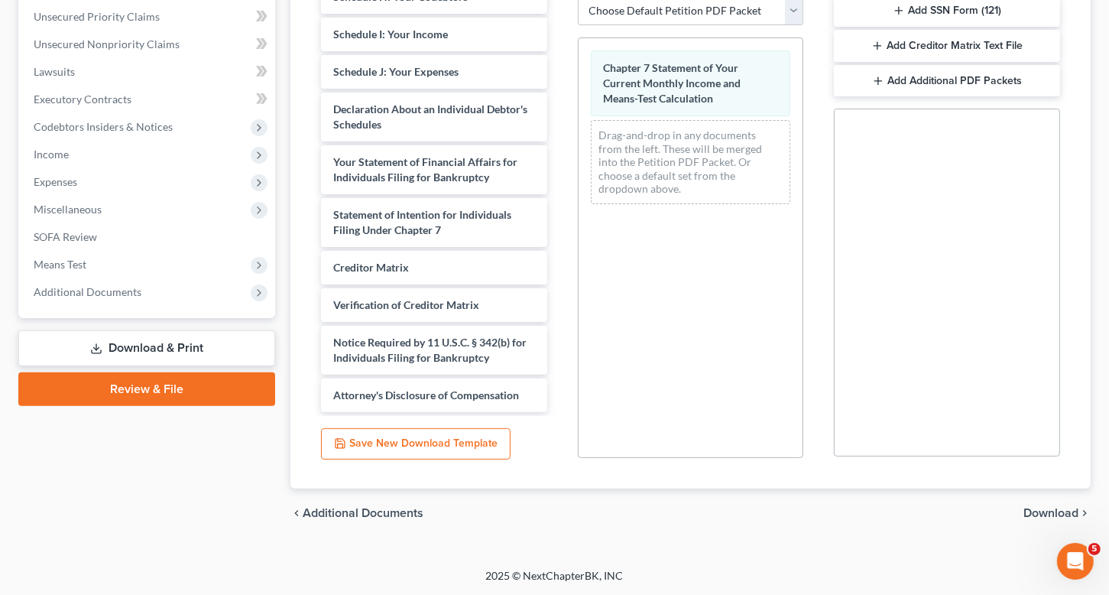
click at [1041, 511] on span "Download" at bounding box center [1050, 513] width 55 height 12
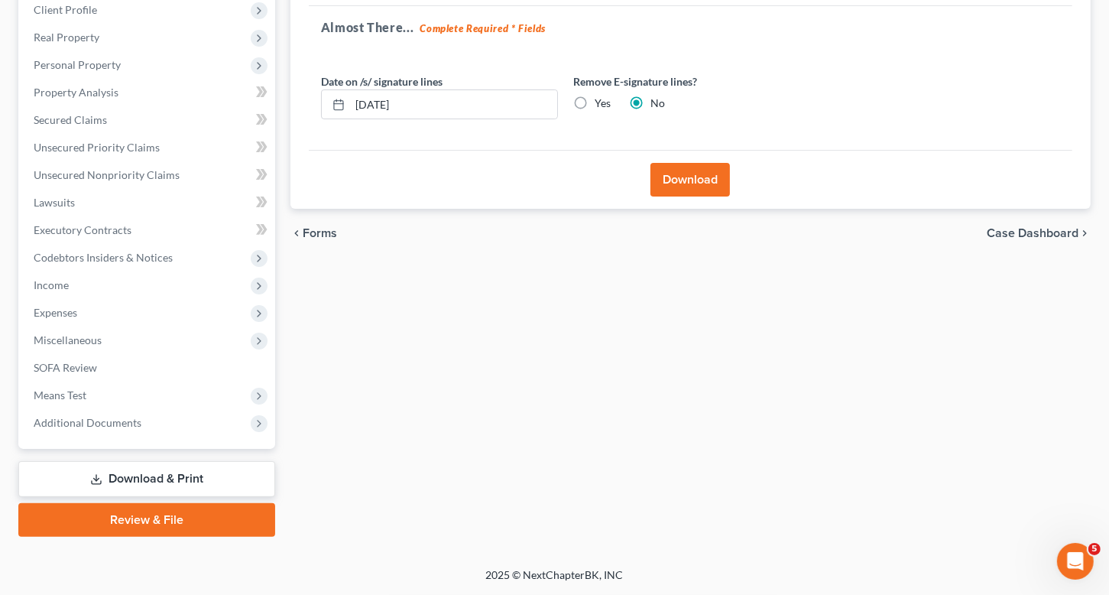
scroll to position [217, 0]
click at [685, 180] on button "Download" at bounding box center [689, 181] width 79 height 34
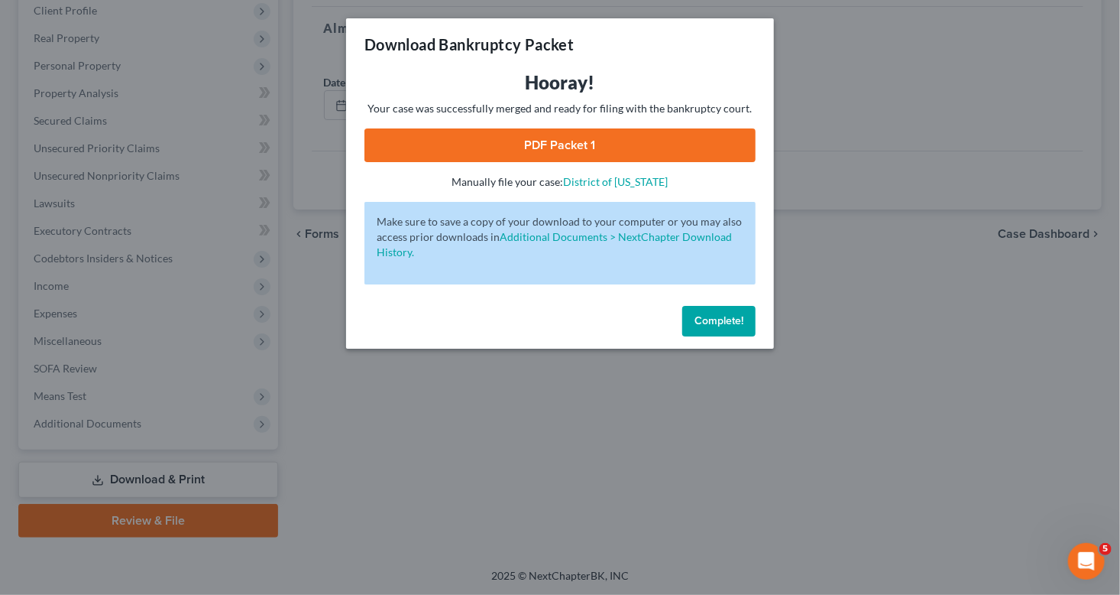
click at [559, 142] on link "PDF Packet 1" at bounding box center [560, 145] width 391 height 34
click at [718, 328] on button "Complete!" at bounding box center [718, 321] width 73 height 31
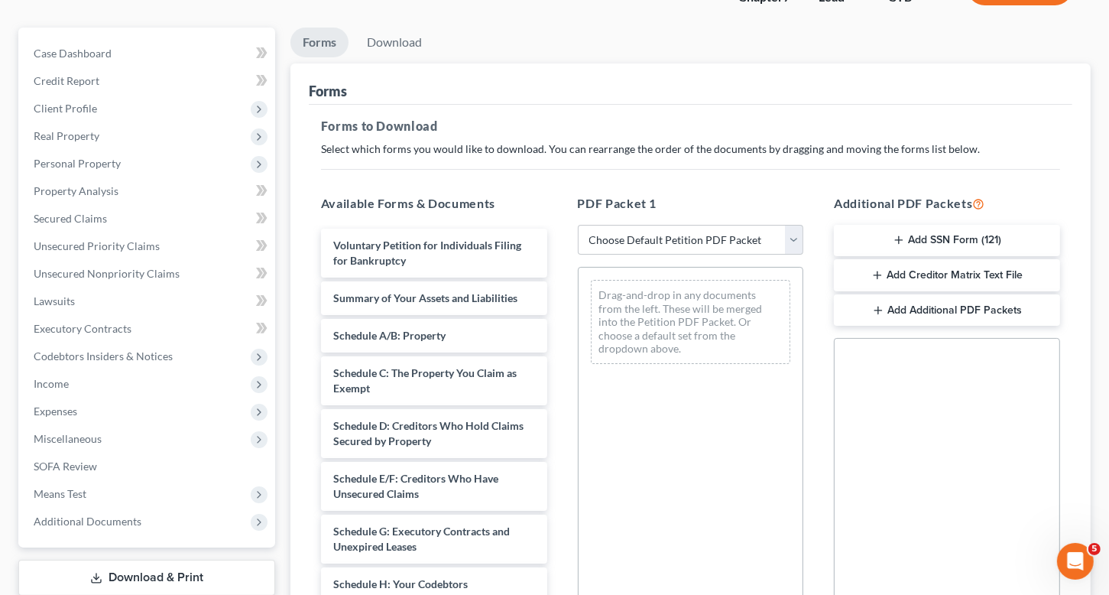
scroll to position [229, 0]
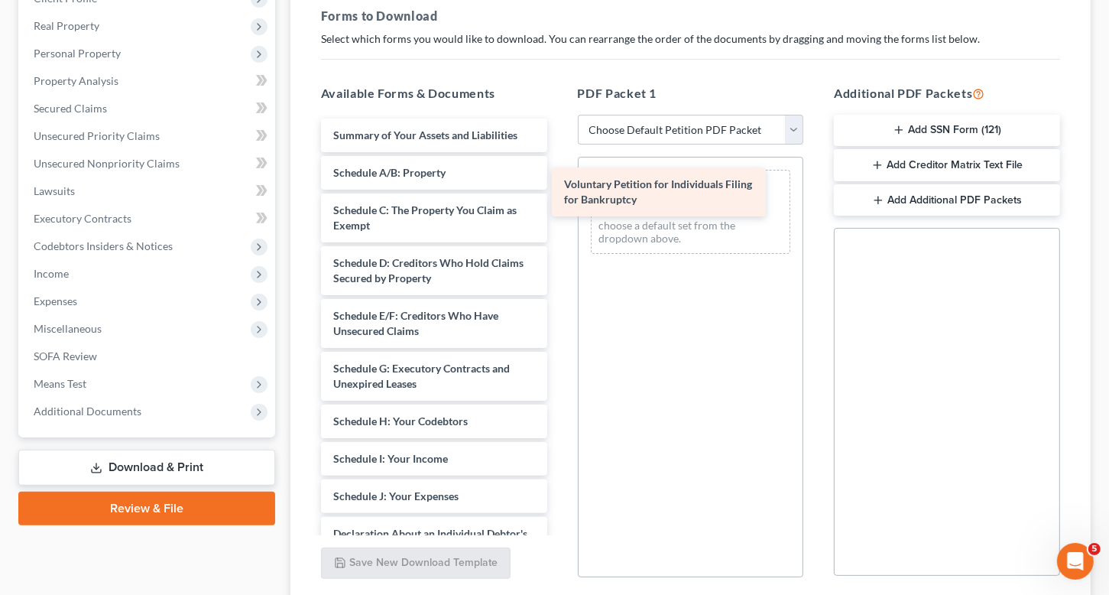
drag, startPoint x: 429, startPoint y: 136, endPoint x: 660, endPoint y: 173, distance: 233.8
click at [559, 173] on div "Voluntary Petition for Individuals Filing for Bankruptcy Voluntary Petition for…" at bounding box center [434, 511] width 251 height 786
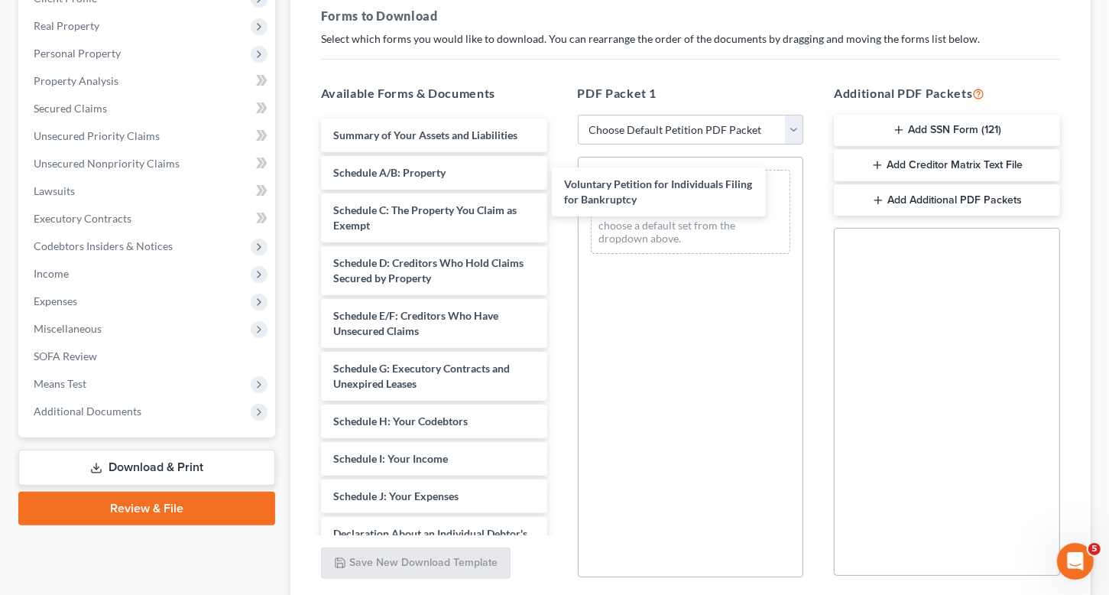
click at [660, 173] on div "Voluntary Petition for Individuals Filing for Bankruptcy" at bounding box center [659, 191] width 215 height 49
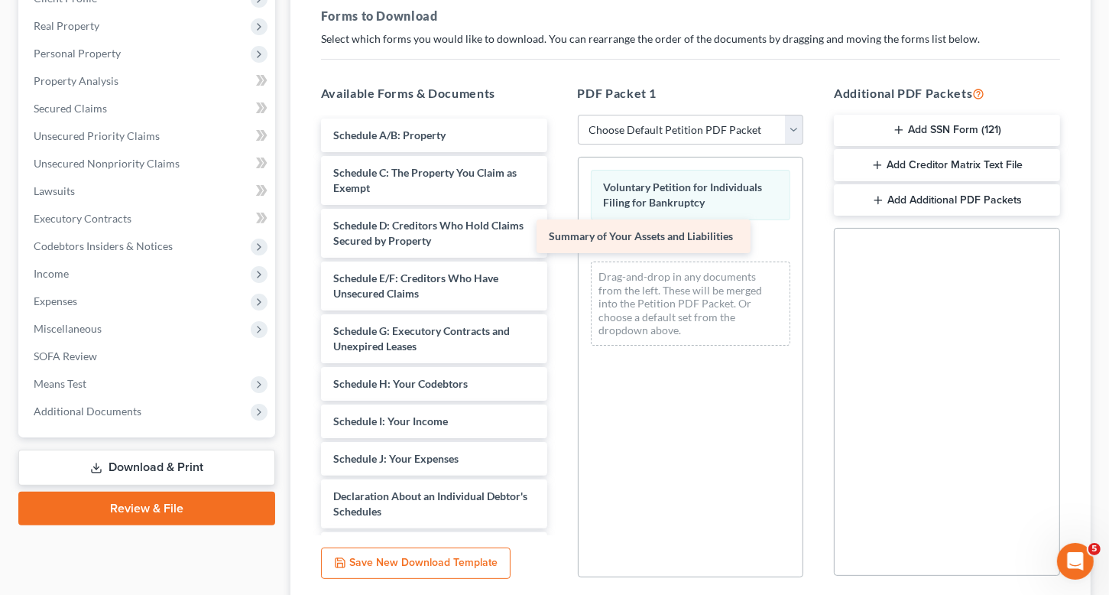
drag, startPoint x: 464, startPoint y: 131, endPoint x: 681, endPoint y: 232, distance: 239.0
click at [559, 232] on div "Summary of Your Assets and Liabilities Summary of Your Assets and Liabilities S…" at bounding box center [434, 492] width 251 height 748
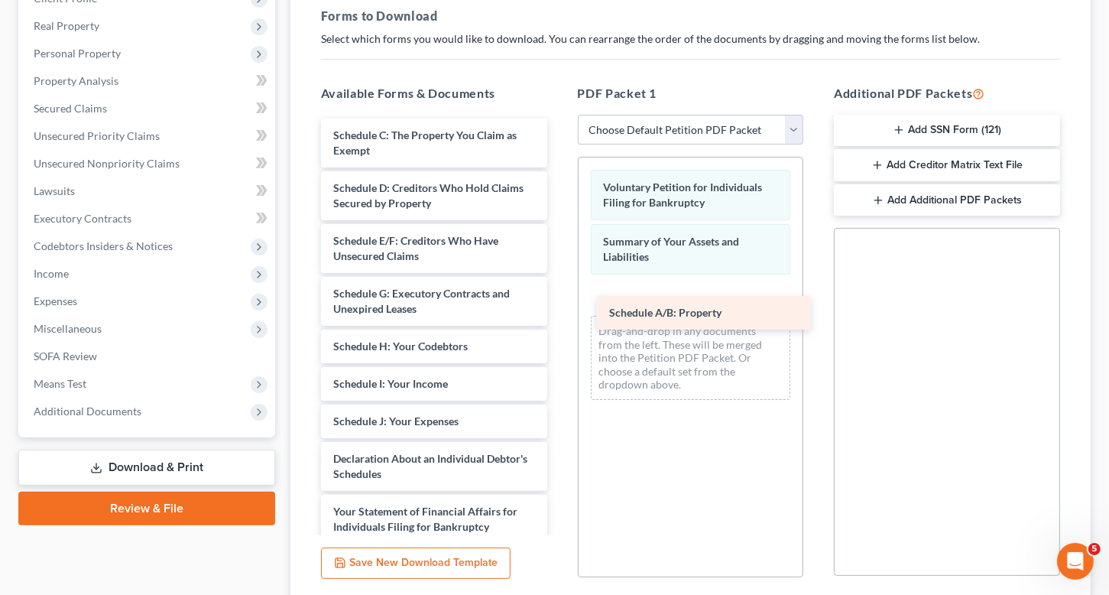
drag, startPoint x: 433, startPoint y: 141, endPoint x: 709, endPoint y: 317, distance: 327.5
click at [559, 317] on div "Schedule A/B: Property Schedule A/B: Property Schedule C: The Property You Clai…" at bounding box center [434, 473] width 251 height 711
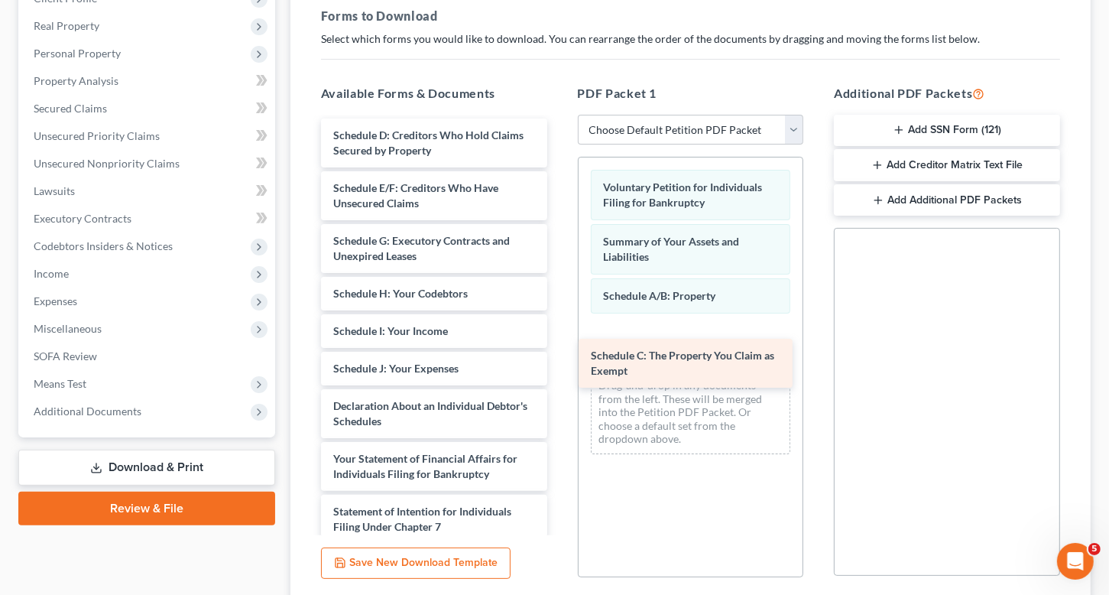
drag, startPoint x: 484, startPoint y: 157, endPoint x: 744, endPoint y: 357, distance: 328.0
click at [559, 357] on div "Schedule C: The Property You Claim as Exempt Schedule C: The Property You Claim…" at bounding box center [434, 447] width 251 height 658
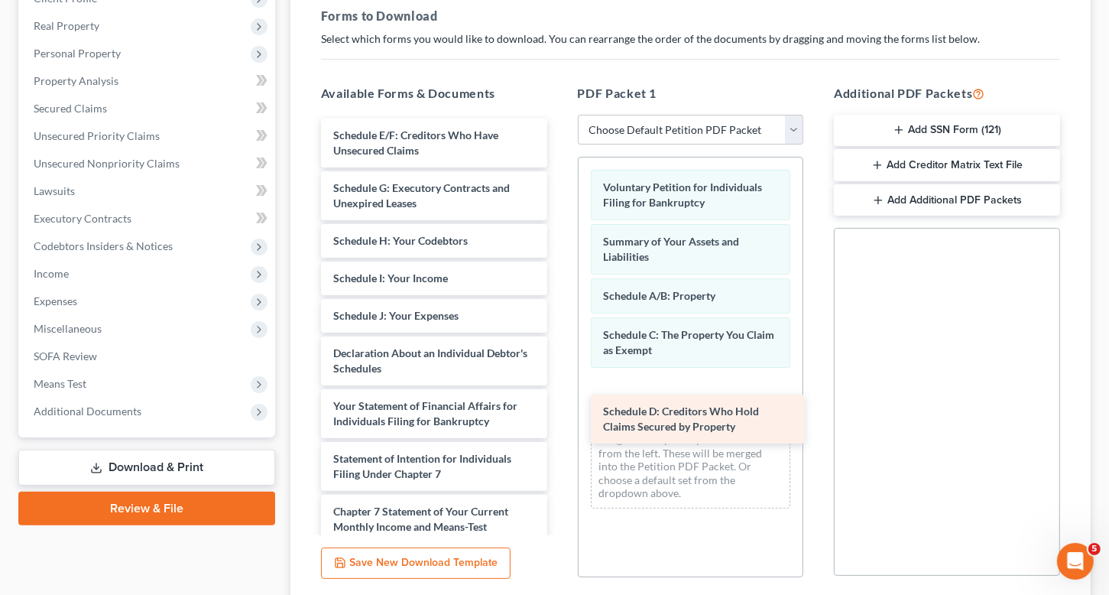
drag, startPoint x: 452, startPoint y: 156, endPoint x: 721, endPoint y: 413, distance: 372.4
click at [559, 413] on div "Schedule D: Creditors Who Hold Claims Secured by Property Schedule D: Creditors…" at bounding box center [434, 420] width 251 height 605
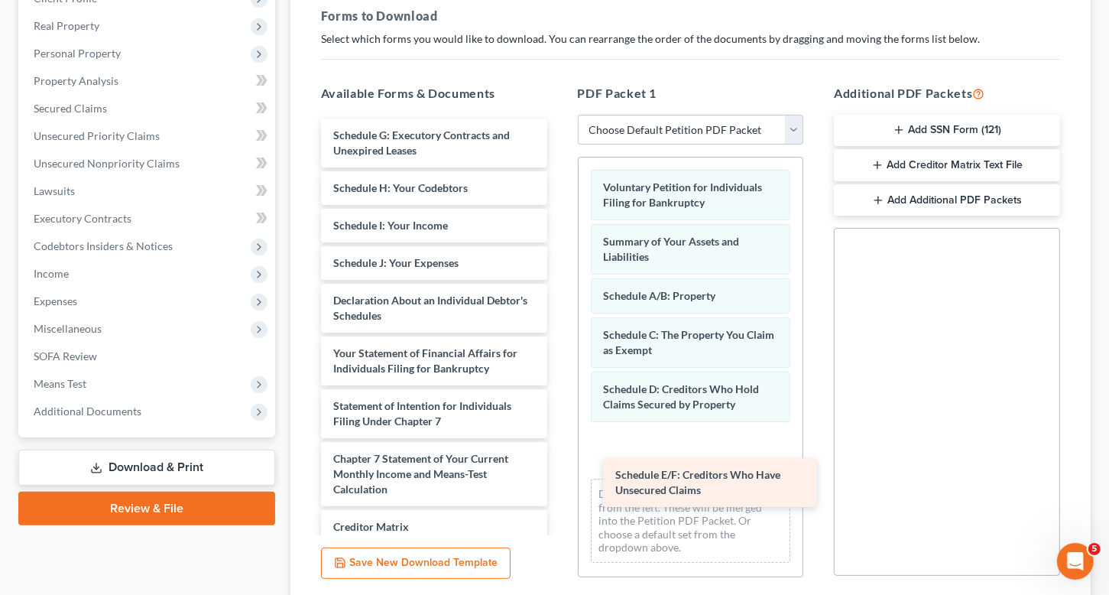
drag, startPoint x: 437, startPoint y: 158, endPoint x: 718, endPoint y: 490, distance: 434.3
click at [559, 490] on div "Schedule E/F: Creditors Who Have Unsecured Claims Schedule E/F: Creditors Who H…" at bounding box center [434, 394] width 251 height 553
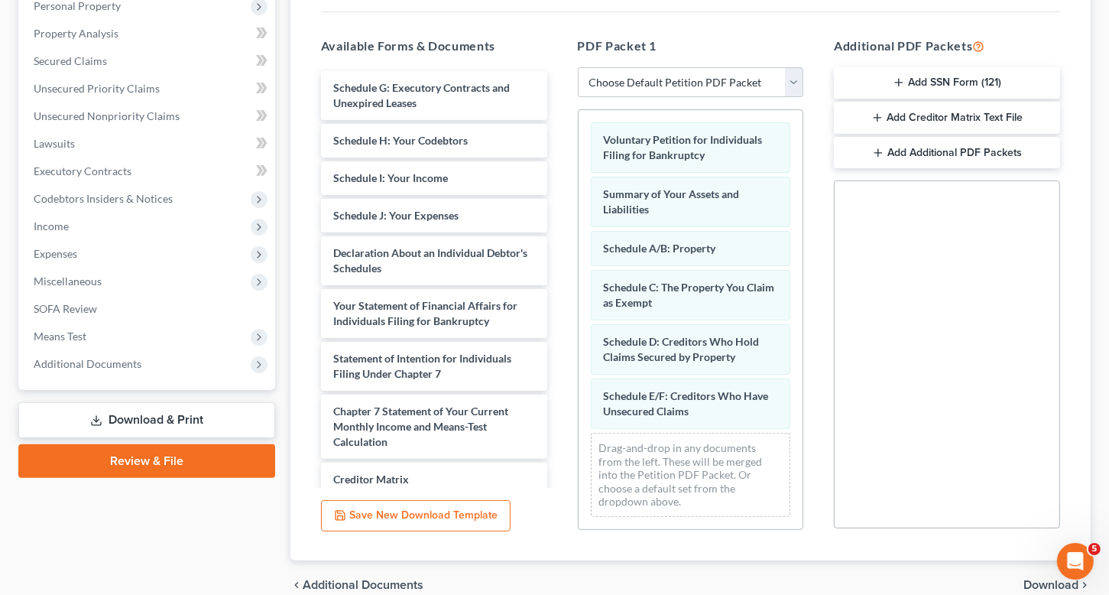
scroll to position [196, 0]
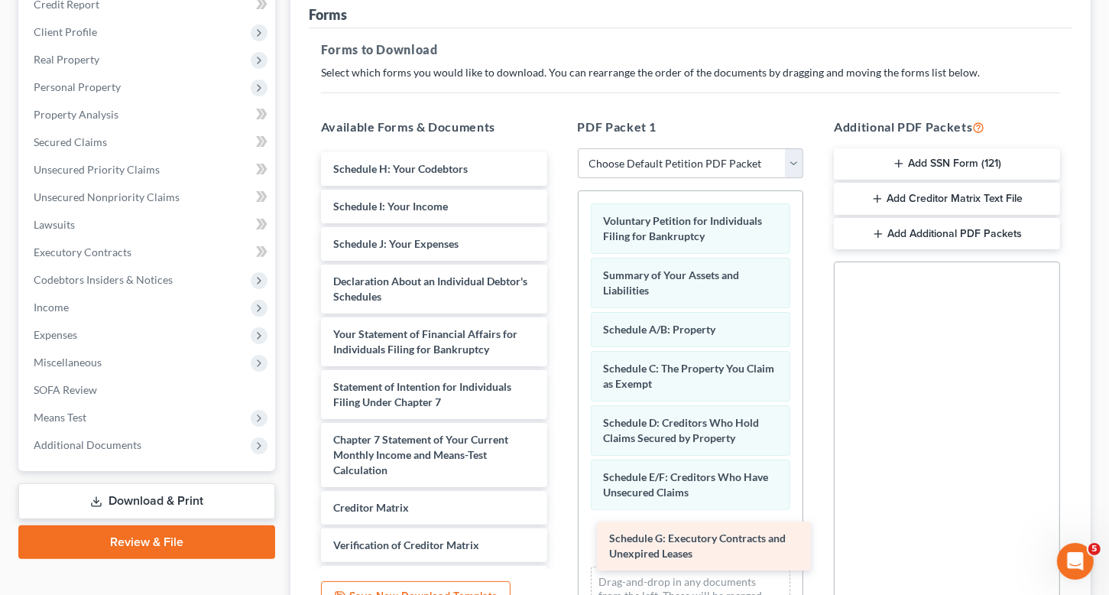
drag, startPoint x: 438, startPoint y: 178, endPoint x: 714, endPoint y: 549, distance: 462.0
click at [559, 549] on div "Schedule G: Executory Contracts and Unexpired Leases Schedule G: Executory Cont…" at bounding box center [434, 402] width 251 height 500
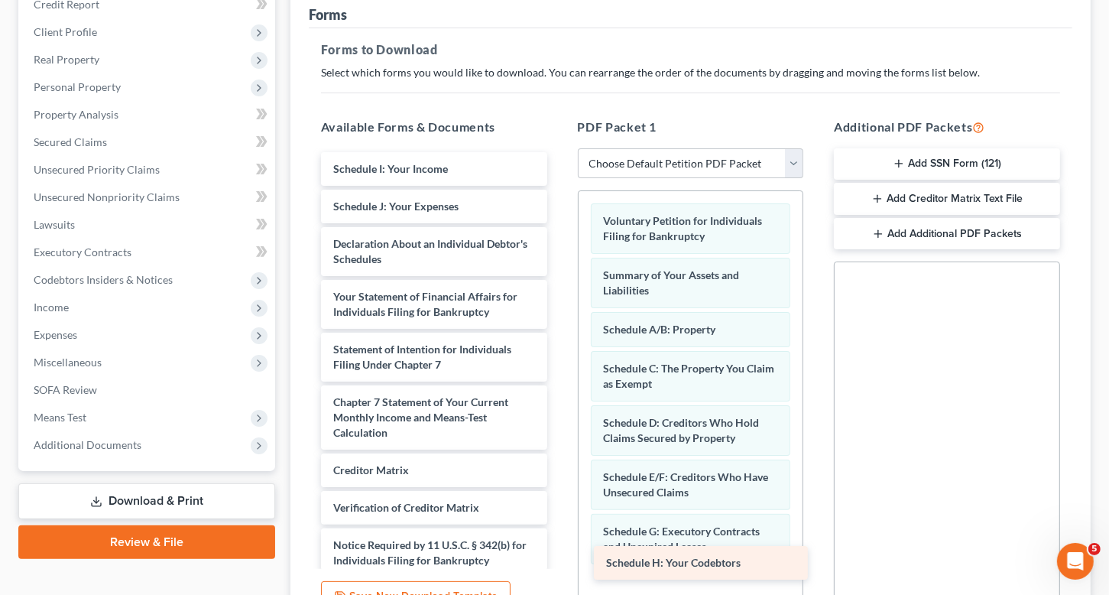
drag, startPoint x: 445, startPoint y: 177, endPoint x: 718, endPoint y: 572, distance: 480.1
click at [559, 572] on div "Schedule H: Your Codebtors Schedule H: Your Codebtors Schedule I: Your Income S…" at bounding box center [434, 383] width 251 height 462
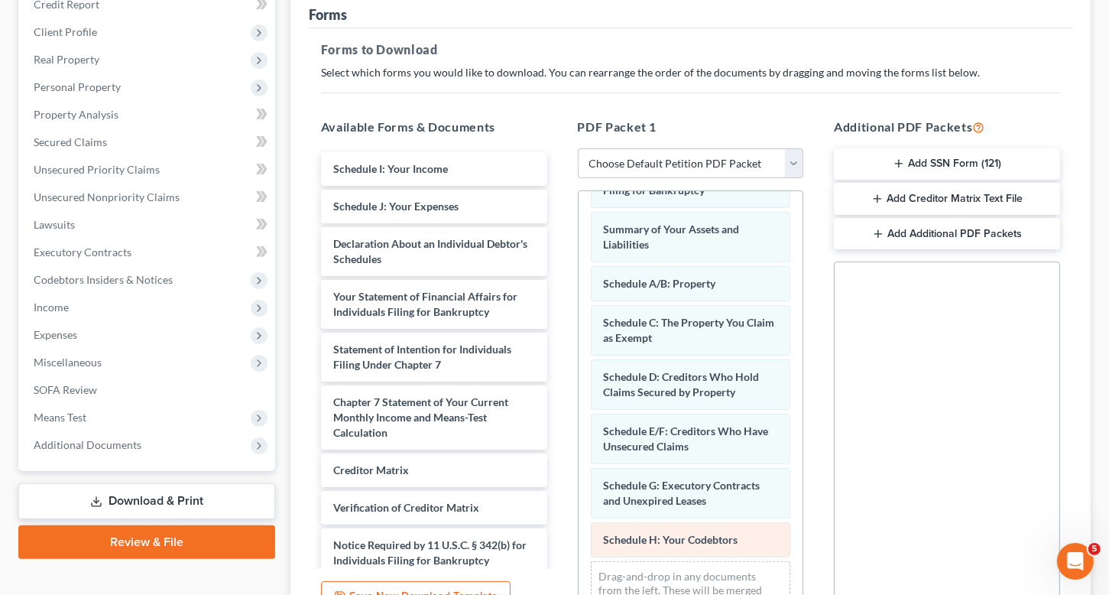
scroll to position [89, 0]
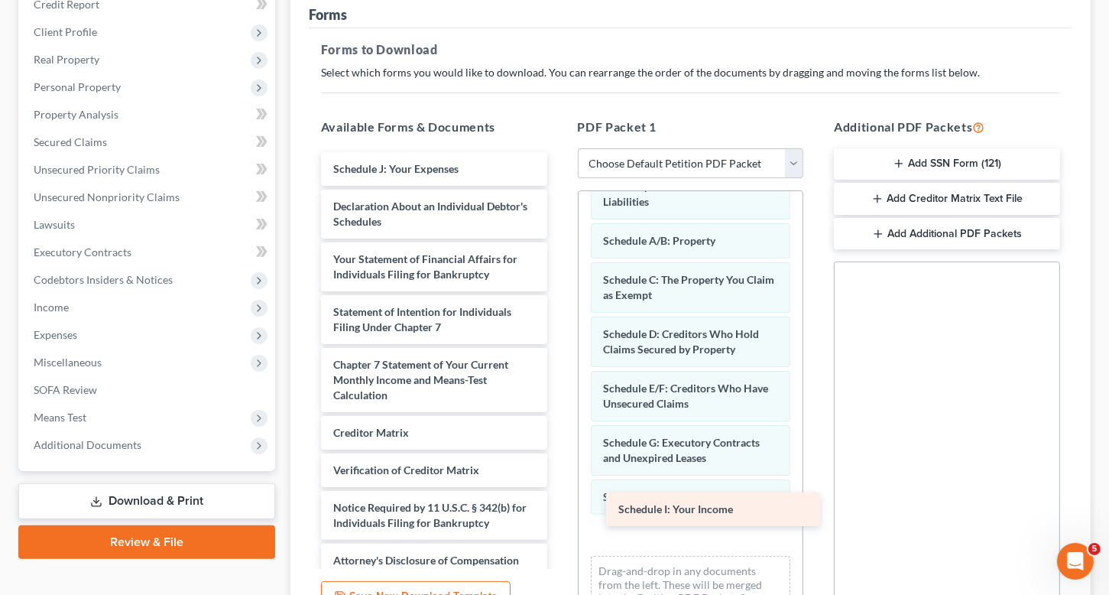
drag, startPoint x: 426, startPoint y: 172, endPoint x: 711, endPoint y: 514, distance: 444.9
click at [559, 514] on div "Schedule I: Your Income Schedule I: Your Income Schedule J: Your Expenses Decla…" at bounding box center [434, 364] width 251 height 425
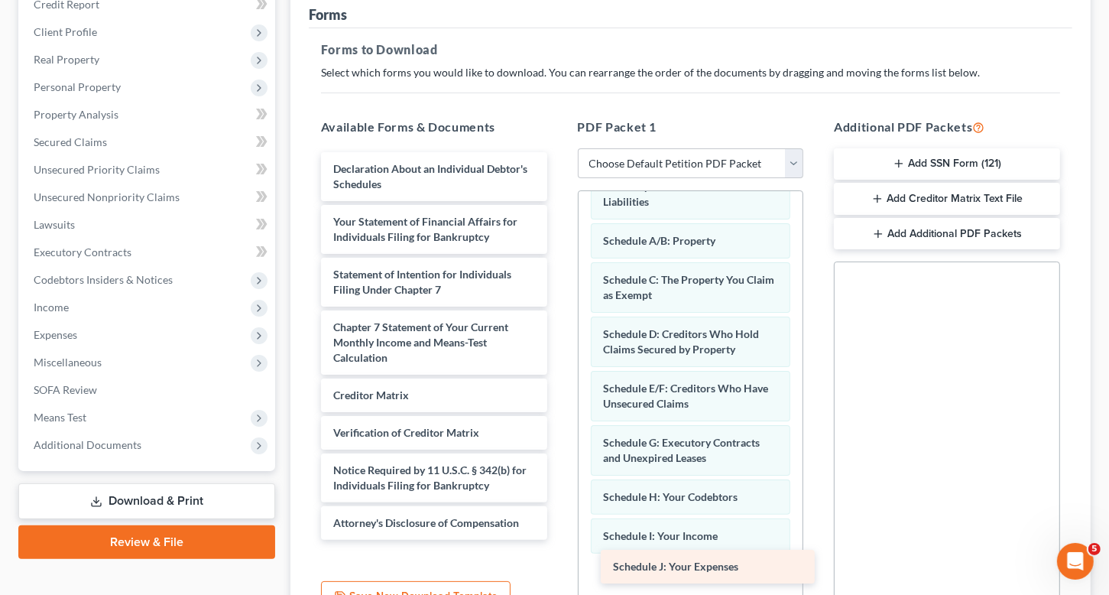
drag, startPoint x: 427, startPoint y: 167, endPoint x: 707, endPoint y: 563, distance: 485.3
click at [559, 540] on div "Schedule J: Your Expenses Schedule J: Your Expenses Declaration About an Indivi…" at bounding box center [434, 345] width 251 height 387
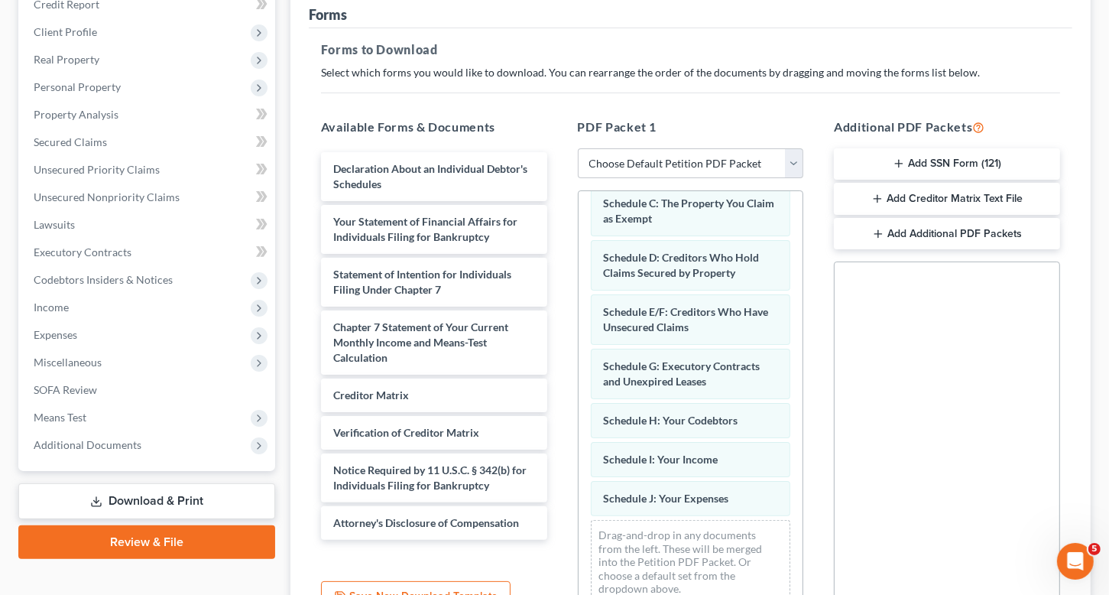
scroll to position [167, 0]
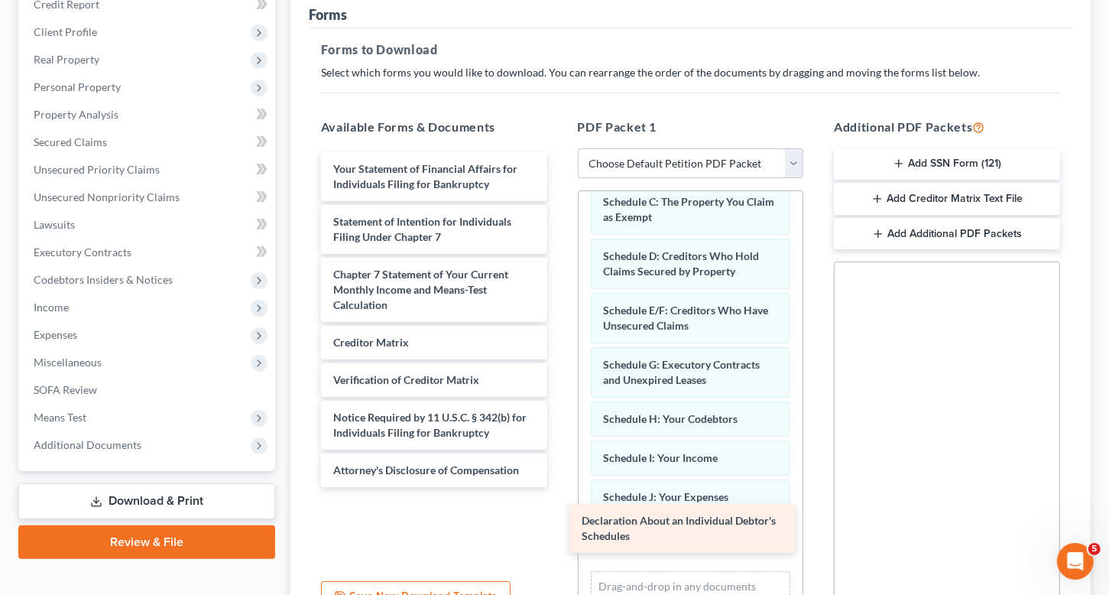
drag, startPoint x: 421, startPoint y: 183, endPoint x: 670, endPoint y: 536, distance: 432.1
click at [559, 487] on div "Declaration About an Individual Debtor's Schedules Declaration About an Individ…" at bounding box center [434, 319] width 251 height 335
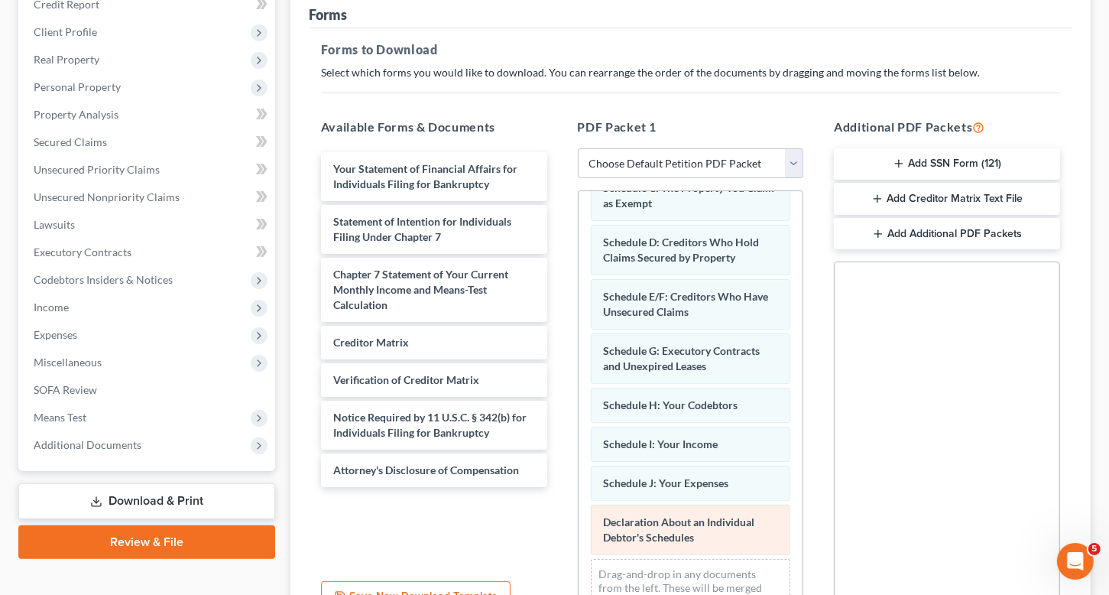
scroll to position [220, 0]
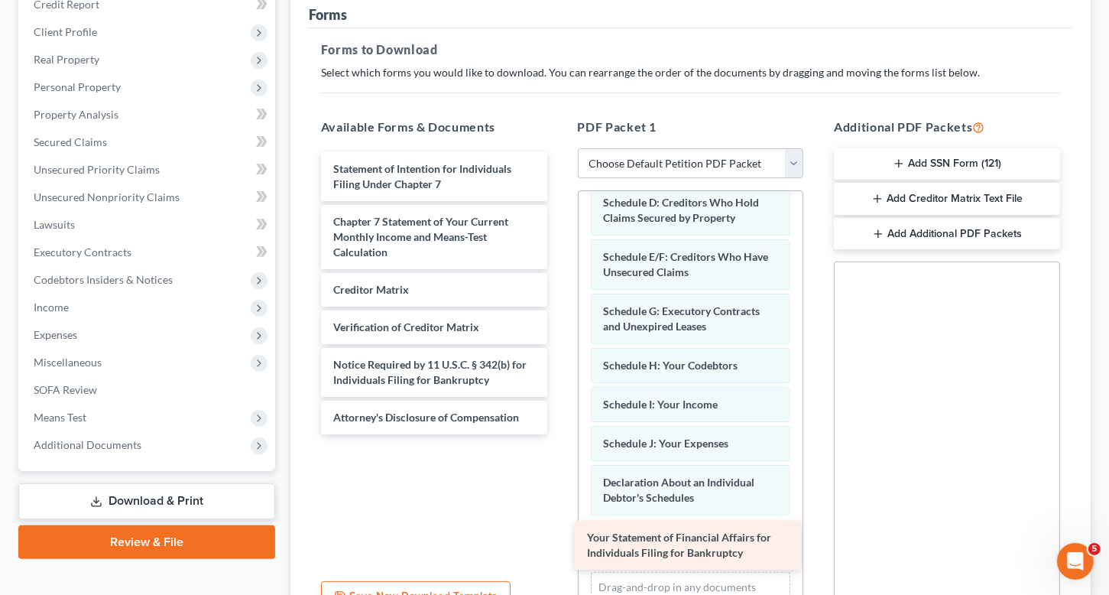
drag, startPoint x: 407, startPoint y: 181, endPoint x: 660, endPoint y: 551, distance: 448.5
click at [559, 434] on div "Your Statement of Financial Affairs for Individuals Filing for Bankruptcy Your …" at bounding box center [434, 293] width 251 height 282
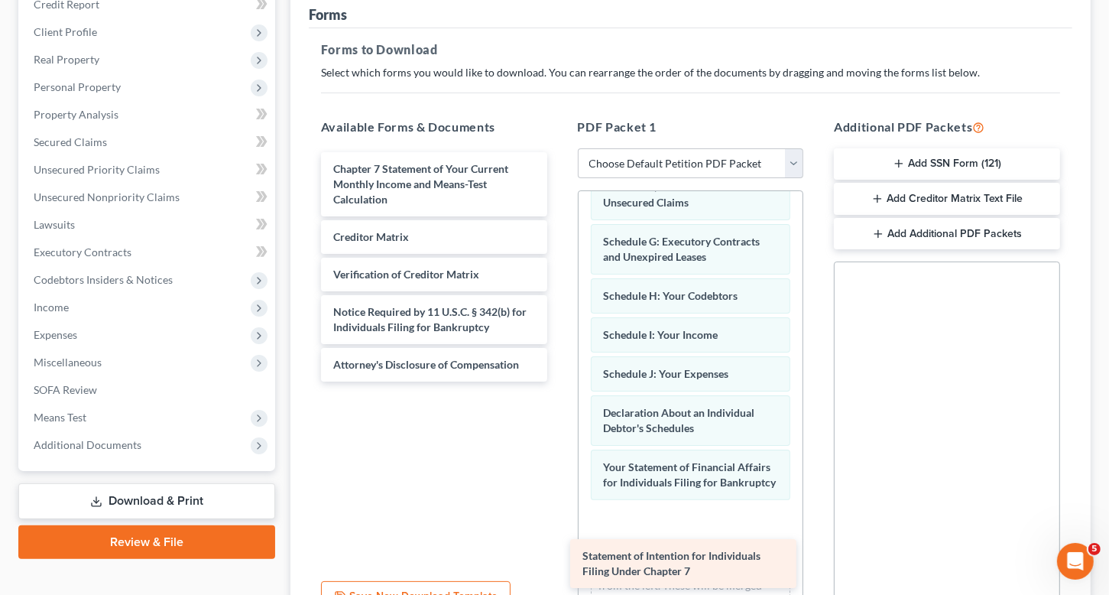
drag, startPoint x: 440, startPoint y: 175, endPoint x: 689, endPoint y: 547, distance: 447.8
click at [559, 381] on div "Statement of Intention for Individuals Filing Under Chapter 7 Statement of Inte…" at bounding box center [434, 266] width 251 height 229
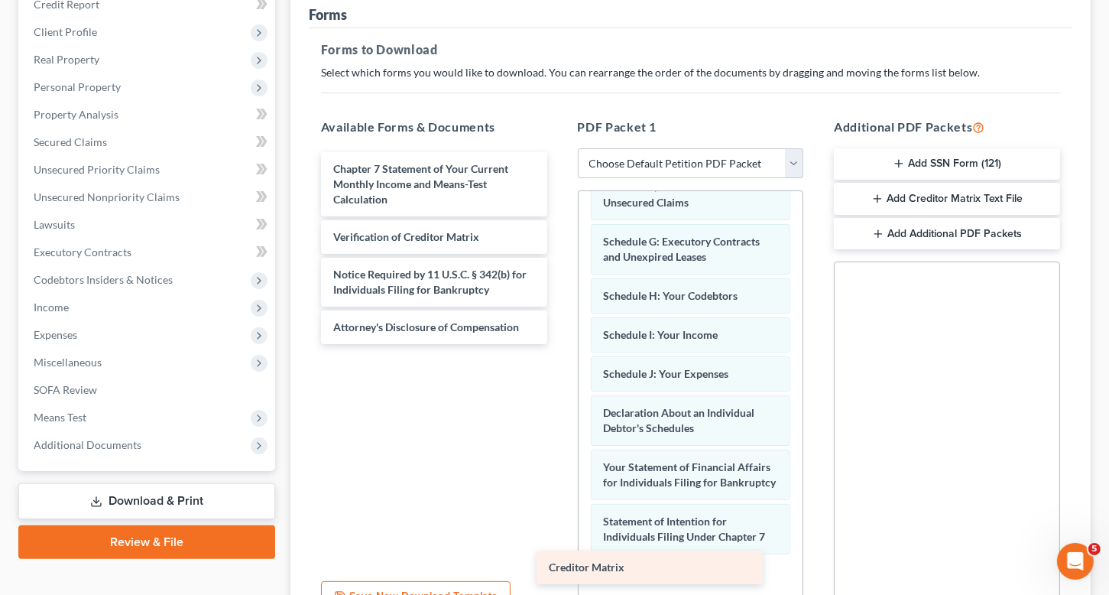
drag, startPoint x: 439, startPoint y: 245, endPoint x: 655, endPoint y: 577, distance: 395.5
click at [559, 344] on div "Creditor Matrix Chapter 7 Statement of Your Current Monthly Income and Means-Te…" at bounding box center [434, 248] width 251 height 192
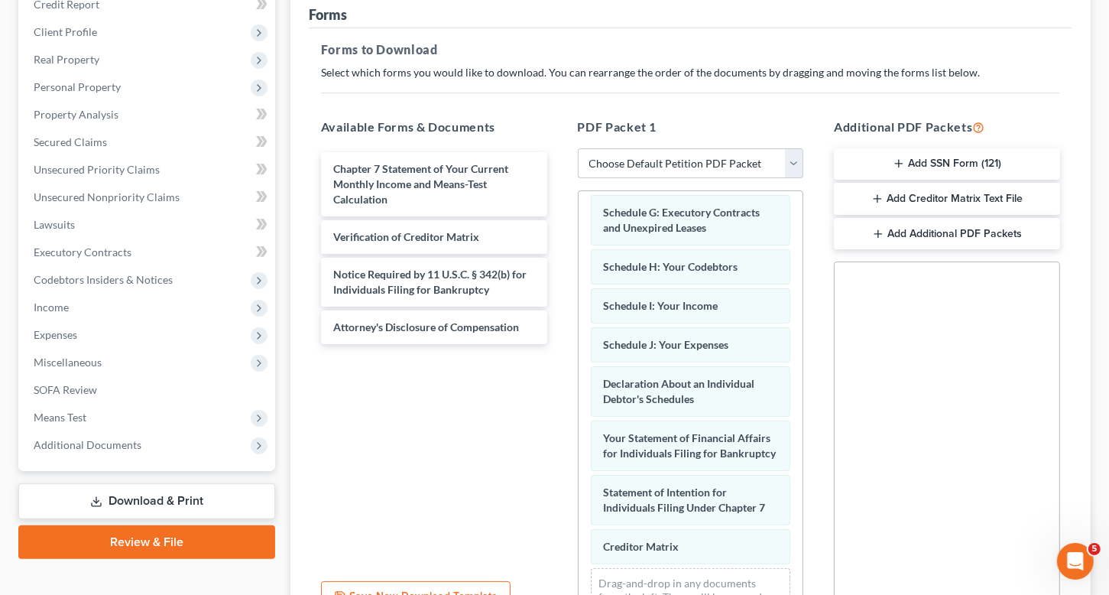
scroll to position [382, 0]
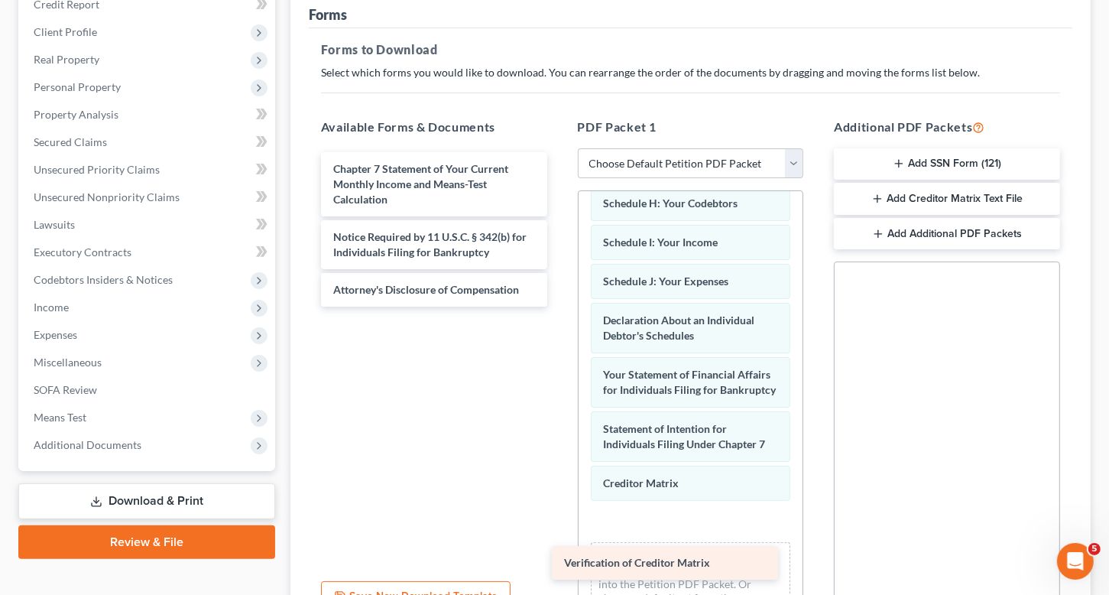
drag, startPoint x: 423, startPoint y: 233, endPoint x: 666, endPoint y: 540, distance: 391.7
click at [559, 306] on div "Verification of Creditor Matrix Chapter 7 Statement of Your Current Monthly Inc…" at bounding box center [434, 229] width 251 height 154
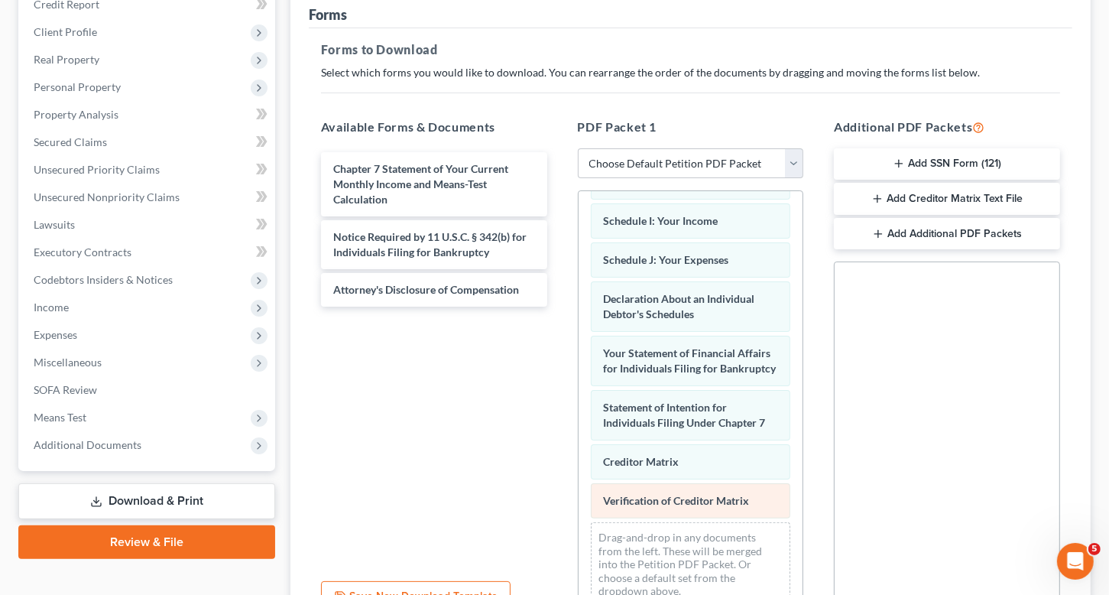
scroll to position [421, 0]
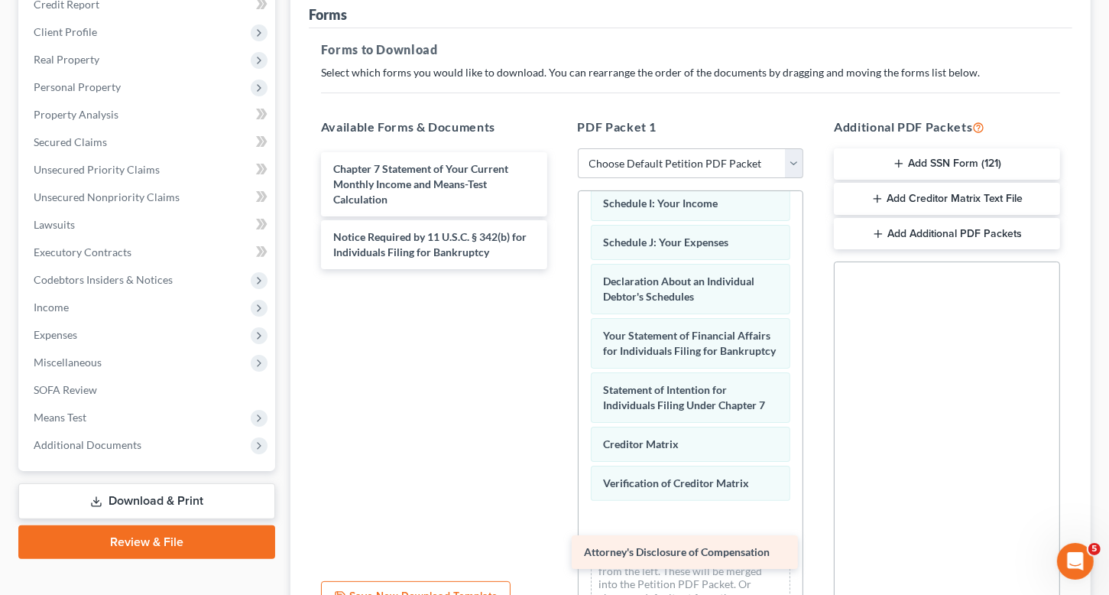
drag, startPoint x: 455, startPoint y: 297, endPoint x: 706, endPoint y: 540, distance: 349.1
click at [559, 269] on div "Attorney's Disclosure of Compensation Chapter 7 Statement of Your Current Month…" at bounding box center [434, 210] width 251 height 117
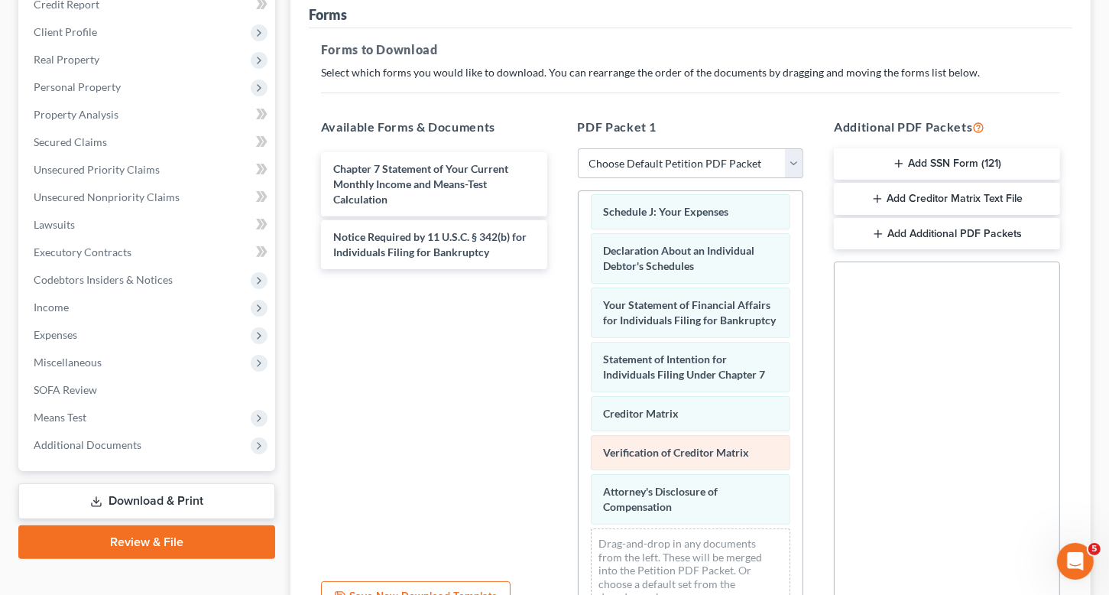
scroll to position [475, 0]
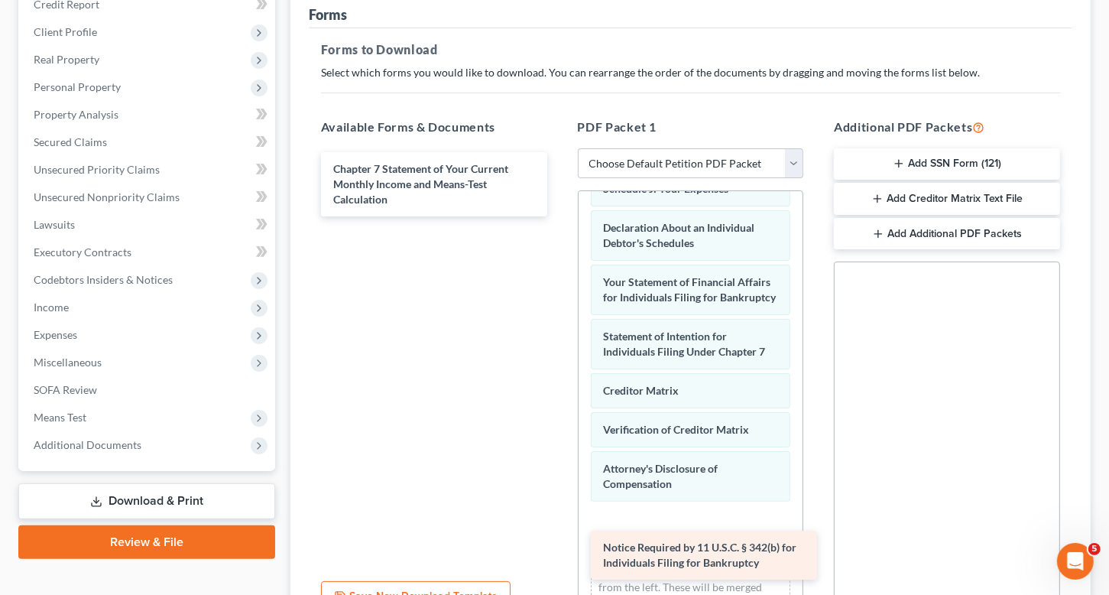
drag, startPoint x: 462, startPoint y: 238, endPoint x: 732, endPoint y: 550, distance: 412.8
click at [559, 216] on div "Notice Required by 11 U.S.C. § 342(b) for Individuals Filing for Bankruptcy Cha…" at bounding box center [434, 184] width 251 height 64
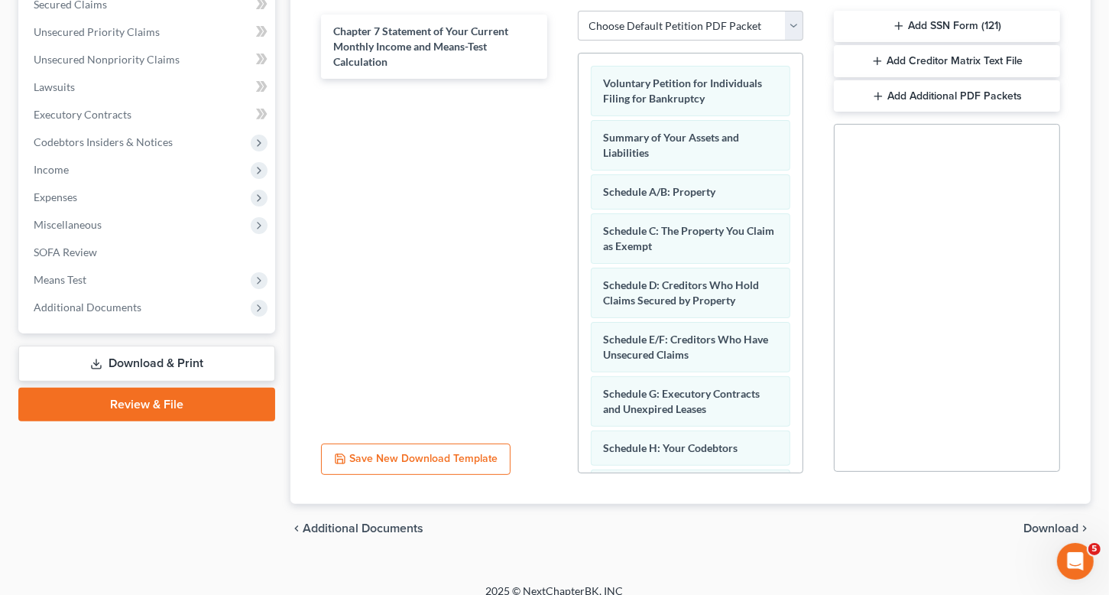
scroll to position [348, 0]
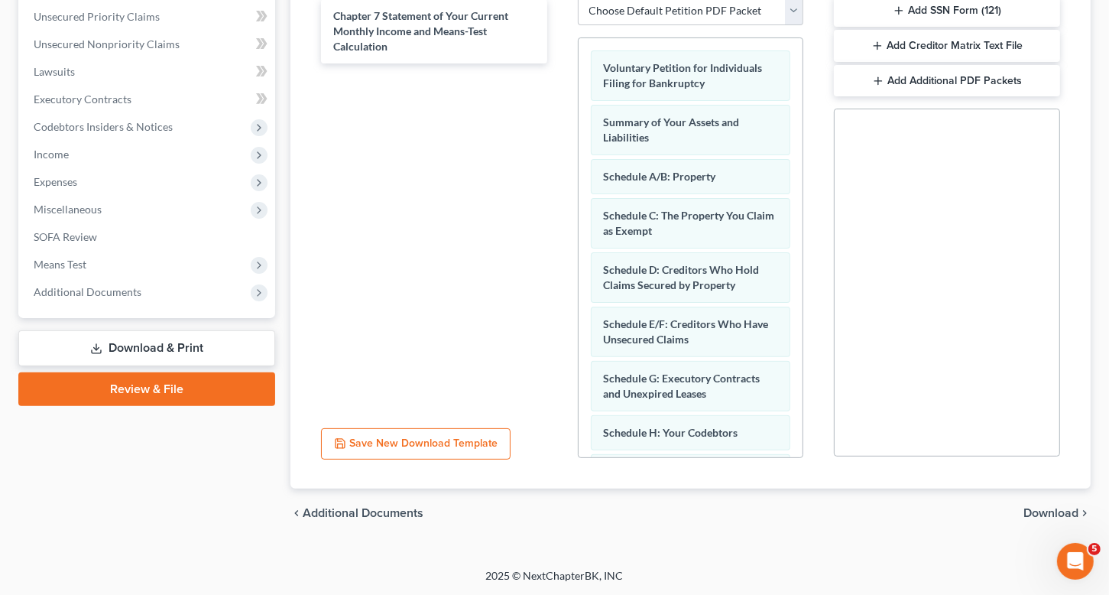
click at [1056, 514] on span "Download" at bounding box center [1050, 513] width 55 height 12
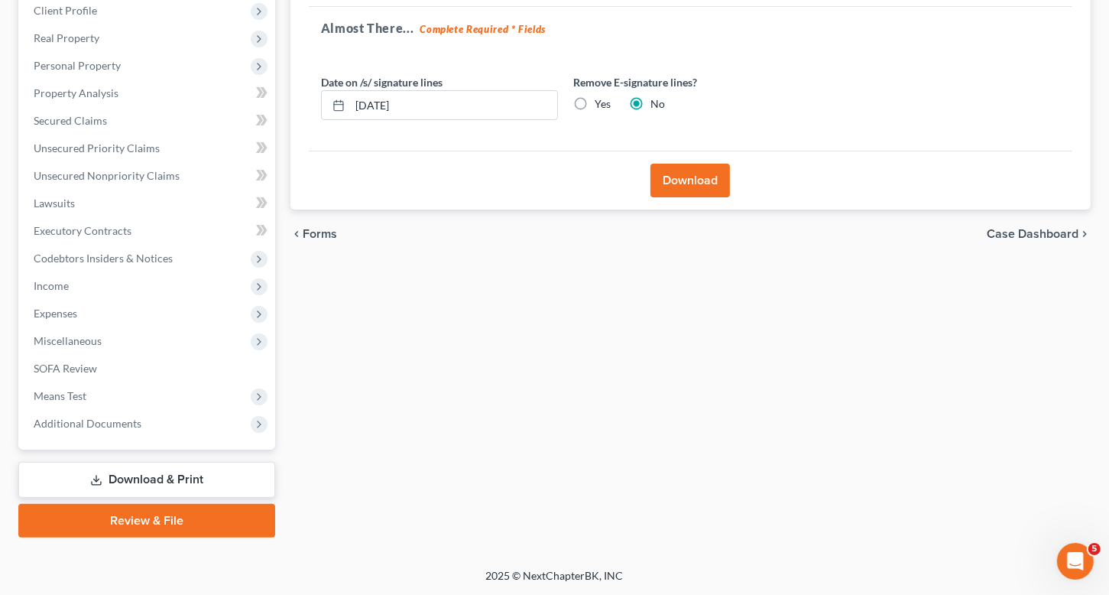
click at [705, 187] on button "Download" at bounding box center [689, 181] width 79 height 34
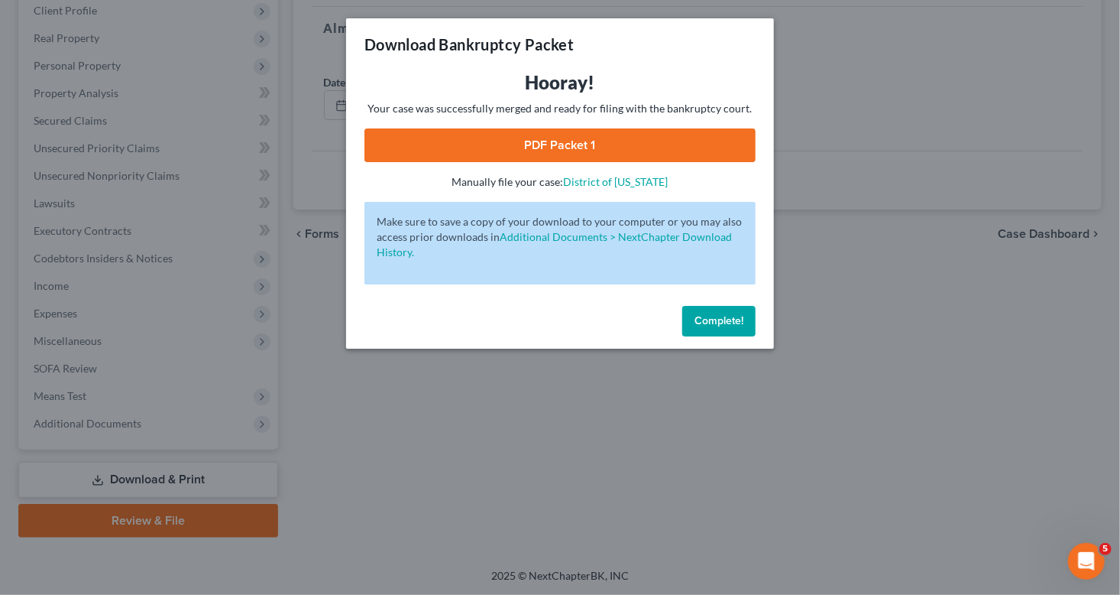
click at [578, 143] on link "PDF Packet 1" at bounding box center [560, 145] width 391 height 34
click at [708, 324] on span "Complete!" at bounding box center [719, 320] width 49 height 13
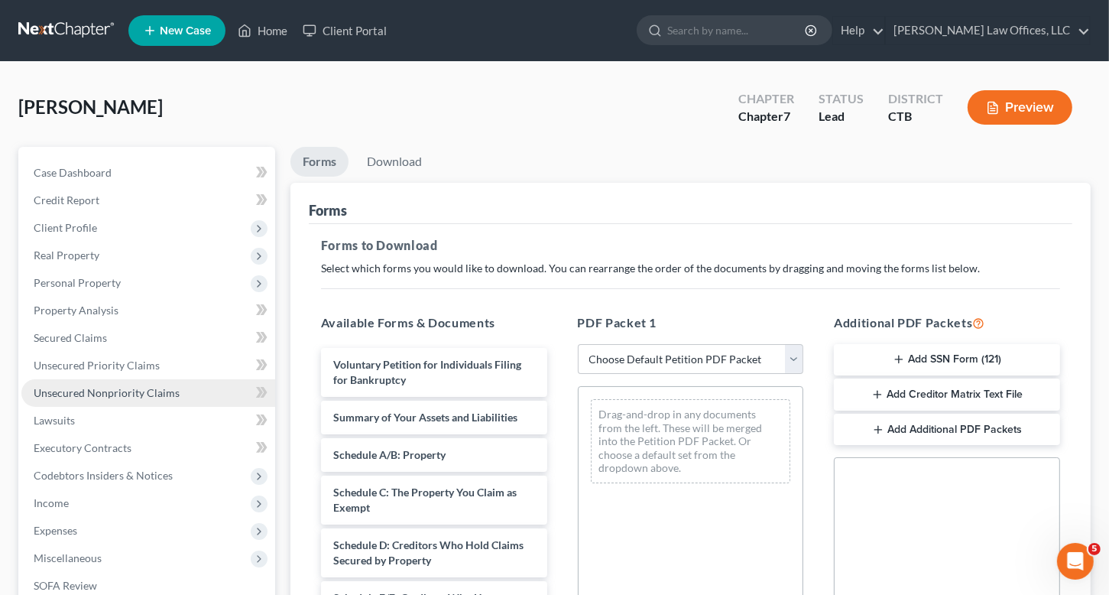
click at [79, 395] on span "Unsecured Nonpriority Claims" at bounding box center [107, 392] width 146 height 13
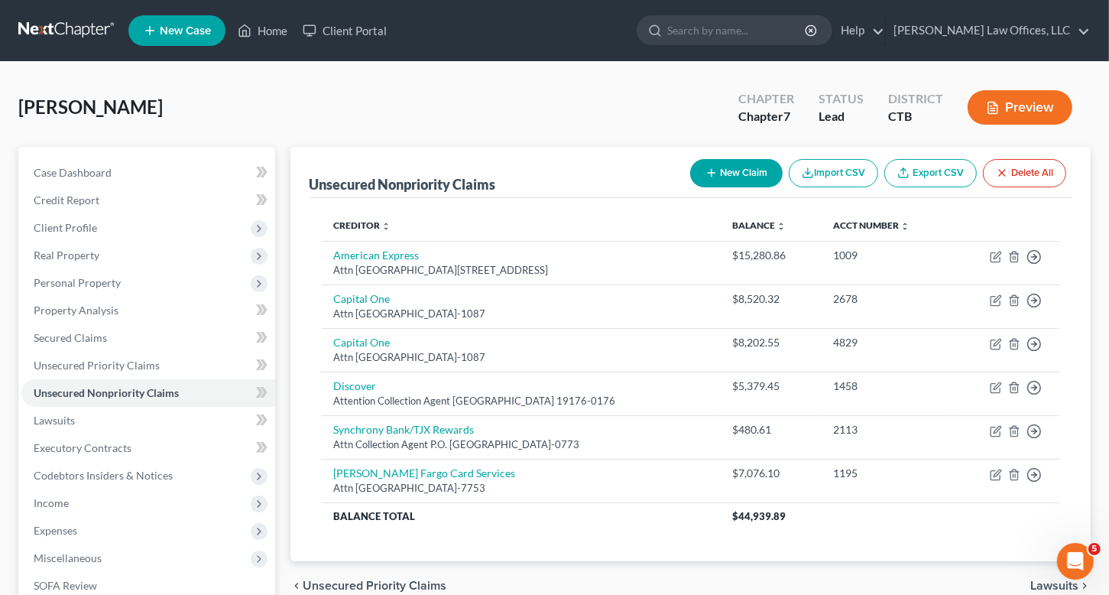
click at [731, 169] on button "New Claim" at bounding box center [736, 173] width 92 height 28
select select "0"
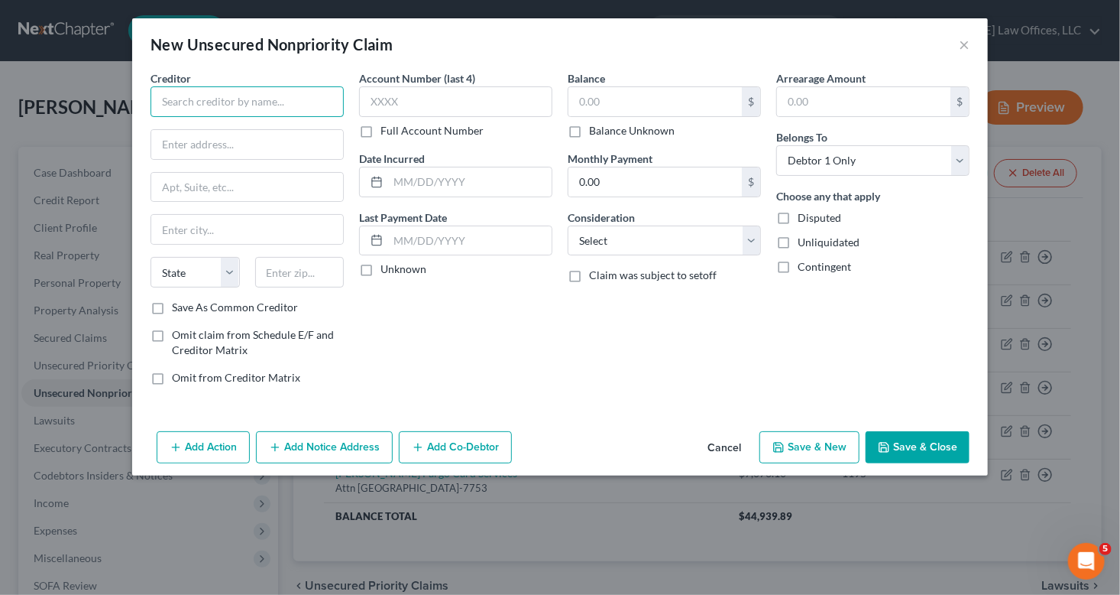
click at [277, 104] on input "text" at bounding box center [247, 101] width 193 height 31
type input "C"
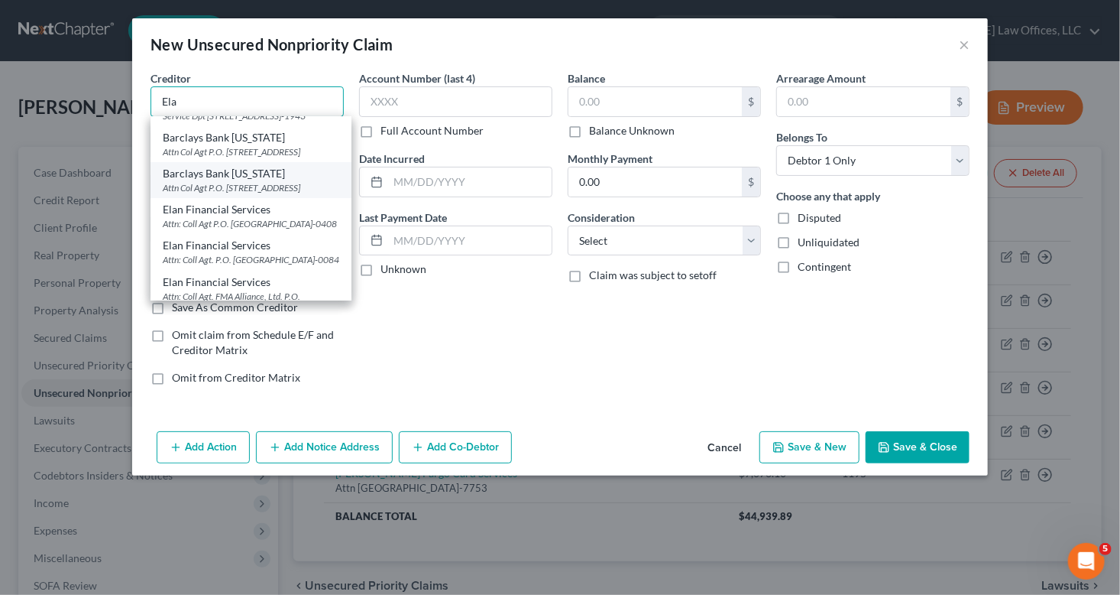
scroll to position [76, 0]
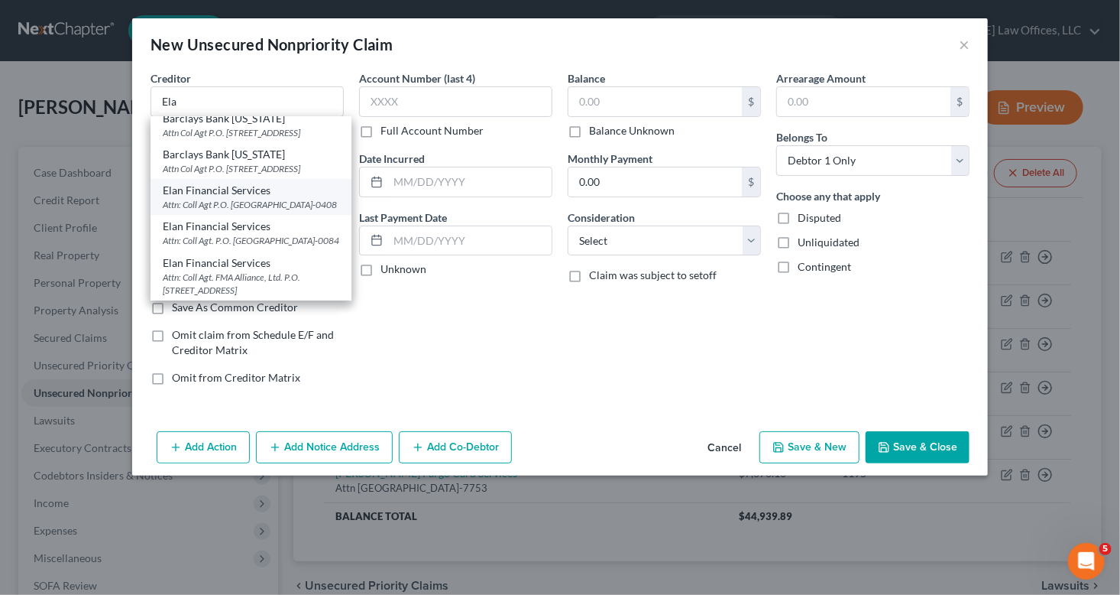
click at [264, 211] on div "Attn: Coll Agt P.O. Box 790408, St Louis, MO 63179-0408" at bounding box center [251, 204] width 177 height 13
type input "Elan Financial Services"
type input "Attn: Coll Agt"
type input "P.O. Box 790408"
type input "St Louis"
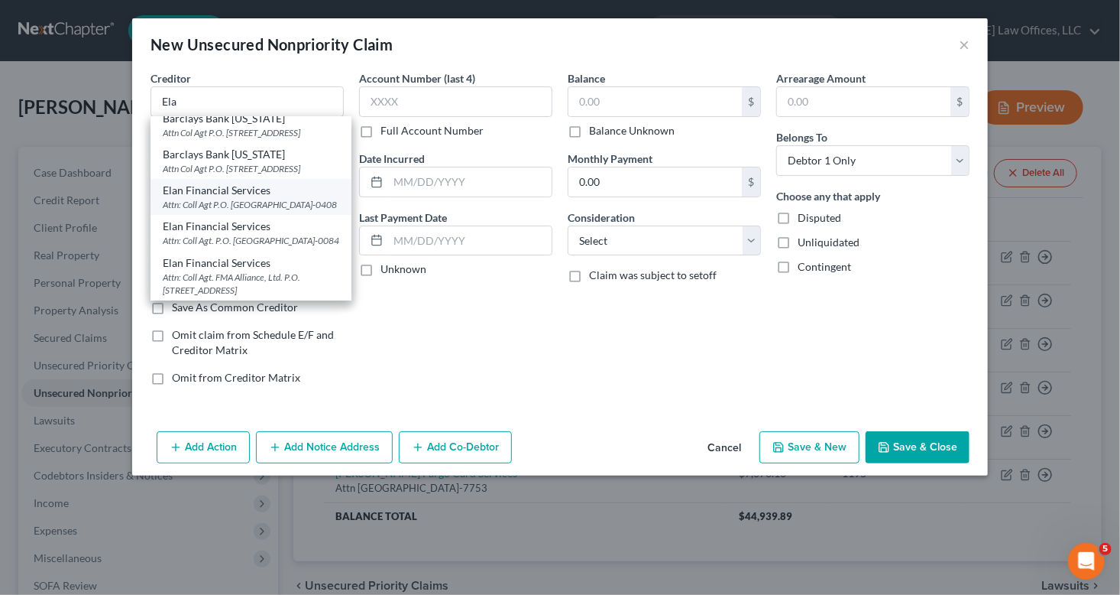
select select "26"
type input "63179-0408"
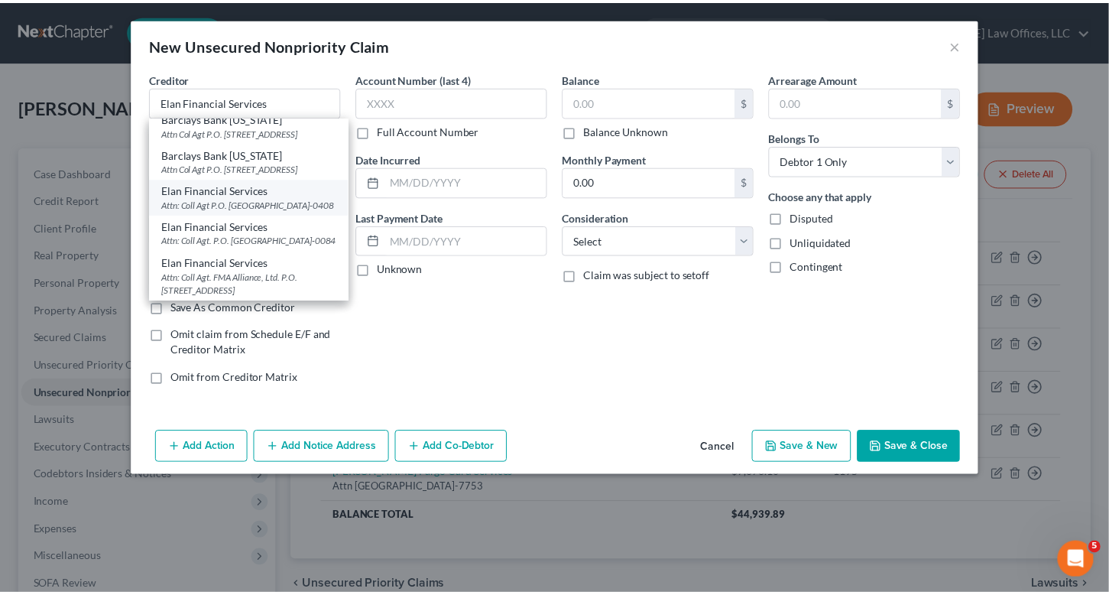
scroll to position [0, 0]
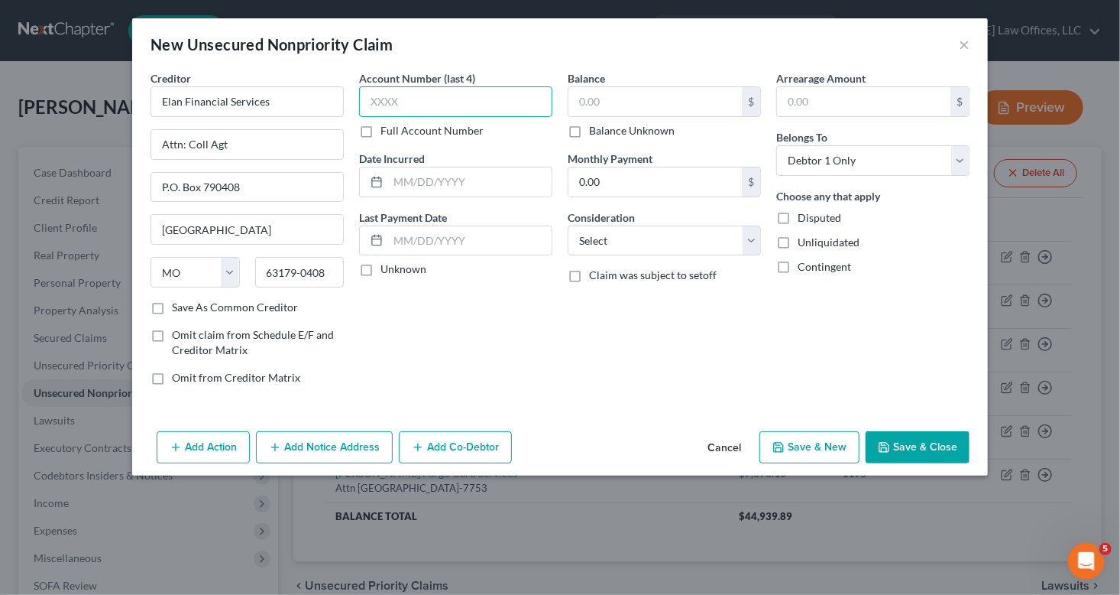
click at [474, 97] on input "text" at bounding box center [455, 101] width 193 height 31
type input "7689"
click at [637, 105] on input "text" at bounding box center [655, 101] width 173 height 29
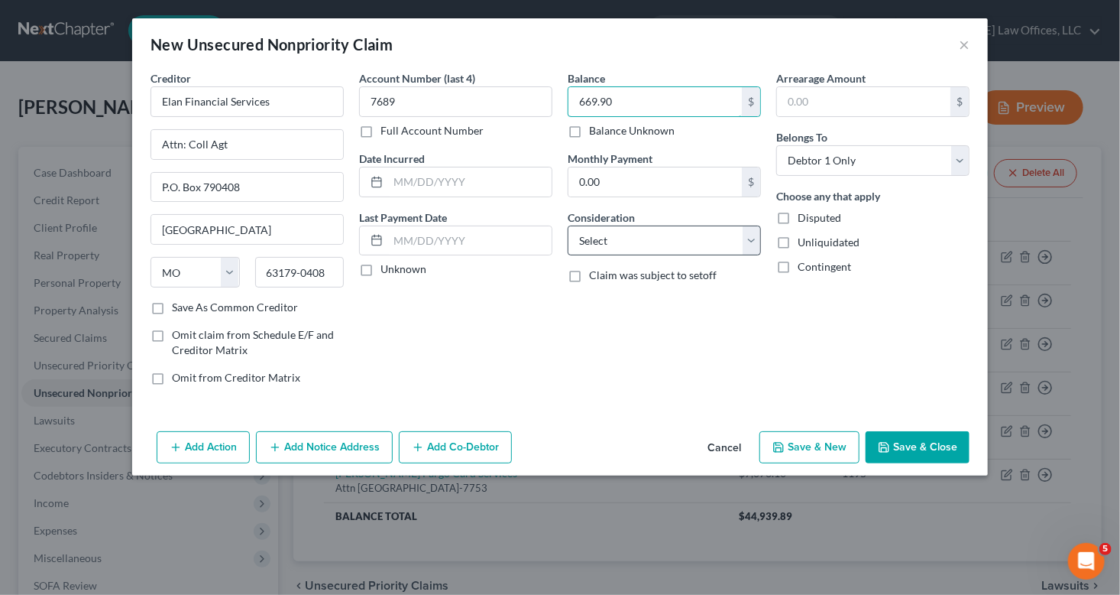
type input "669.90"
click at [645, 238] on select "Select Cable / Satellite Services Collection Agency Credit Card Debt Debt Couns…" at bounding box center [664, 240] width 193 height 31
select select "2"
click at [568, 225] on select "Select Cable / Satellite Services Collection Agency Credit Card Debt Debt Couns…" at bounding box center [664, 240] width 193 height 31
click at [907, 441] on button "Save & Close" at bounding box center [918, 447] width 104 height 32
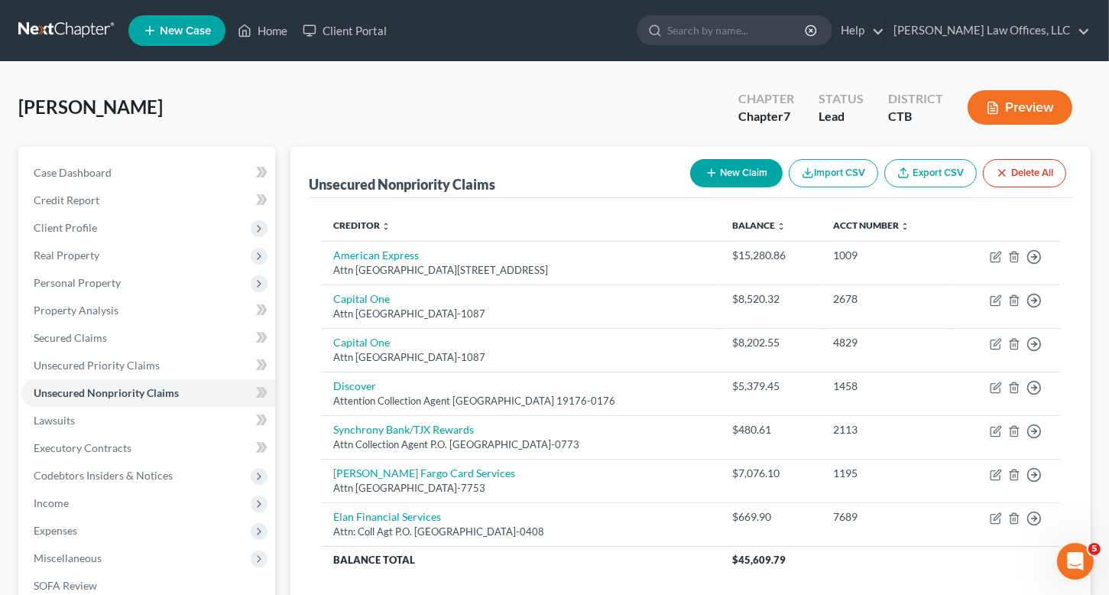
click at [635, 8] on nav "Home New Case Client Portal Gustafson Law Offices, LLC lisa@lawlisa.com My Acco…" at bounding box center [554, 30] width 1109 height 61
